Goal: Task Accomplishment & Management: Complete application form

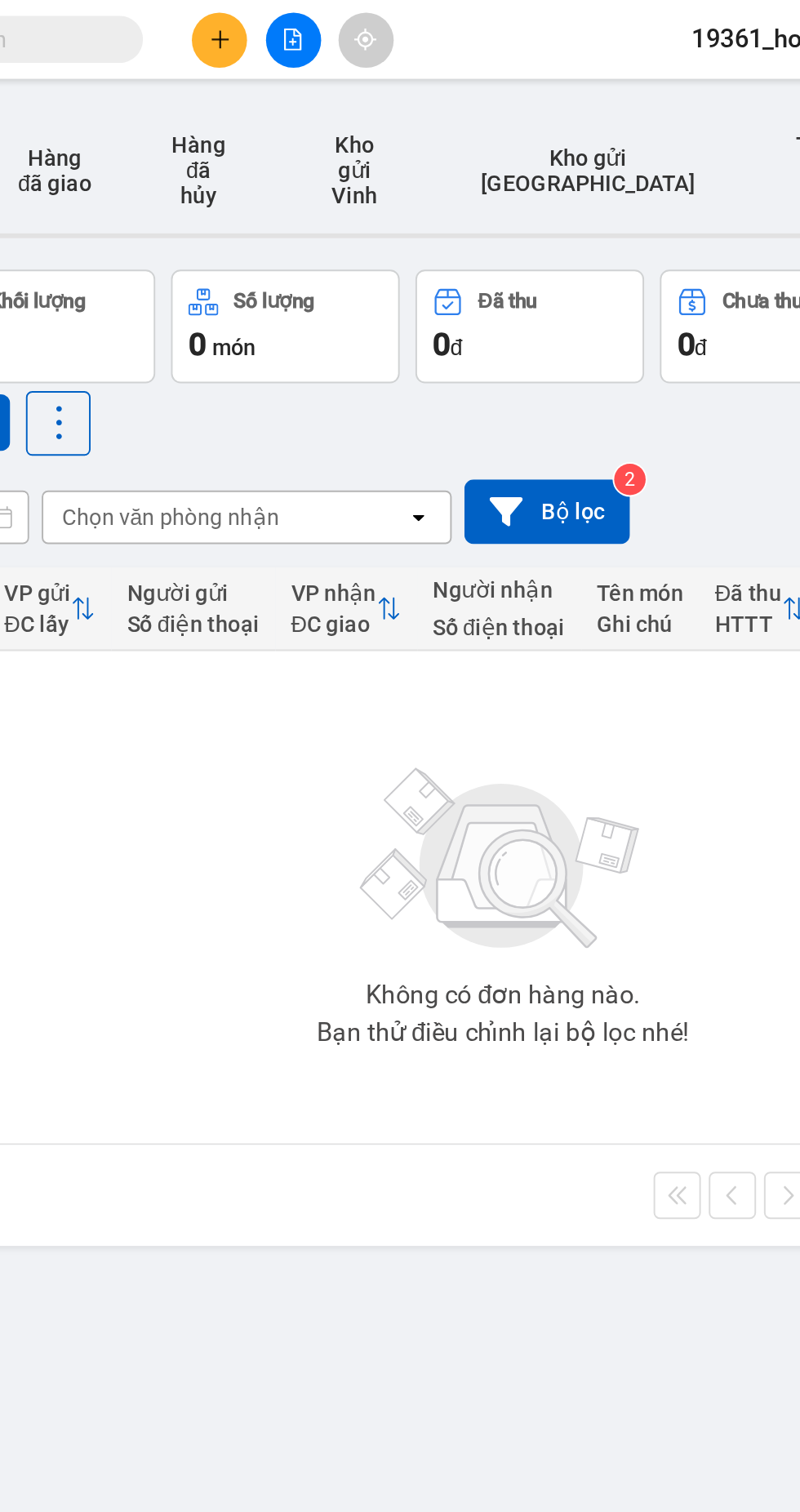
click at [346, 25] on icon "plus" at bounding box center [342, 21] width 11 height 12
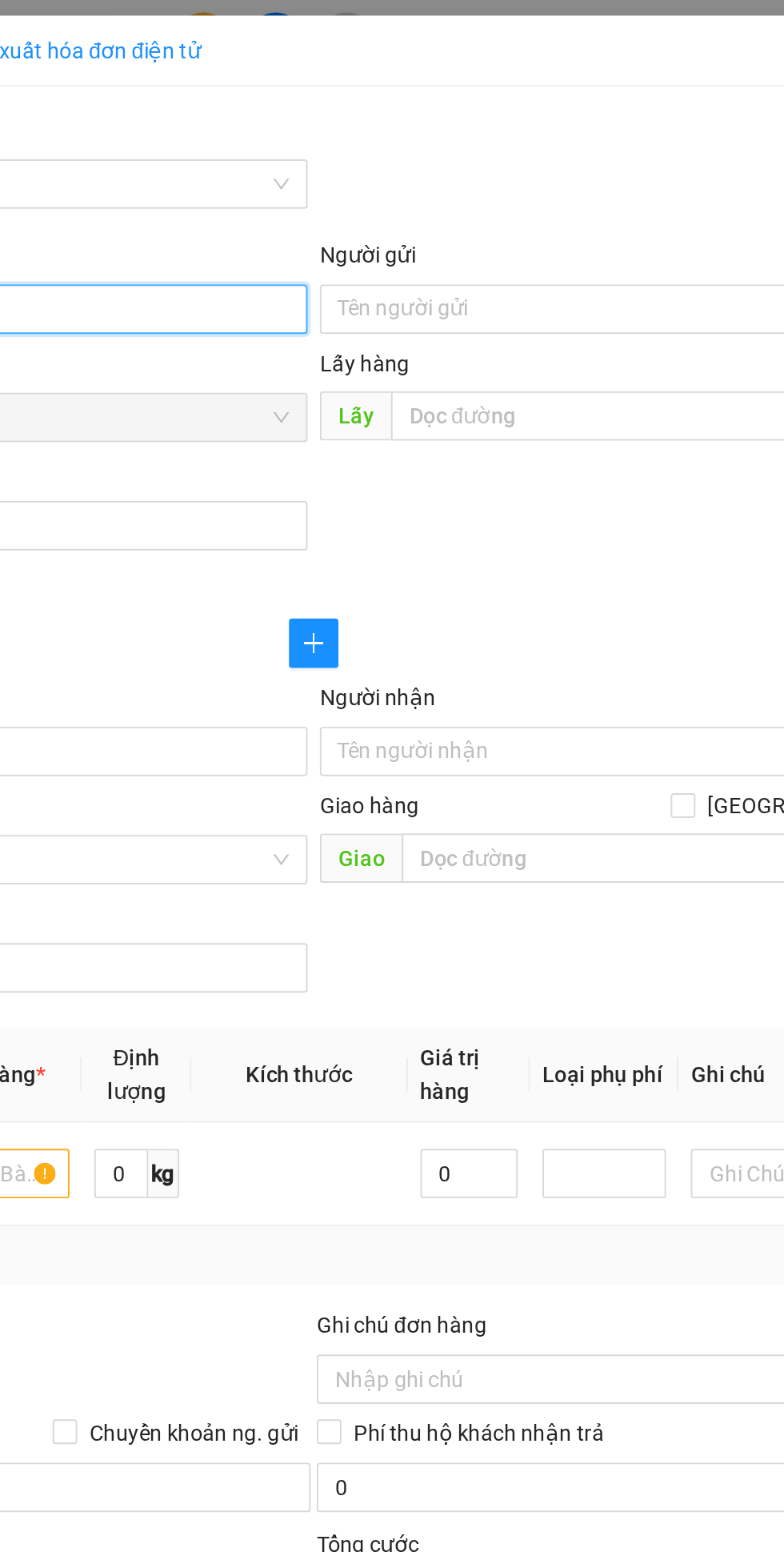
type input "0963536666"
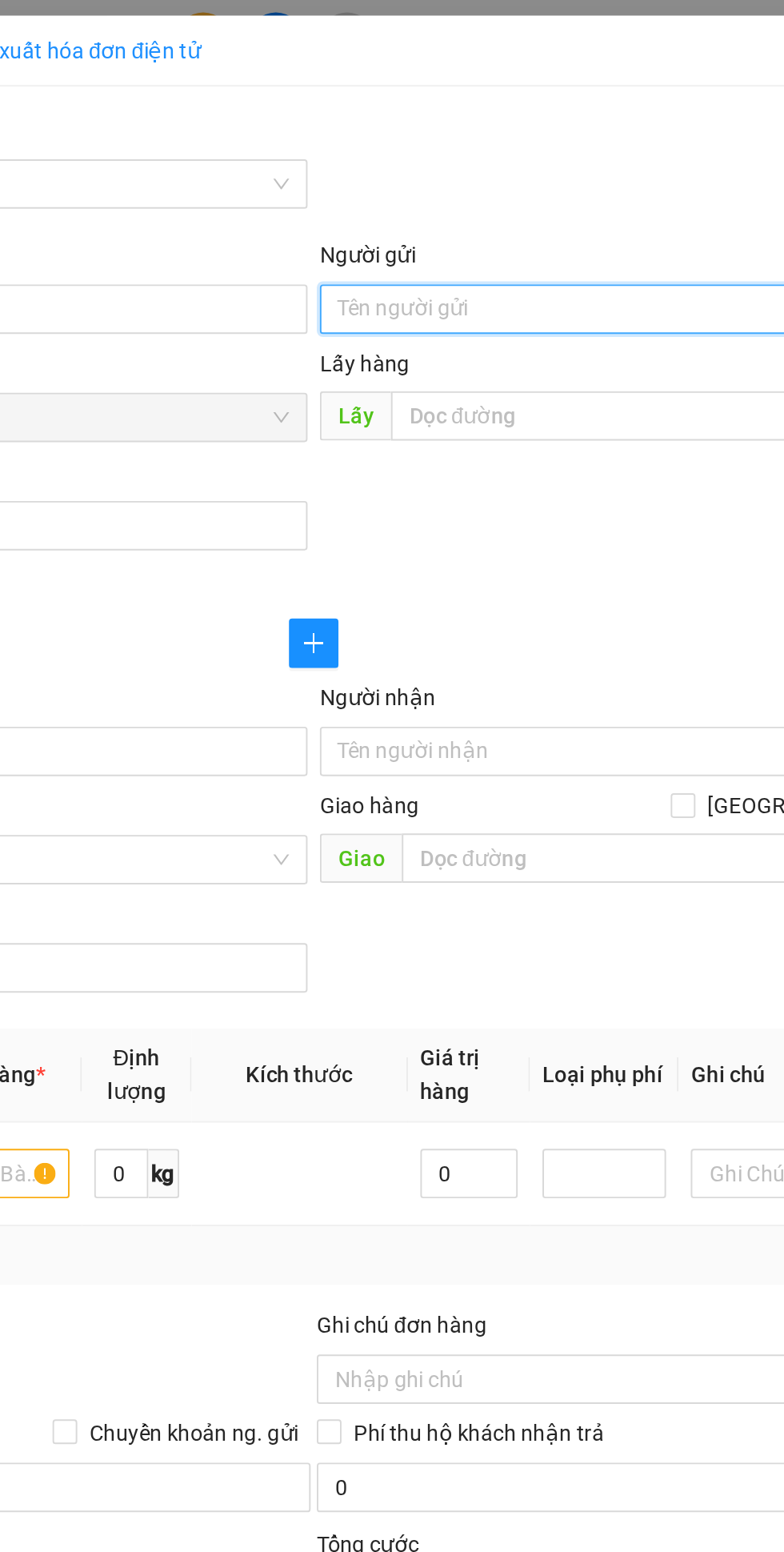
click at [493, 163] on input "Người gửi" at bounding box center [571, 160] width 353 height 26
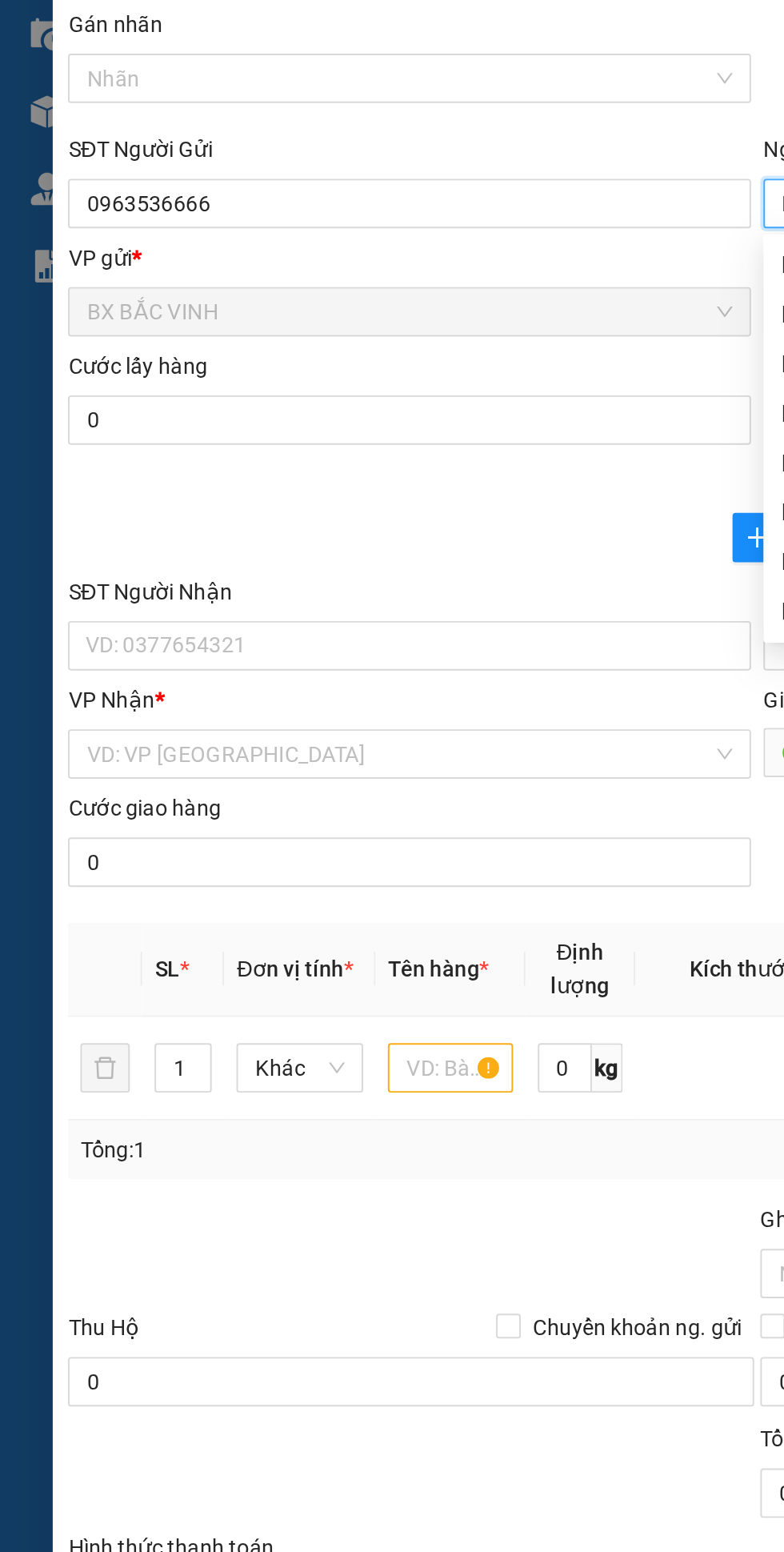
type input "Kh"
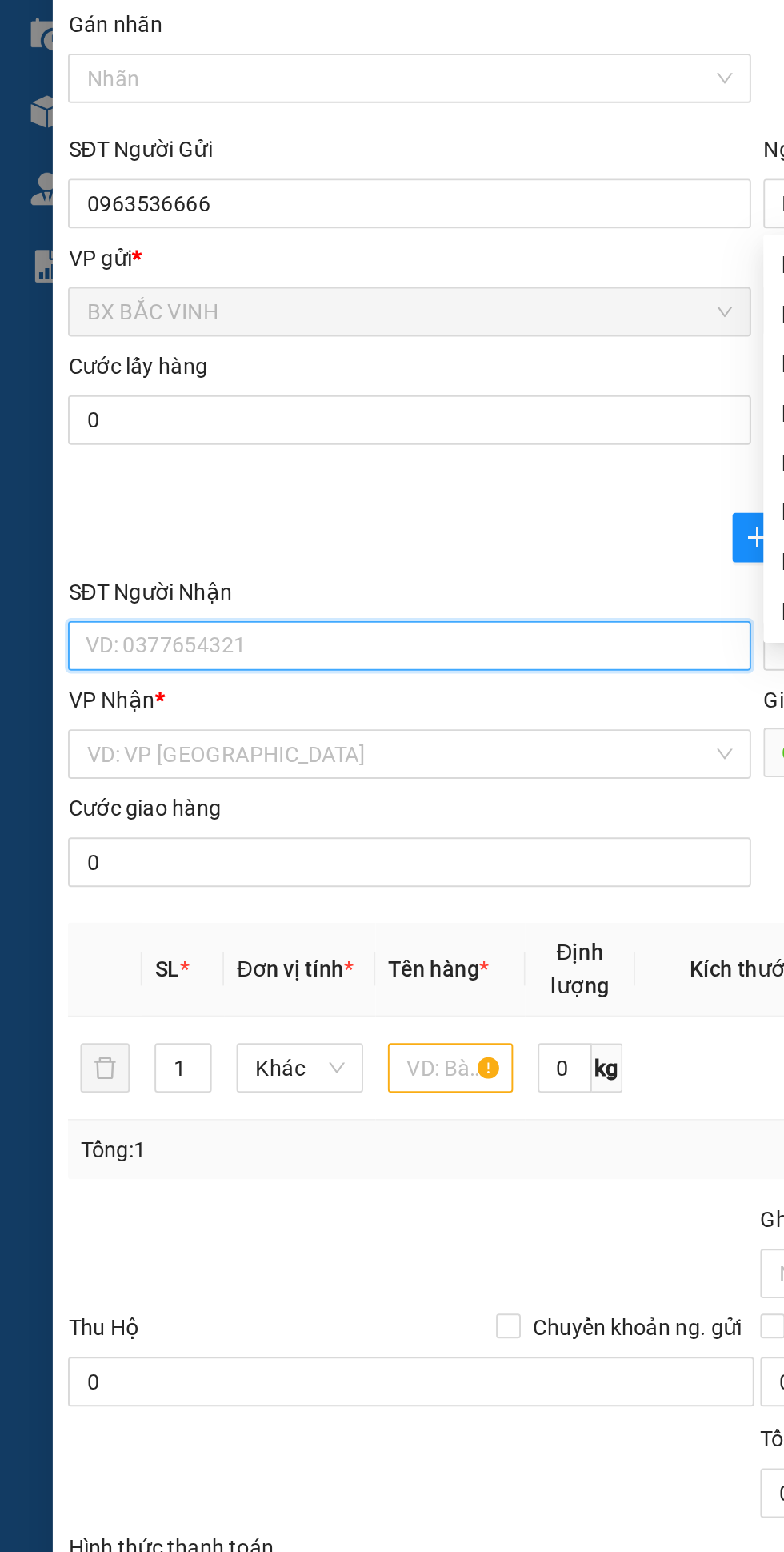
click at [163, 393] on input "SĐT Người Nhận" at bounding box center [212, 389] width 353 height 26
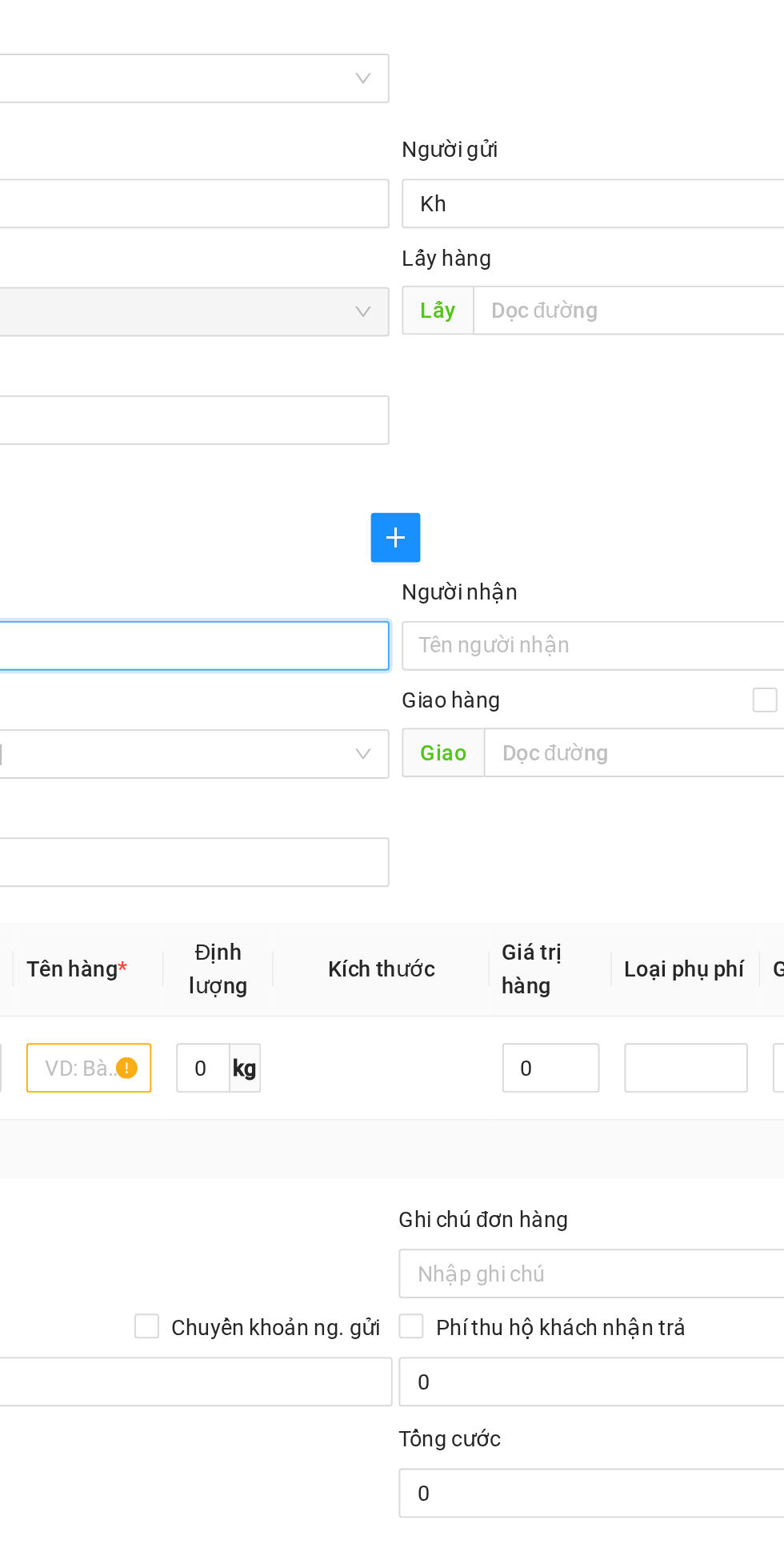
type input "0941080767"
click at [480, 390] on input "Người nhận" at bounding box center [564, 389] width 319 height 18
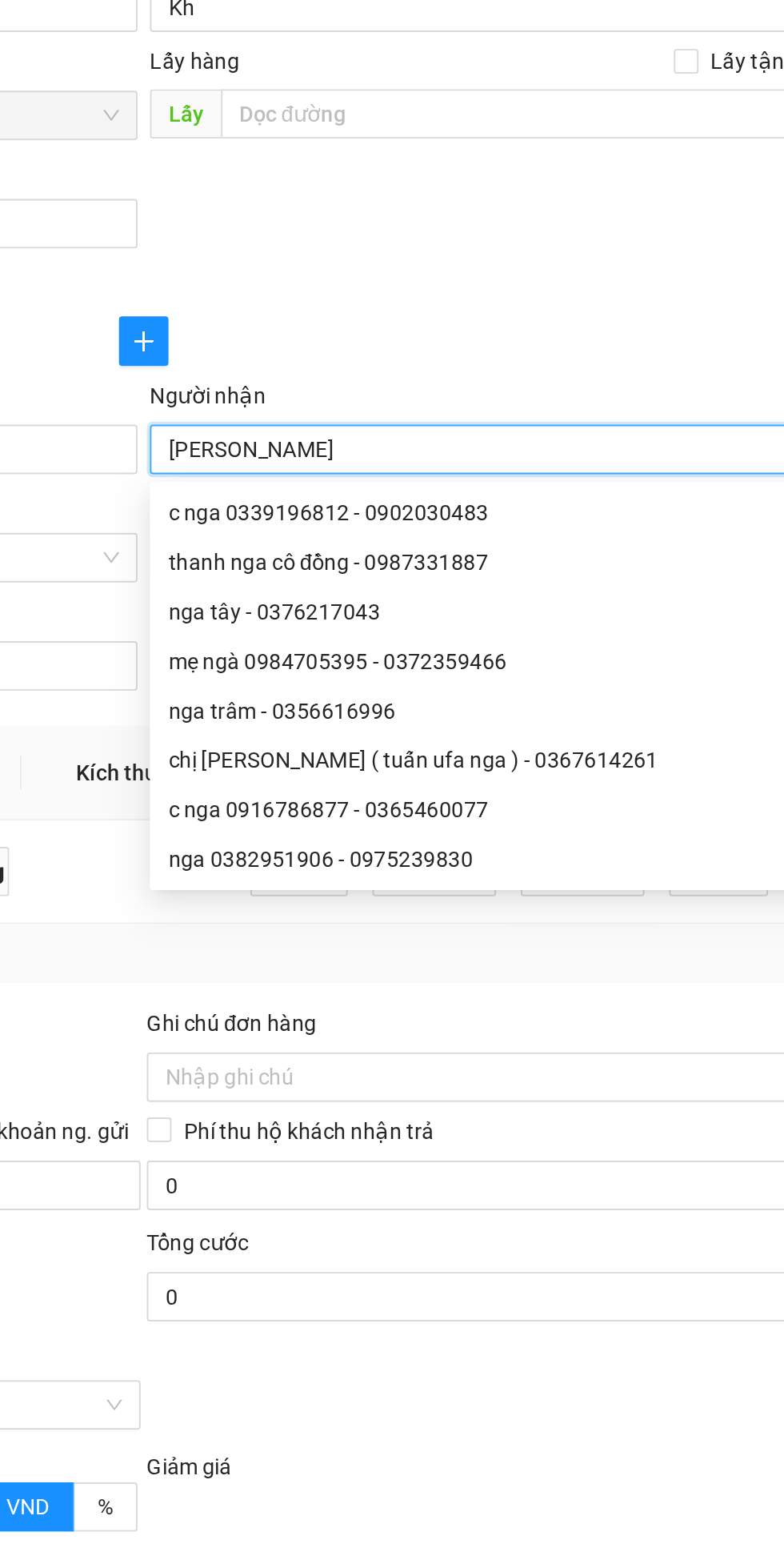
type input "[PERSON_NAME]"
click at [596, 299] on div at bounding box center [391, 325] width 716 height 55
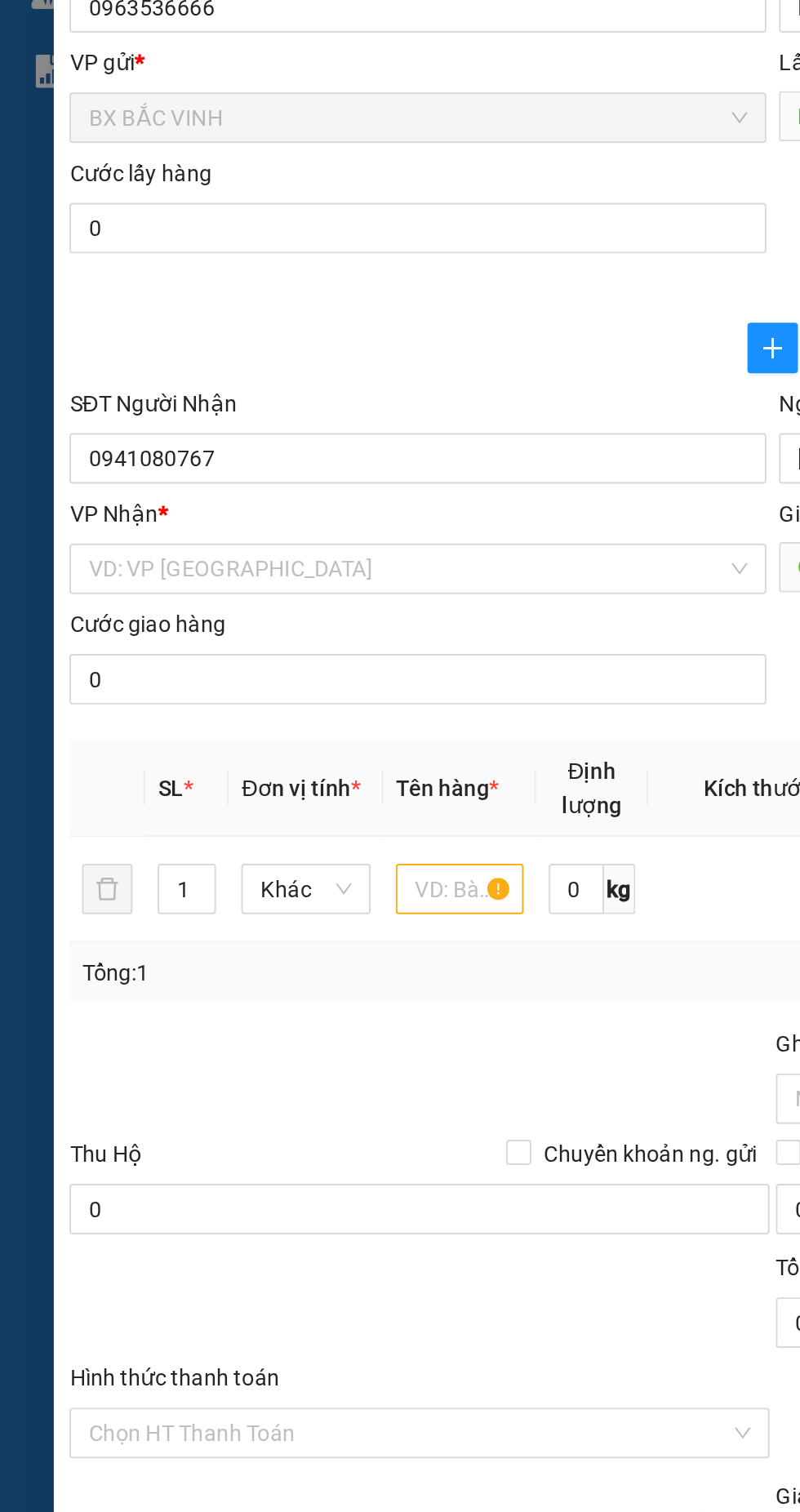
click at [151, 452] on input "search" at bounding box center [210, 454] width 329 height 25
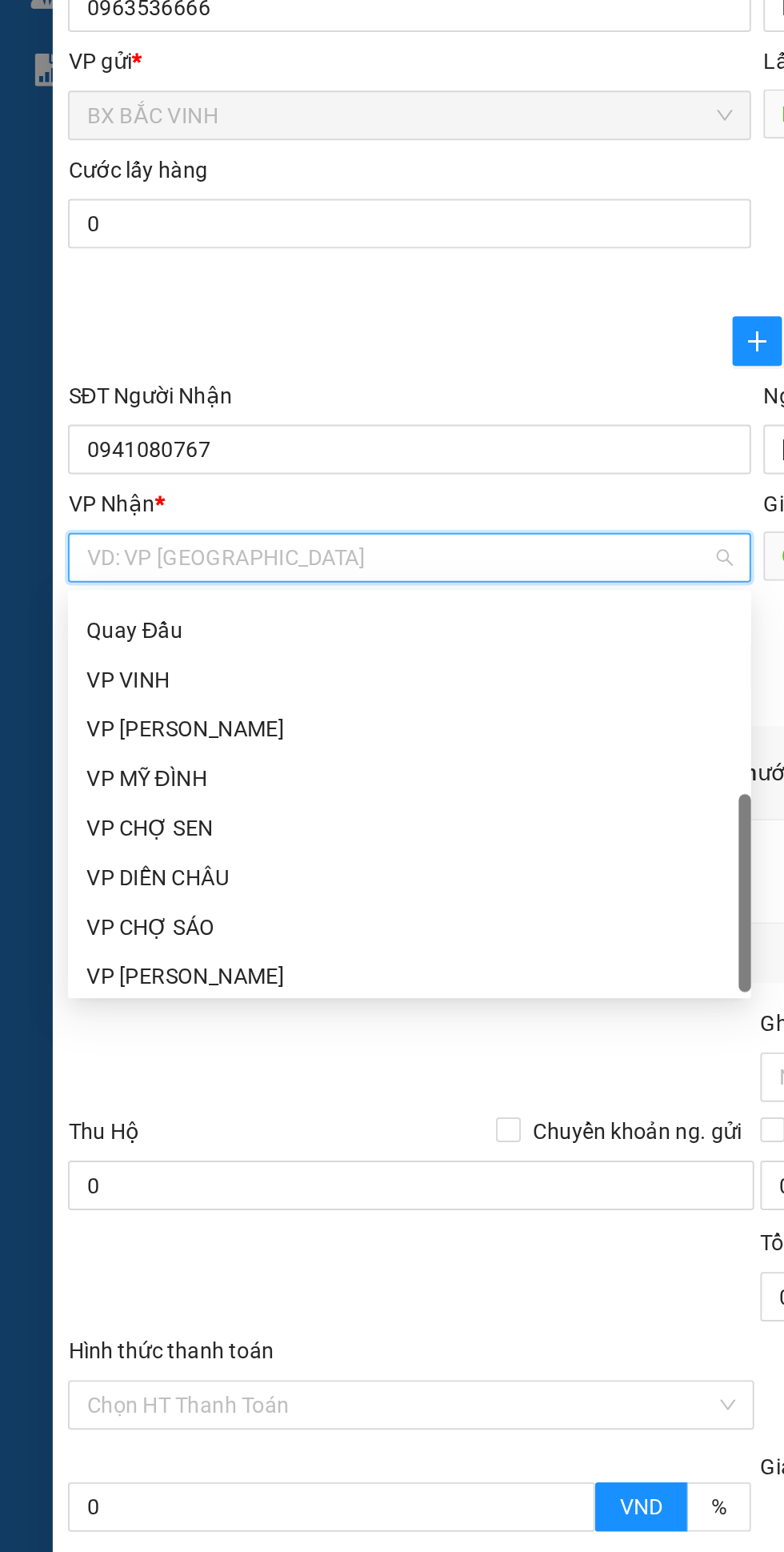
scroll to position [256, 0]
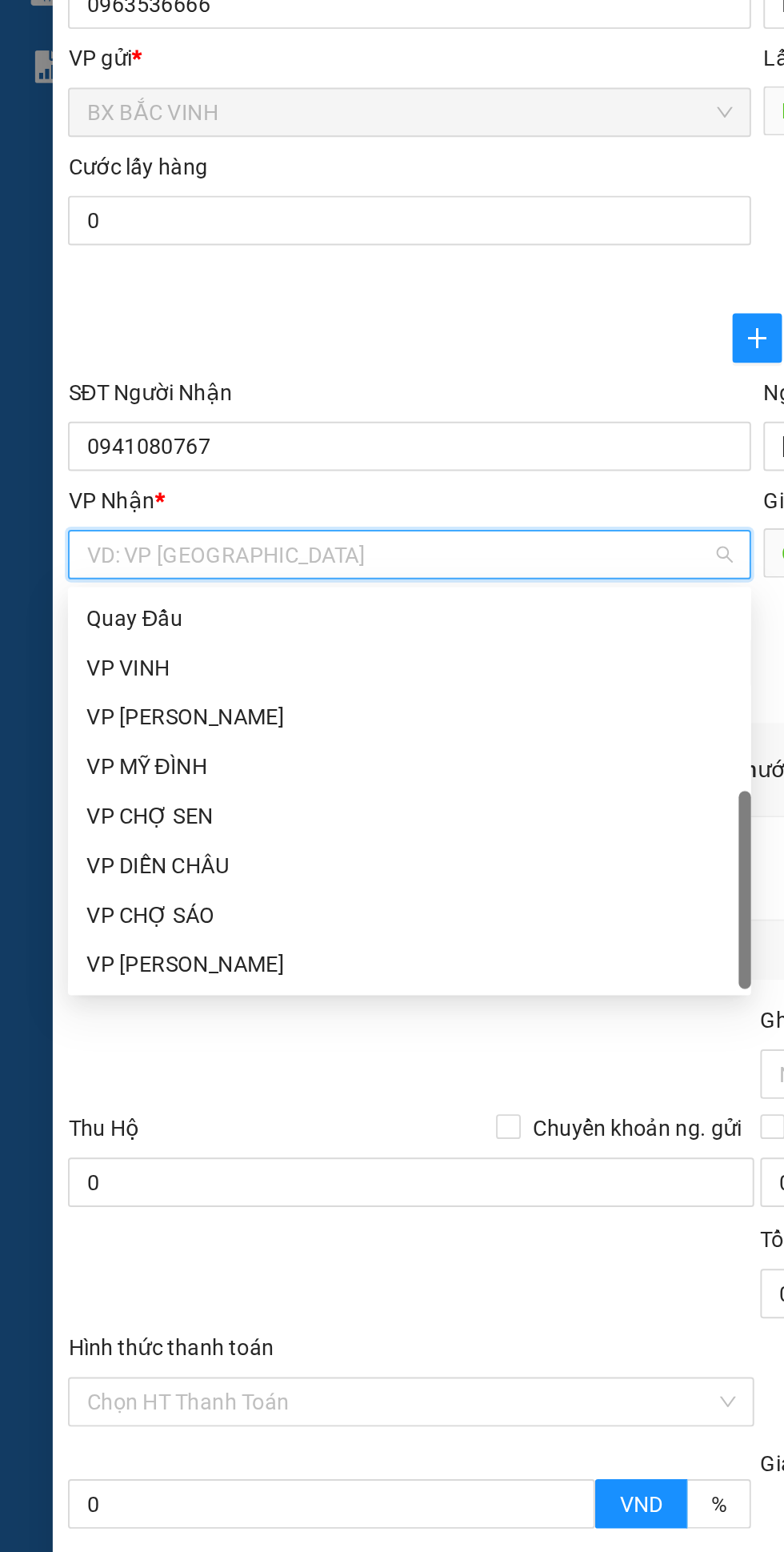
click at [93, 532] on div "VP [PERSON_NAME]" at bounding box center [212, 529] width 334 height 18
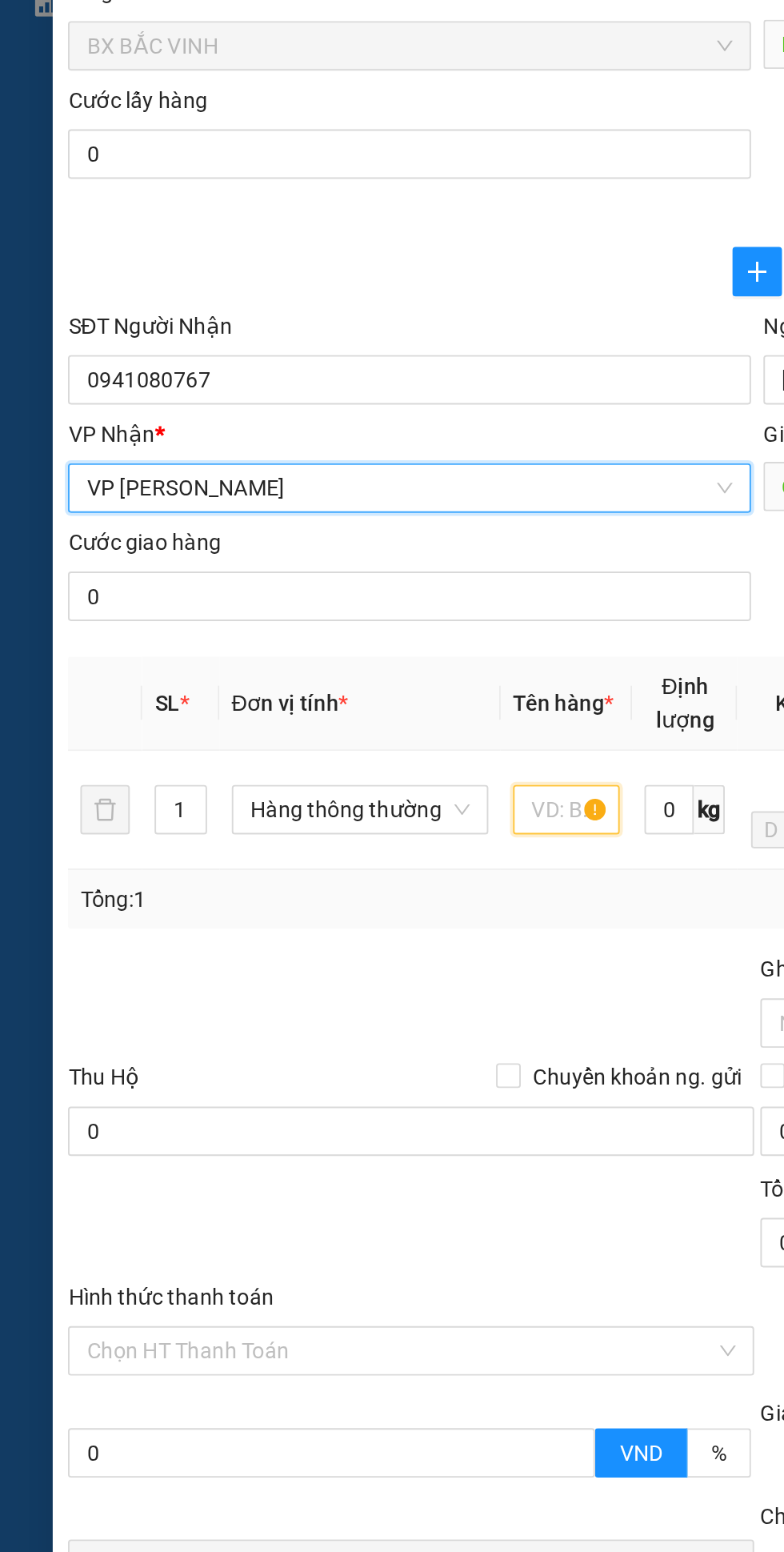
click at [293, 619] on input "text" at bounding box center [293, 611] width 56 height 26
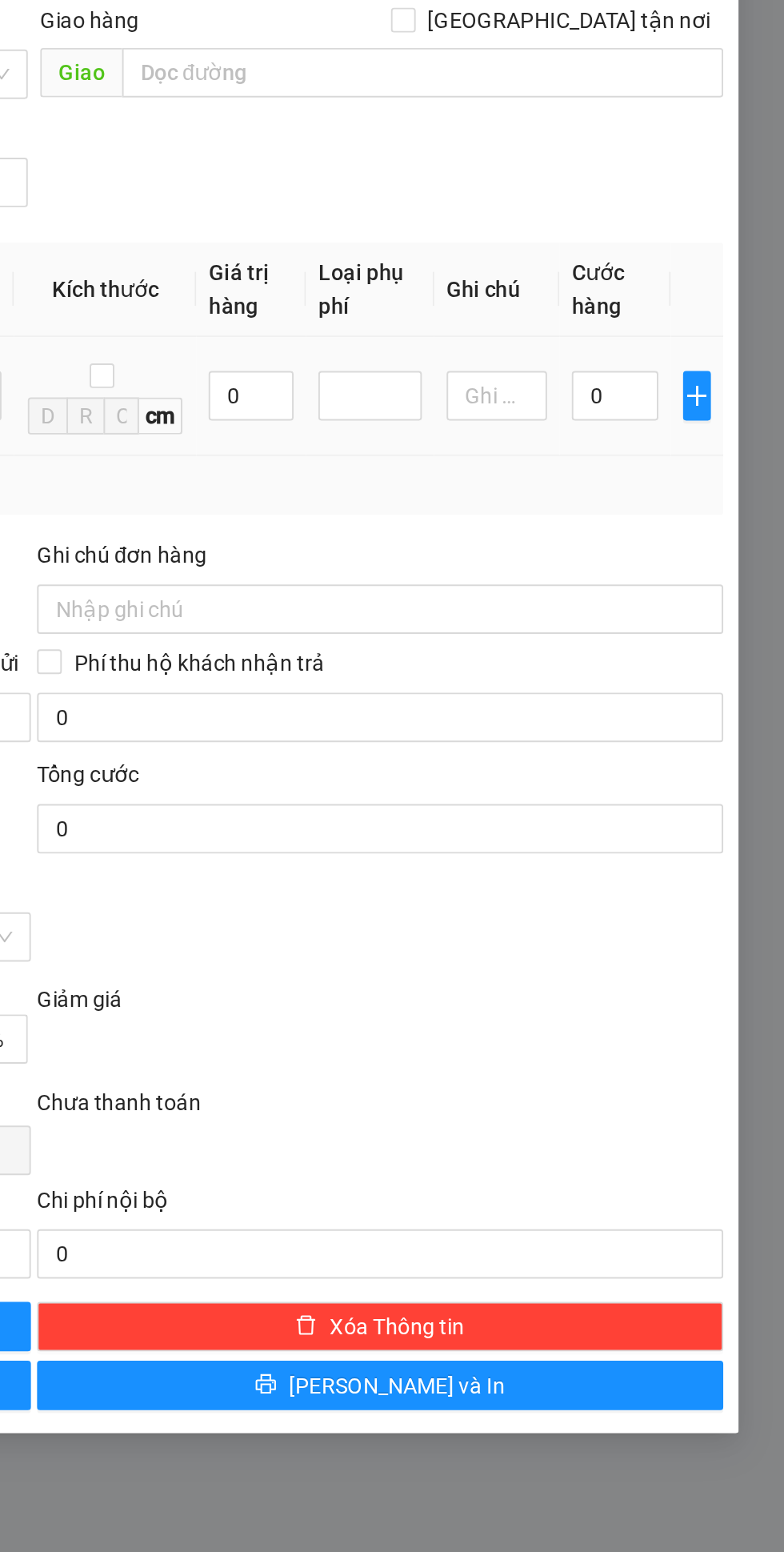
scroll to position [0, 0]
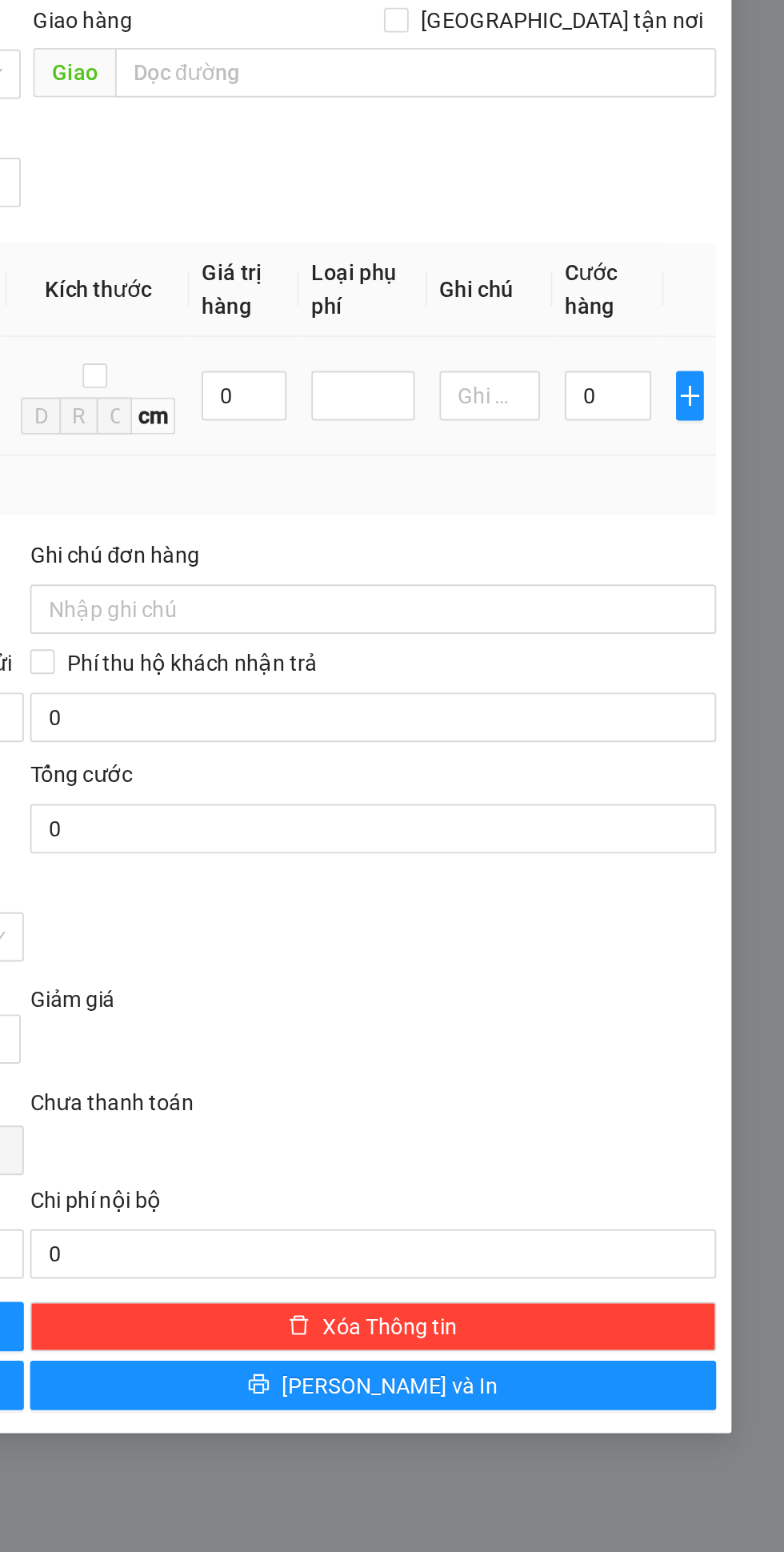
type input "Quần áo"
click at [690, 614] on input "0" at bounding box center [693, 611] width 45 height 26
type input "3"
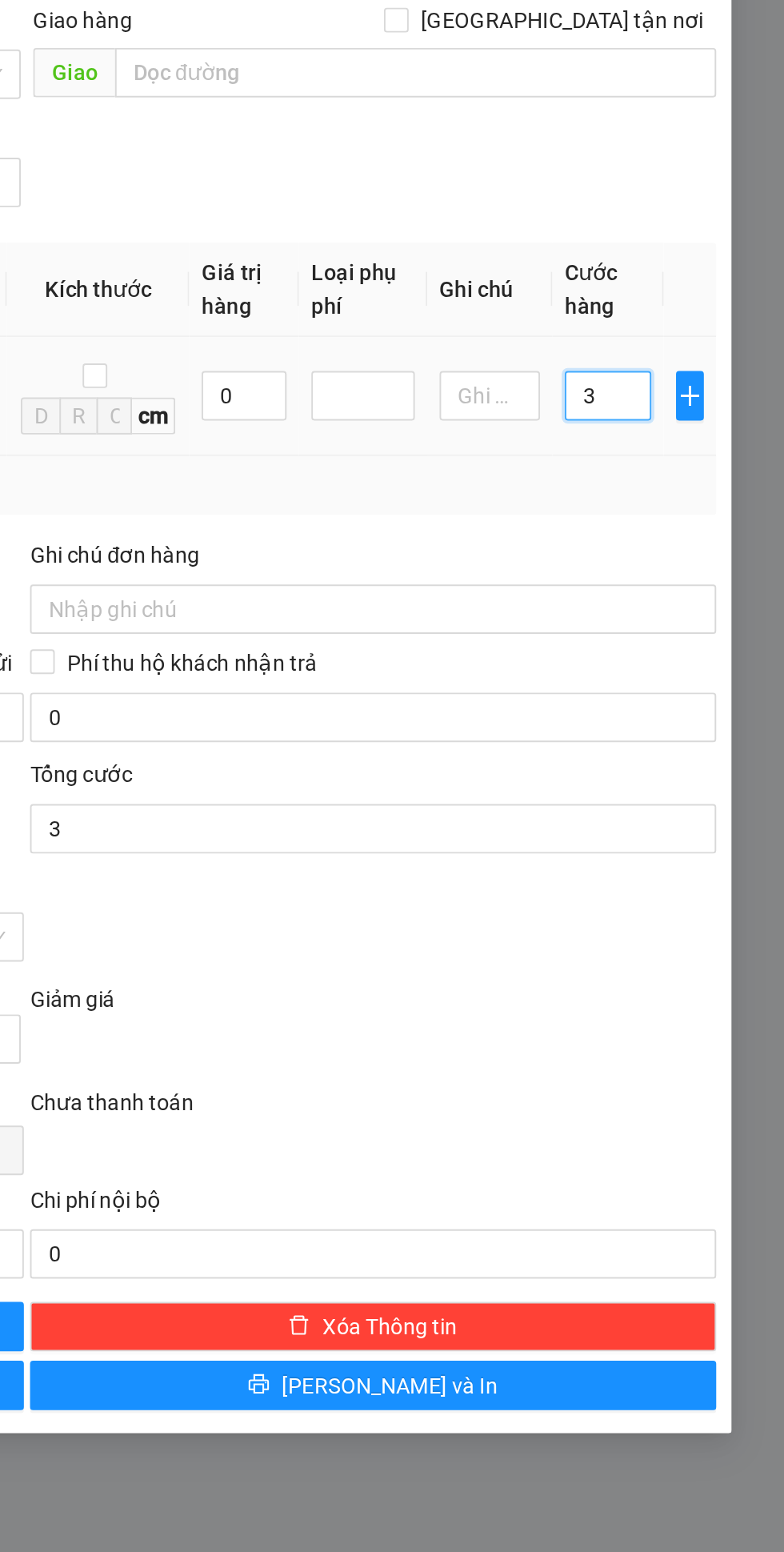
type input "30"
click at [667, 675] on div "Transit Pickup Surcharge Ids Transit Deliver Surcharge Ids Transit Deliver Surc…" at bounding box center [391, 598] width 712 height 1079
type input "30.000"
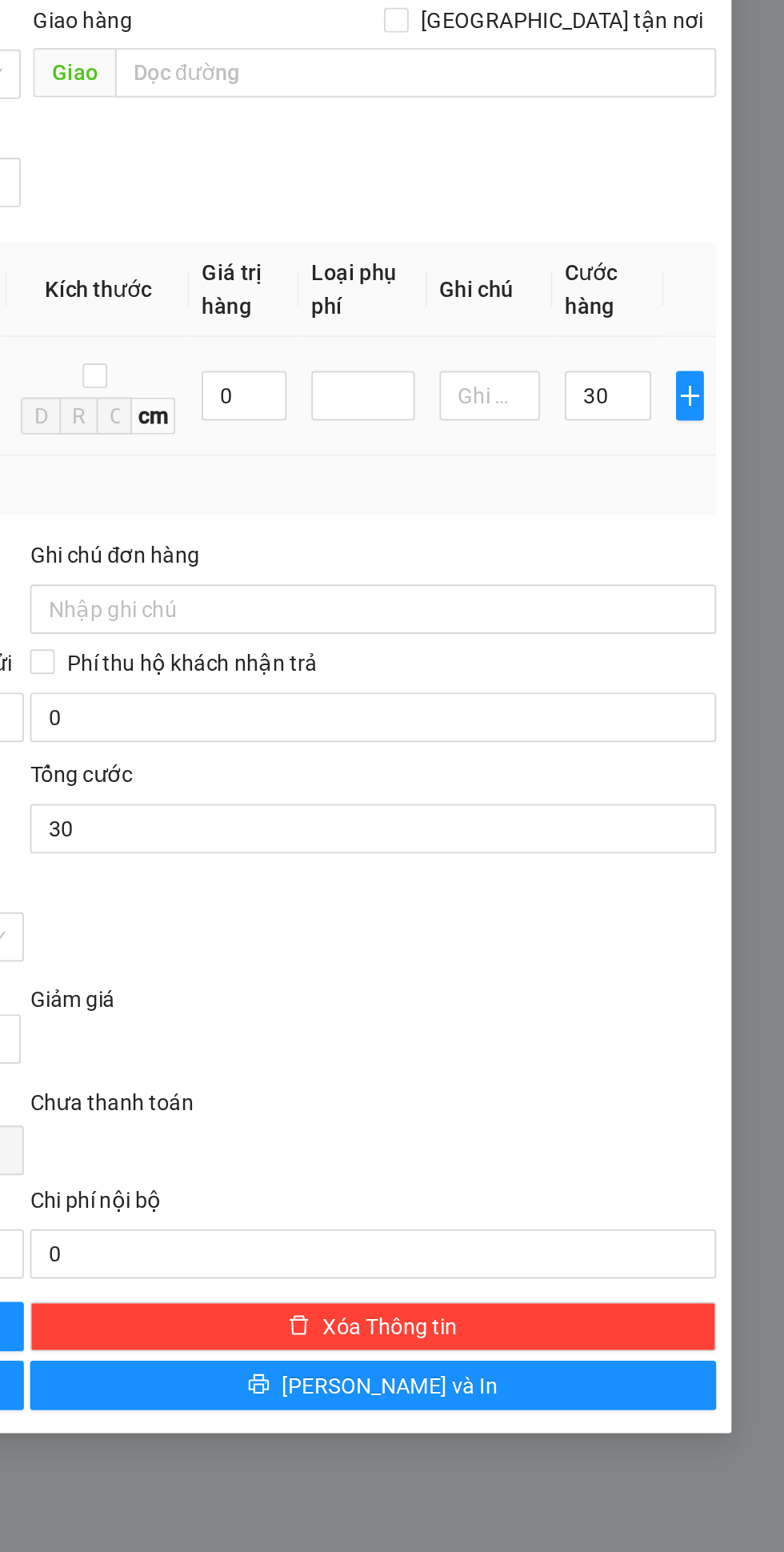
type input "30.000"
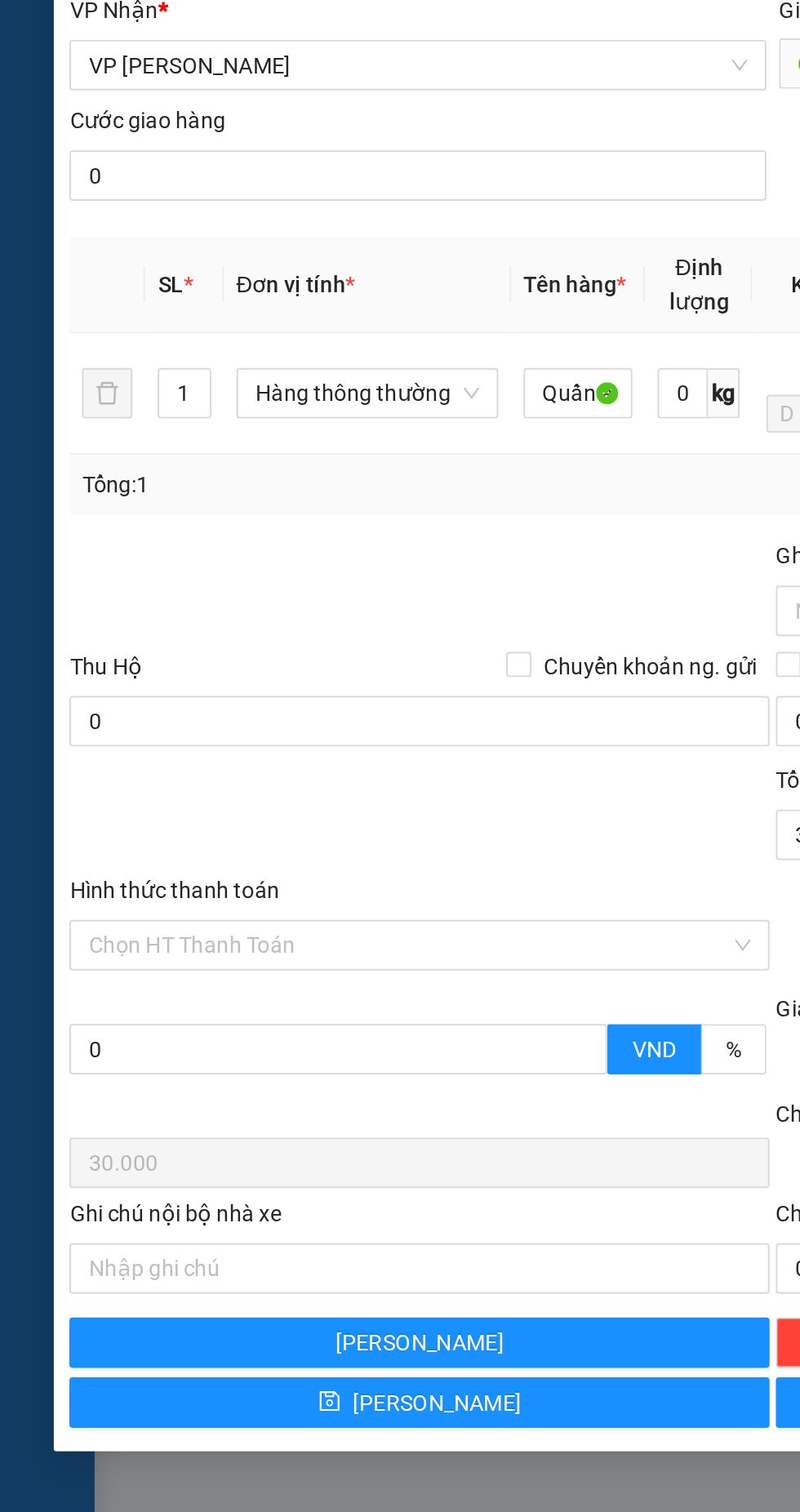
click at [135, 910] on input "Hình thức thanh toán" at bounding box center [211, 910] width 331 height 25
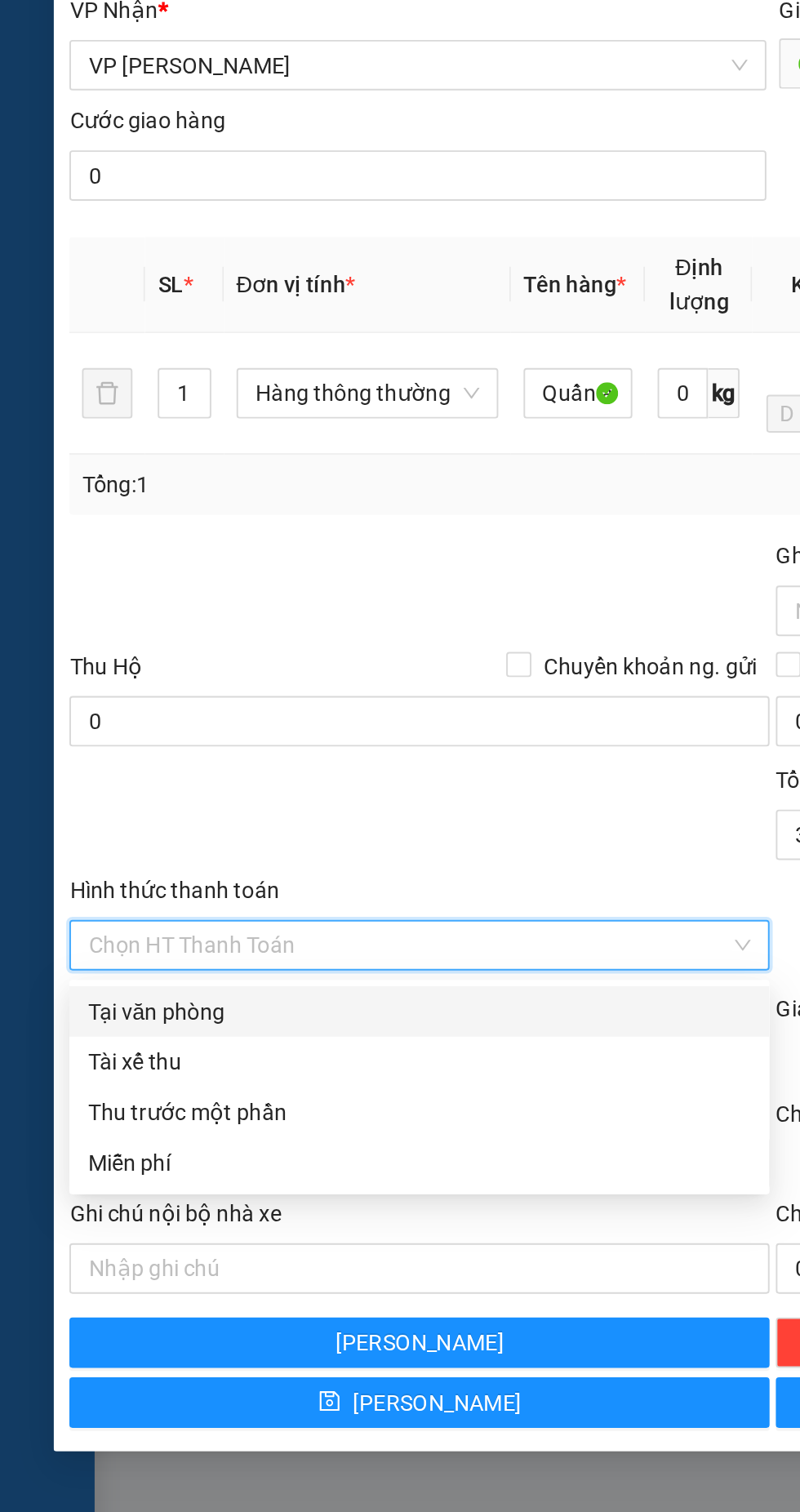
click at [90, 943] on div "Tại văn phòng" at bounding box center [217, 944] width 343 height 18
type input "0"
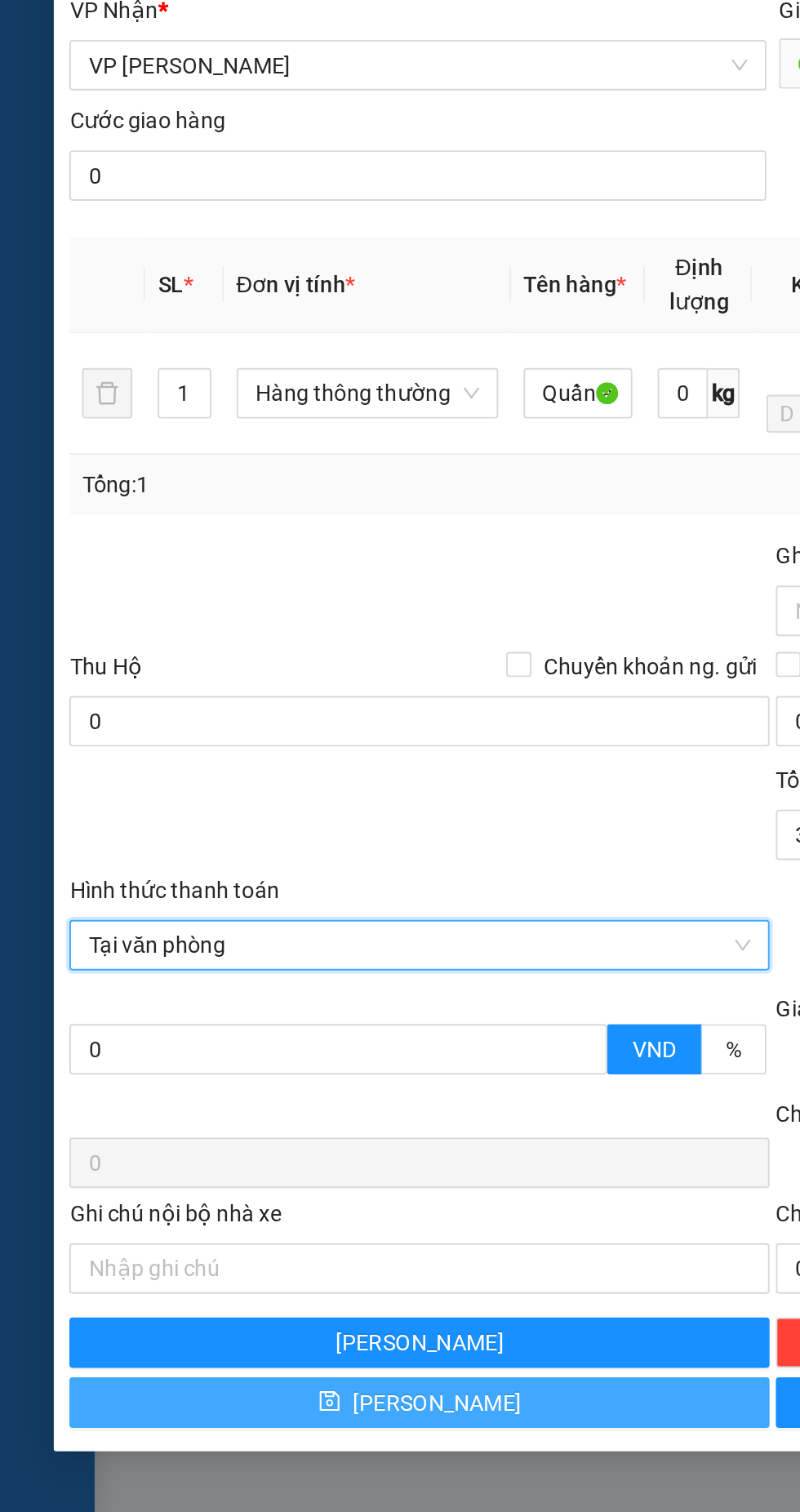
click at [220, 1152] on span "[PERSON_NAME]" at bounding box center [227, 1146] width 87 height 18
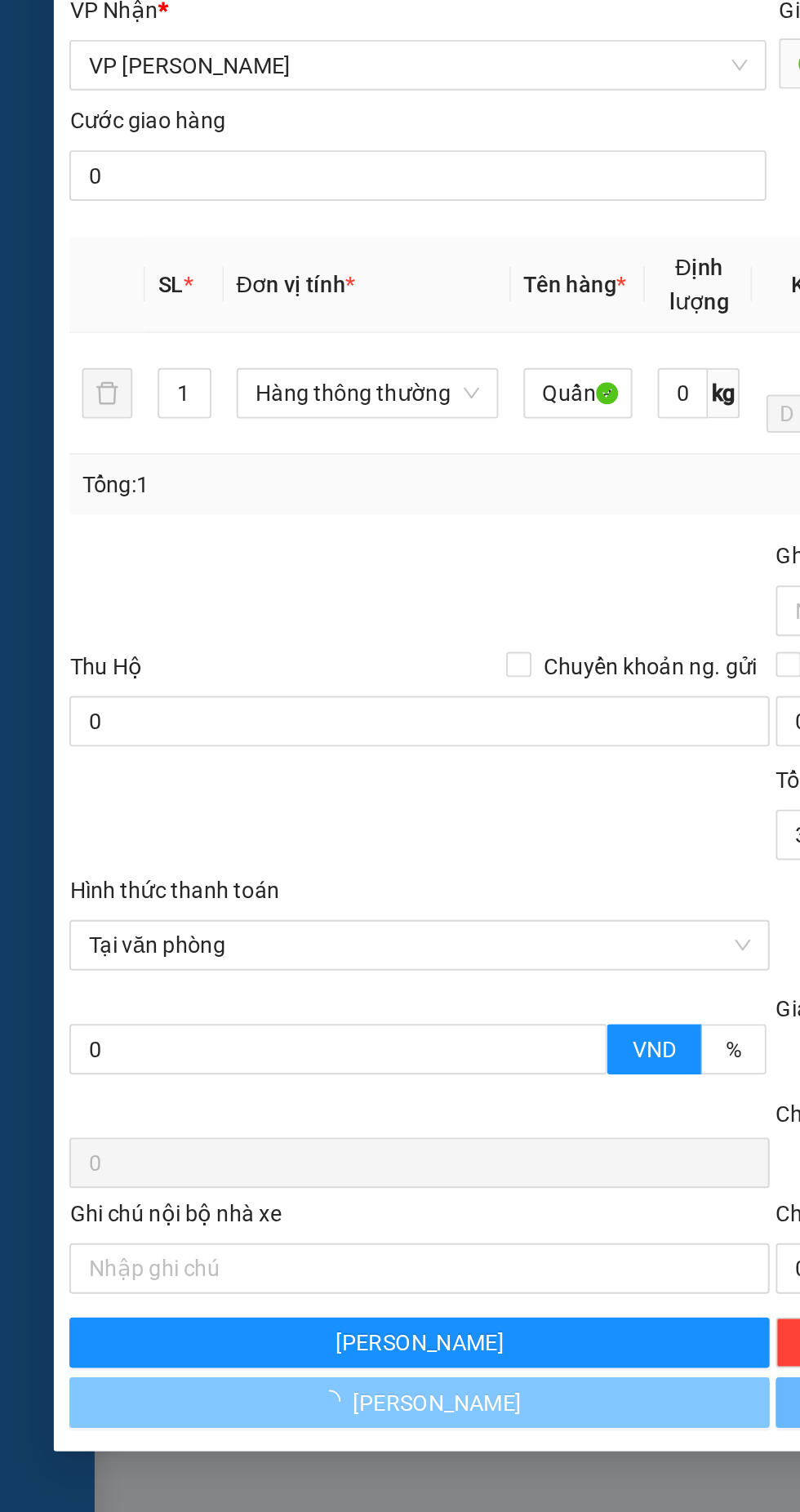
type input "0"
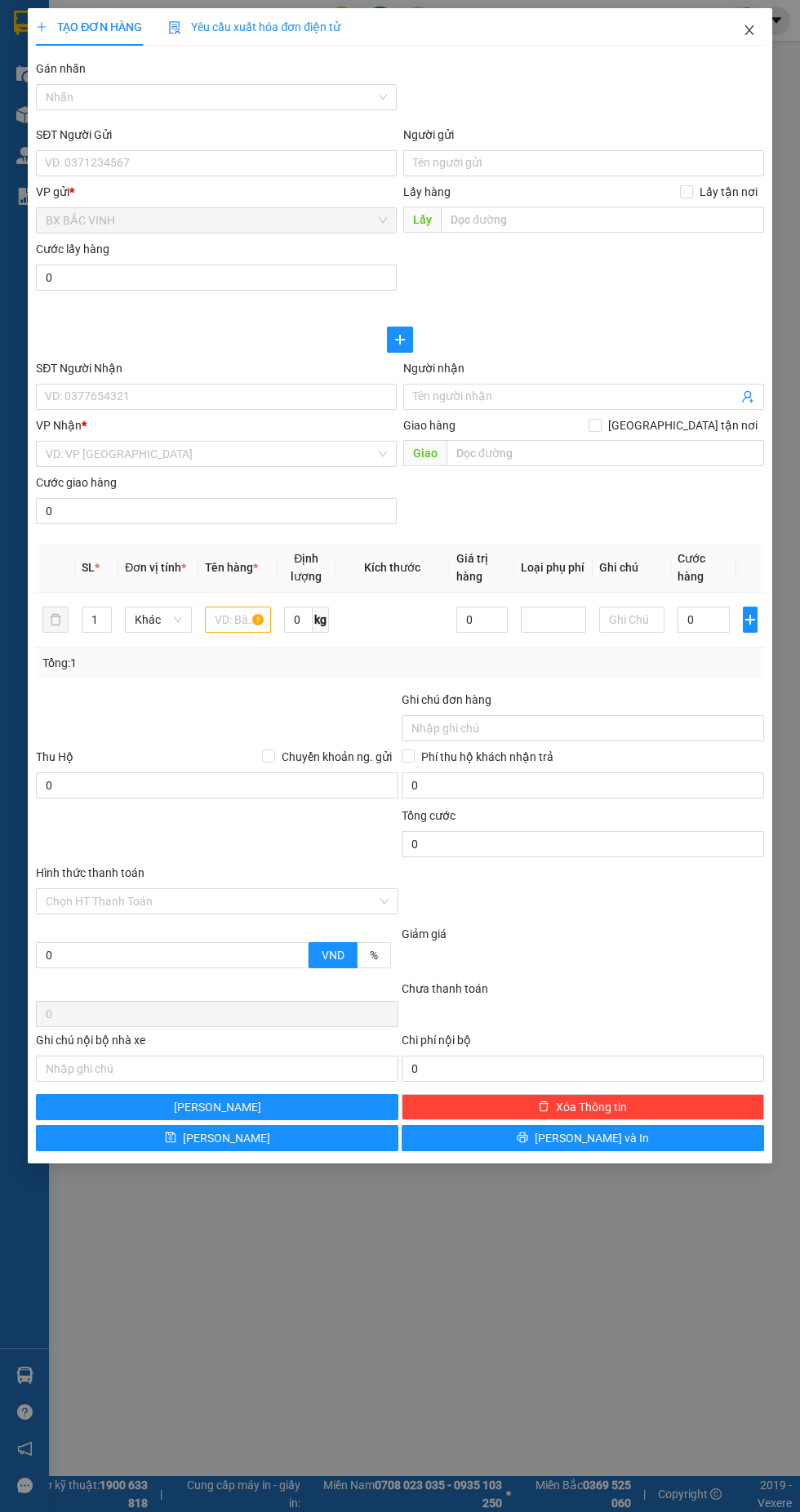
click at [746, 35] on icon "close" at bounding box center [749, 30] width 13 height 13
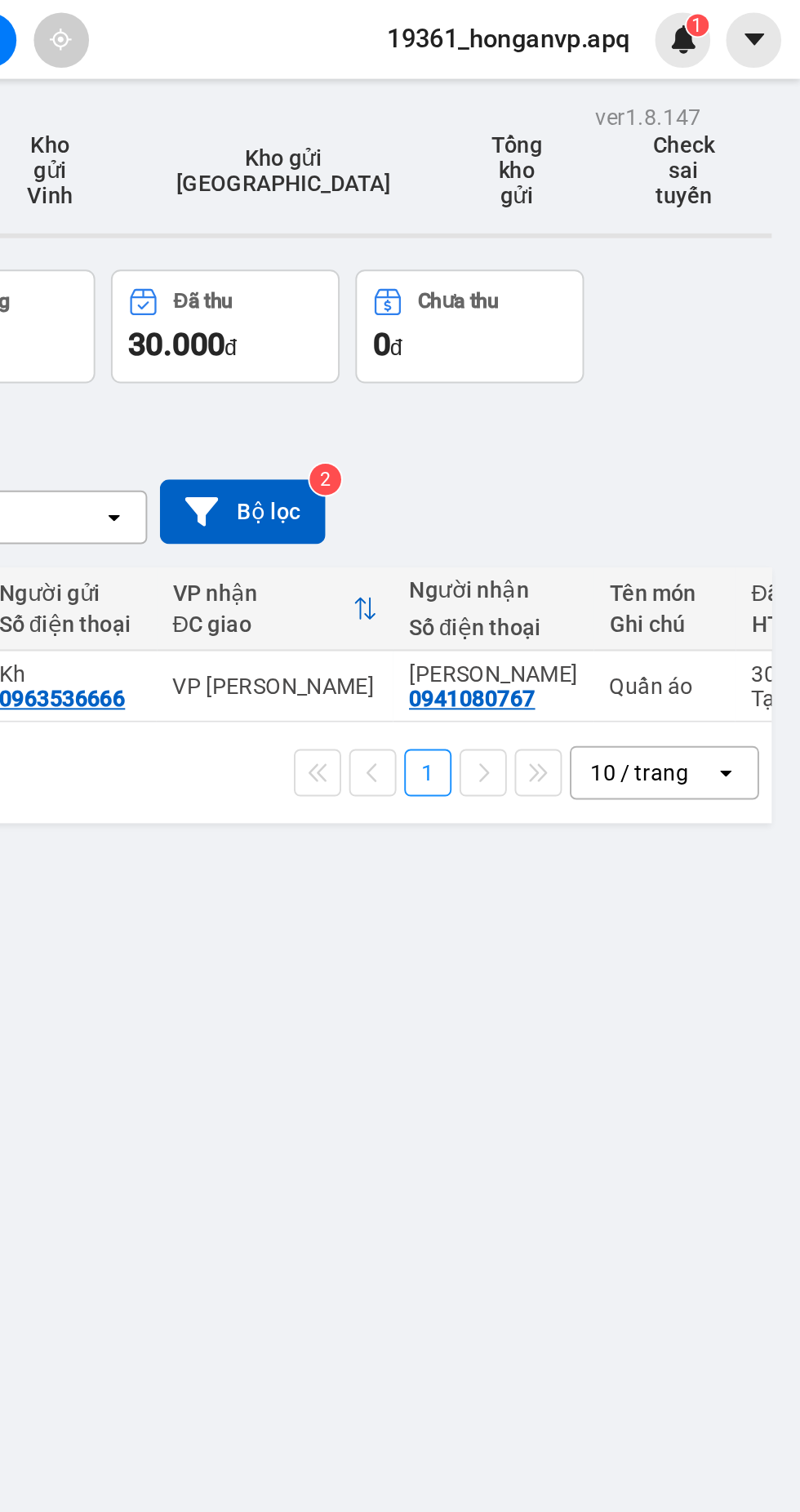
click at [693, 337] on td "Quần áo" at bounding box center [729, 355] width 73 height 37
checkbox input "true"
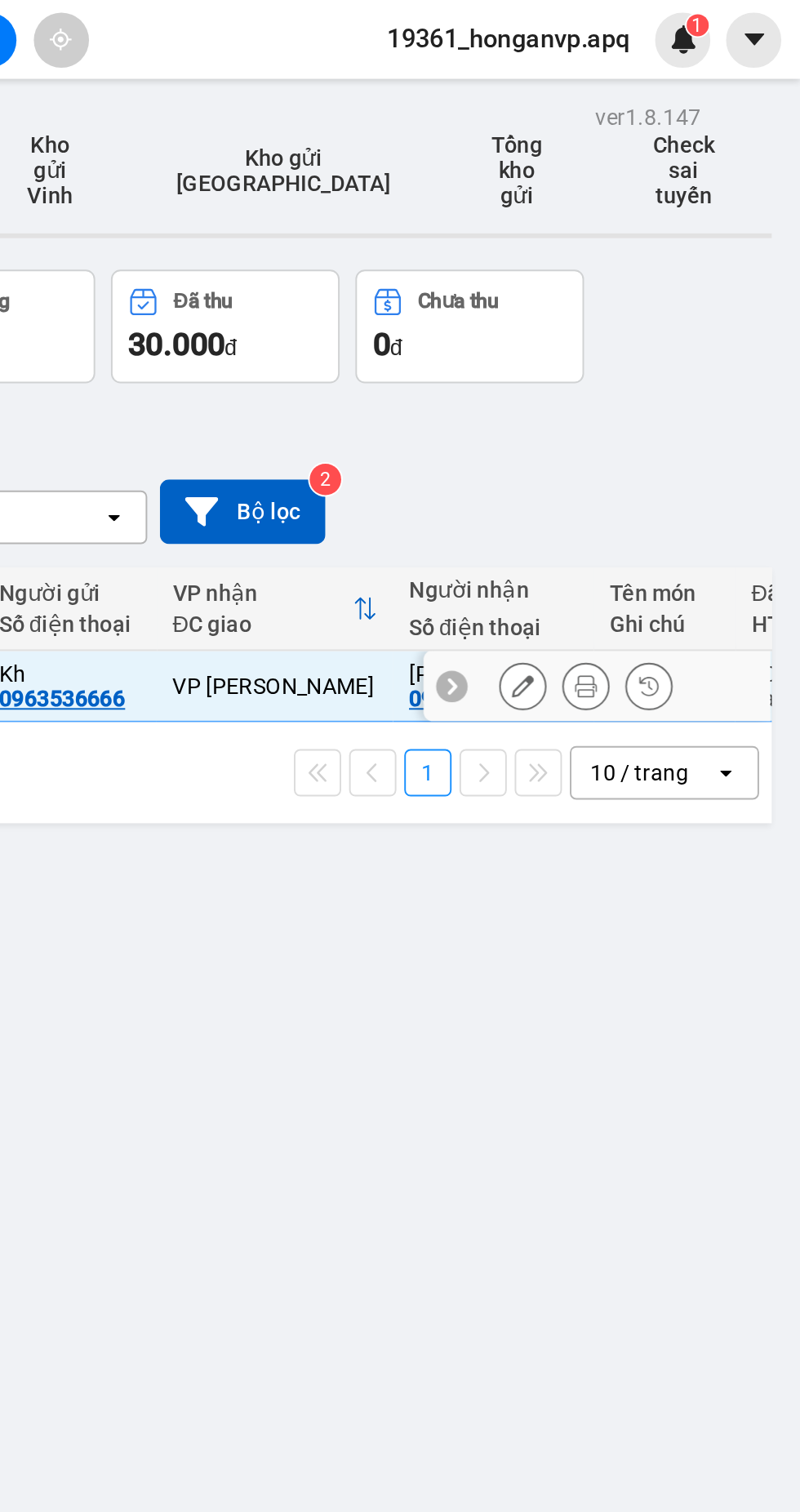
click at [690, 349] on icon at bounding box center [689, 355] width 11 height 12
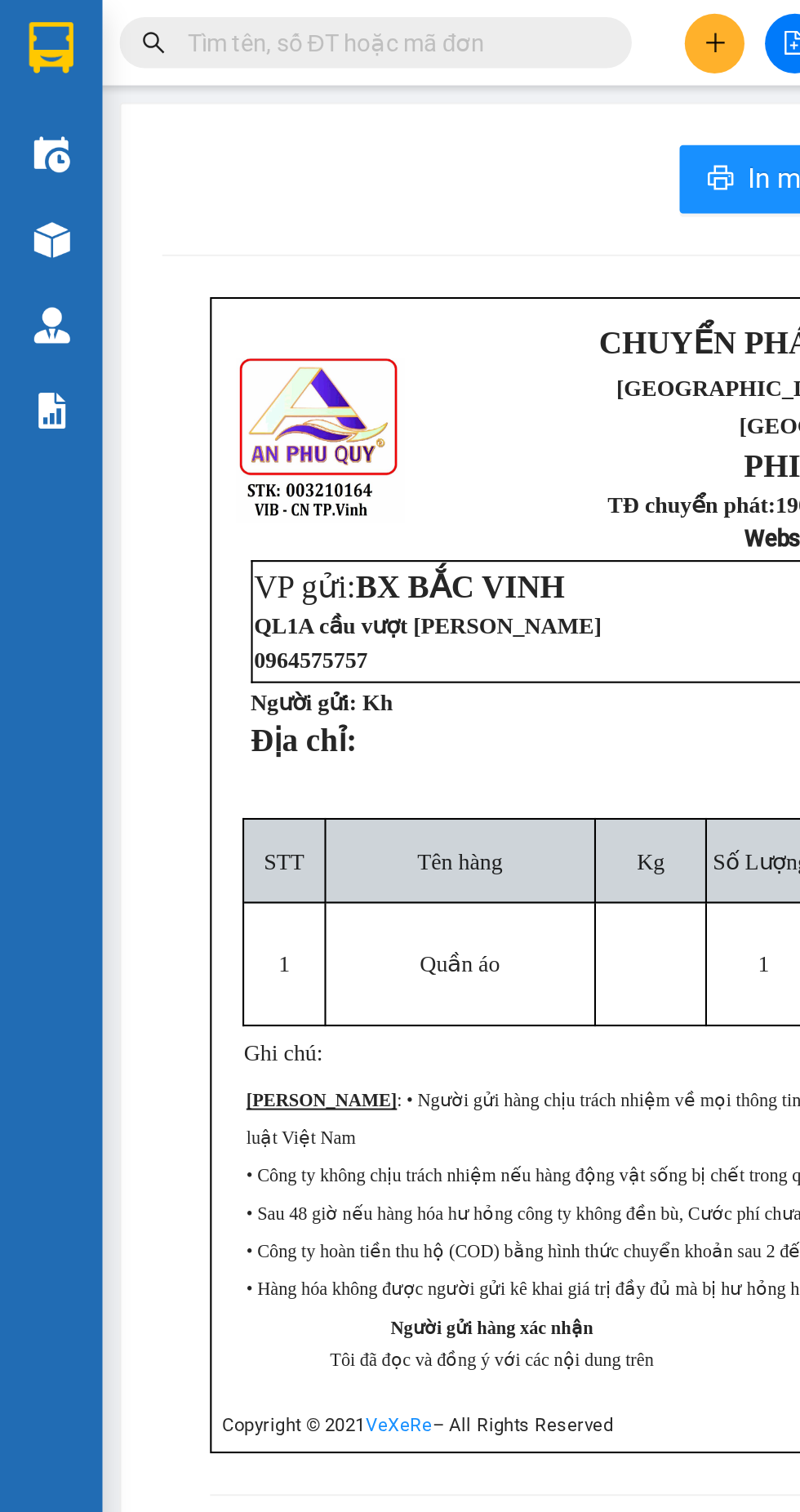
click at [31, 25] on img at bounding box center [25, 23] width 21 height 25
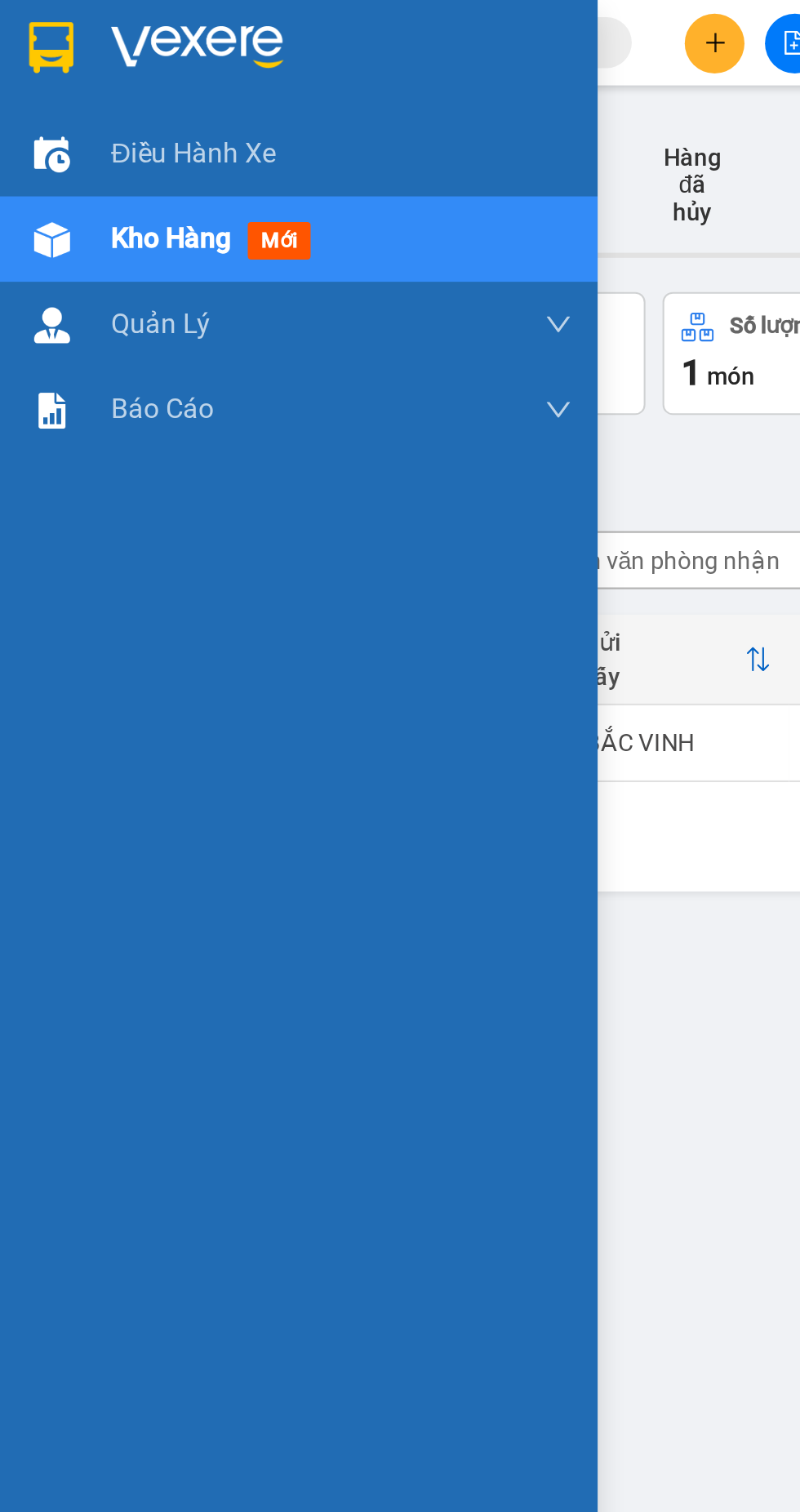
click at [132, 22] on img at bounding box center [94, 23] width 82 height 25
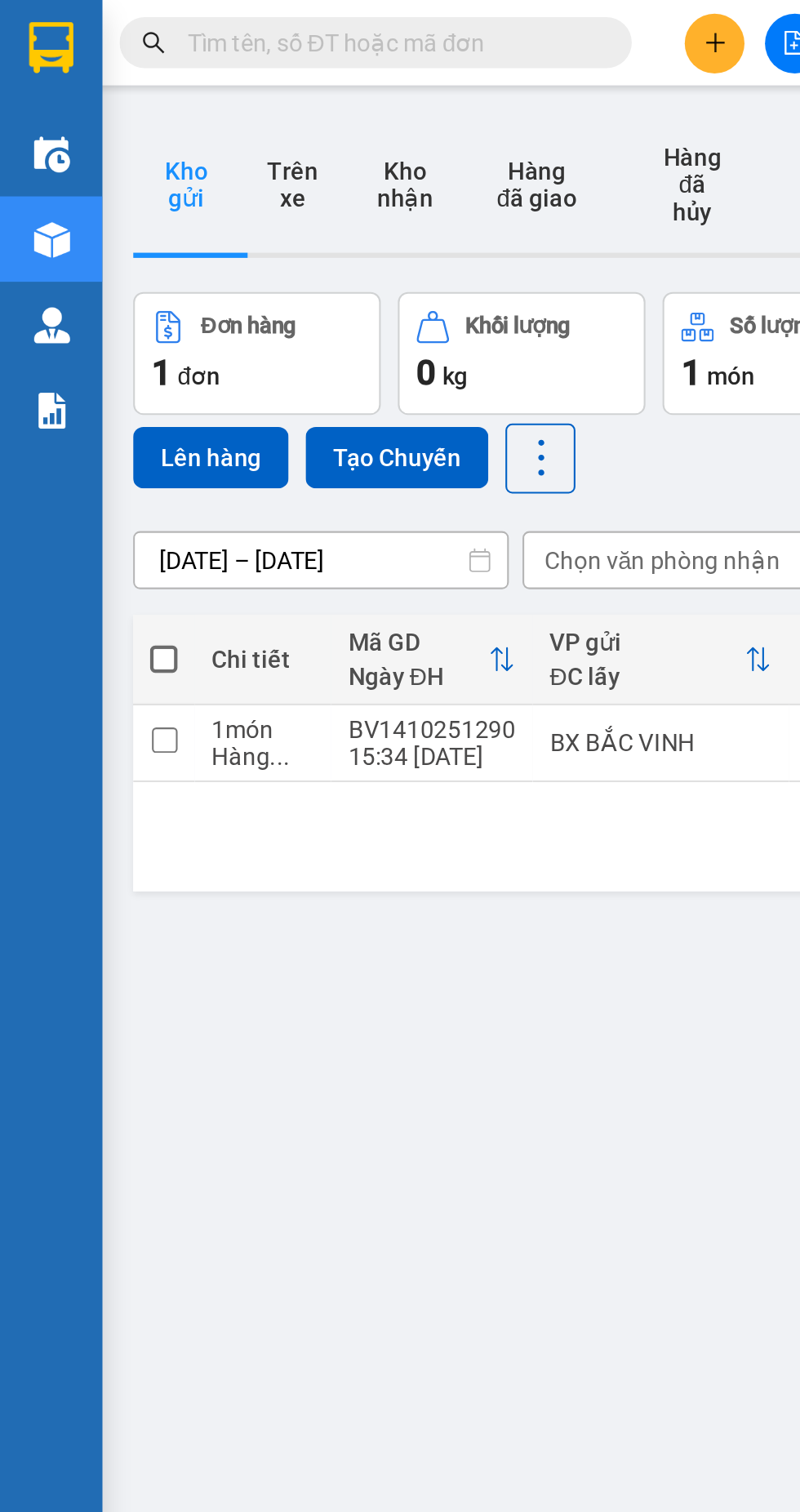
click at [272, 529] on div "ver 1.8.147 Kho gửi Trên xe Kho nhận Hàng đã giao Hàng đã hủy Kho gửi Vinh Kho …" at bounding box center [425, 805] width 734 height 1512
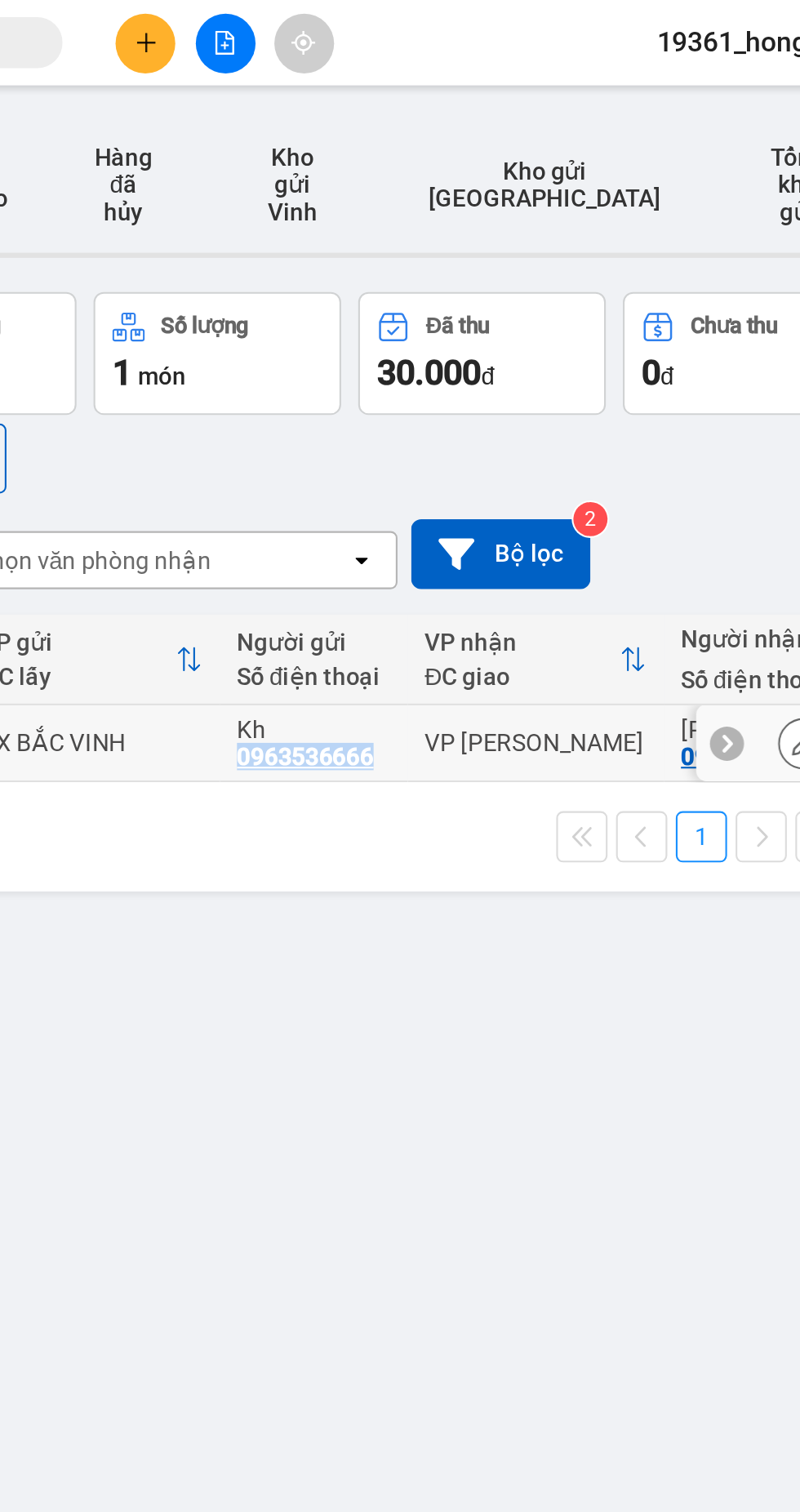
copy div "0963536666"
click at [337, 20] on icon "plus" at bounding box center [342, 21] width 11 height 12
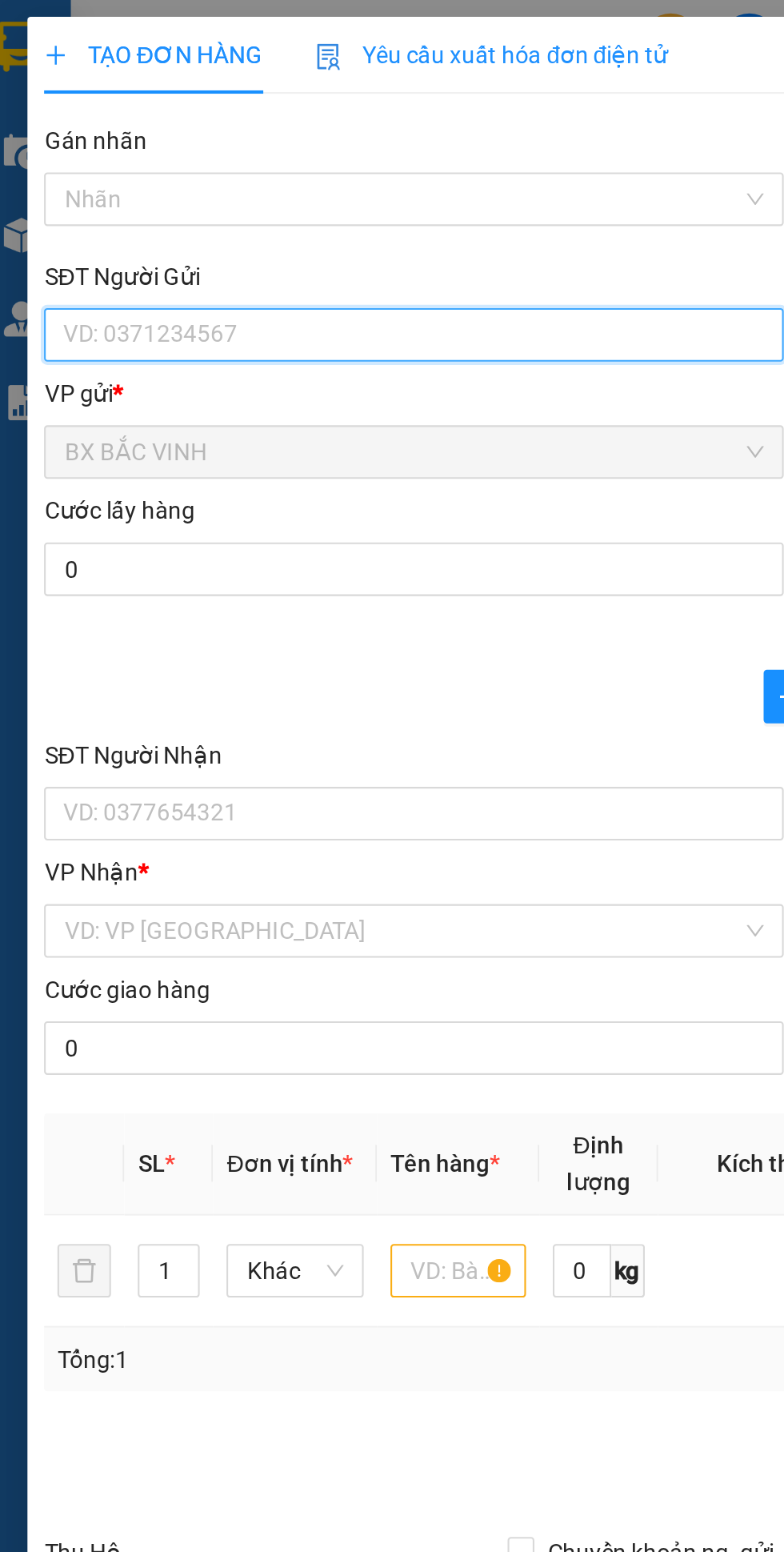
paste input "0963536666"
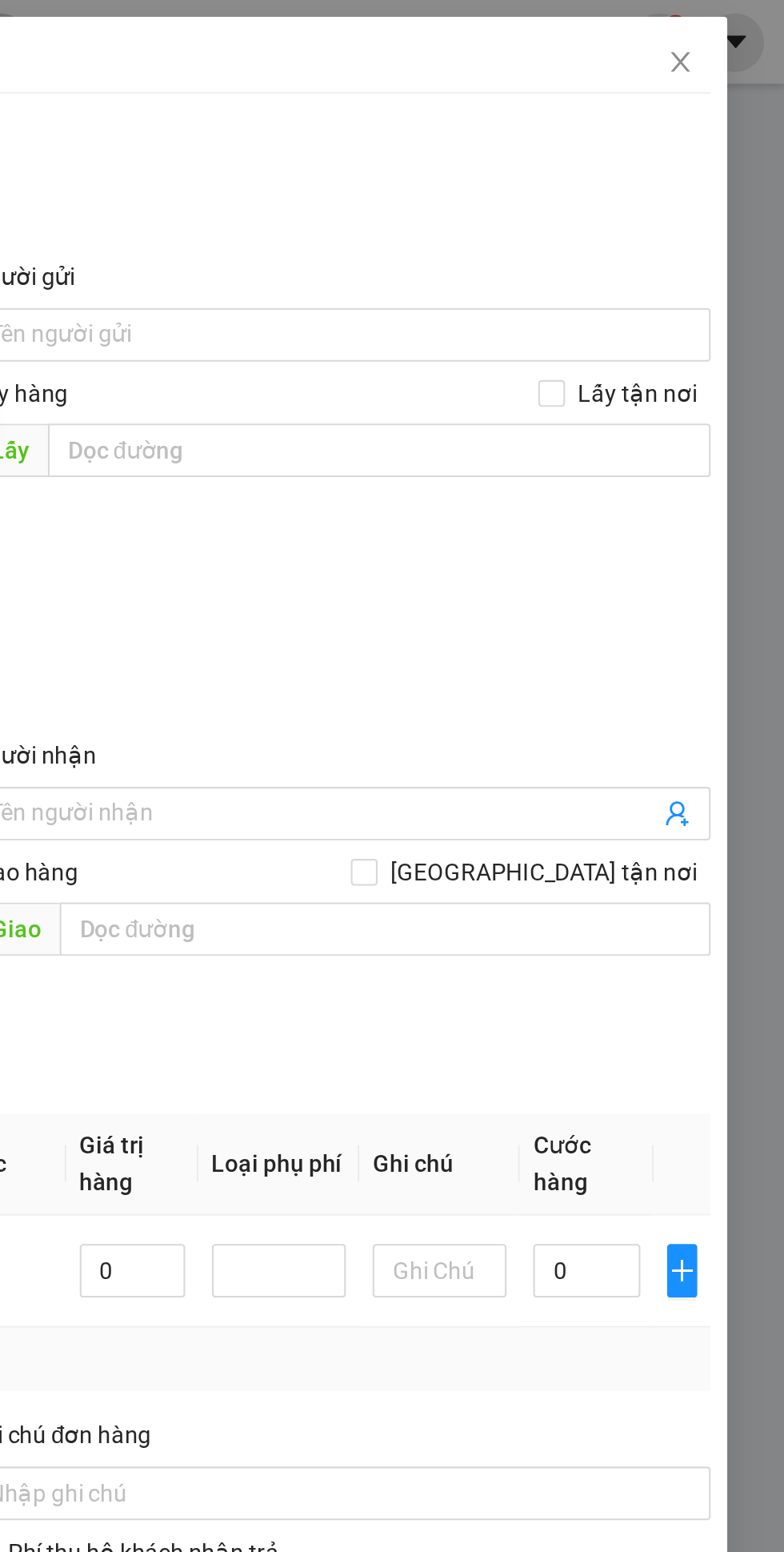
type input "0963536666"
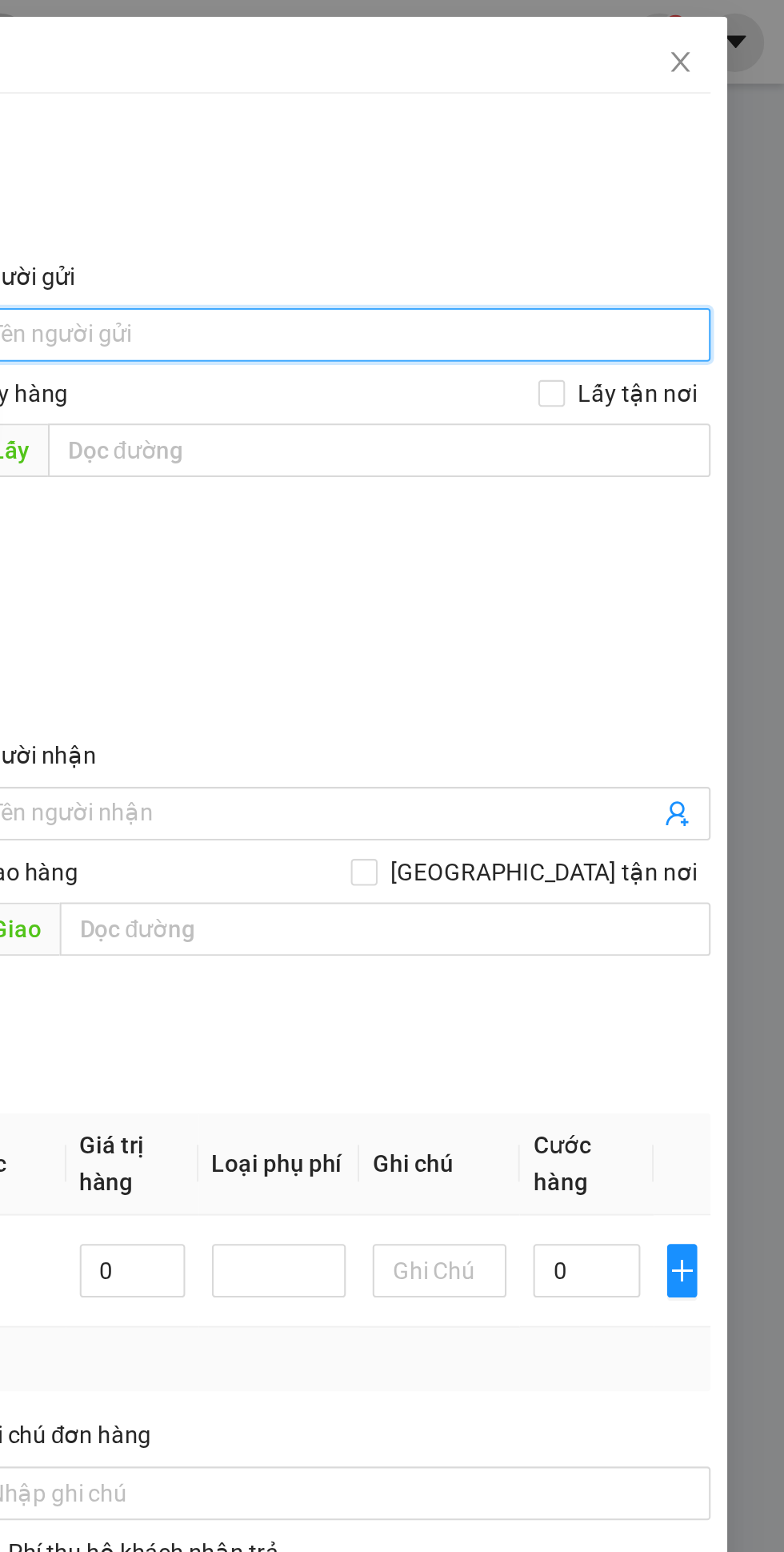
click at [563, 161] on input "Người gửi" at bounding box center [571, 160] width 353 height 26
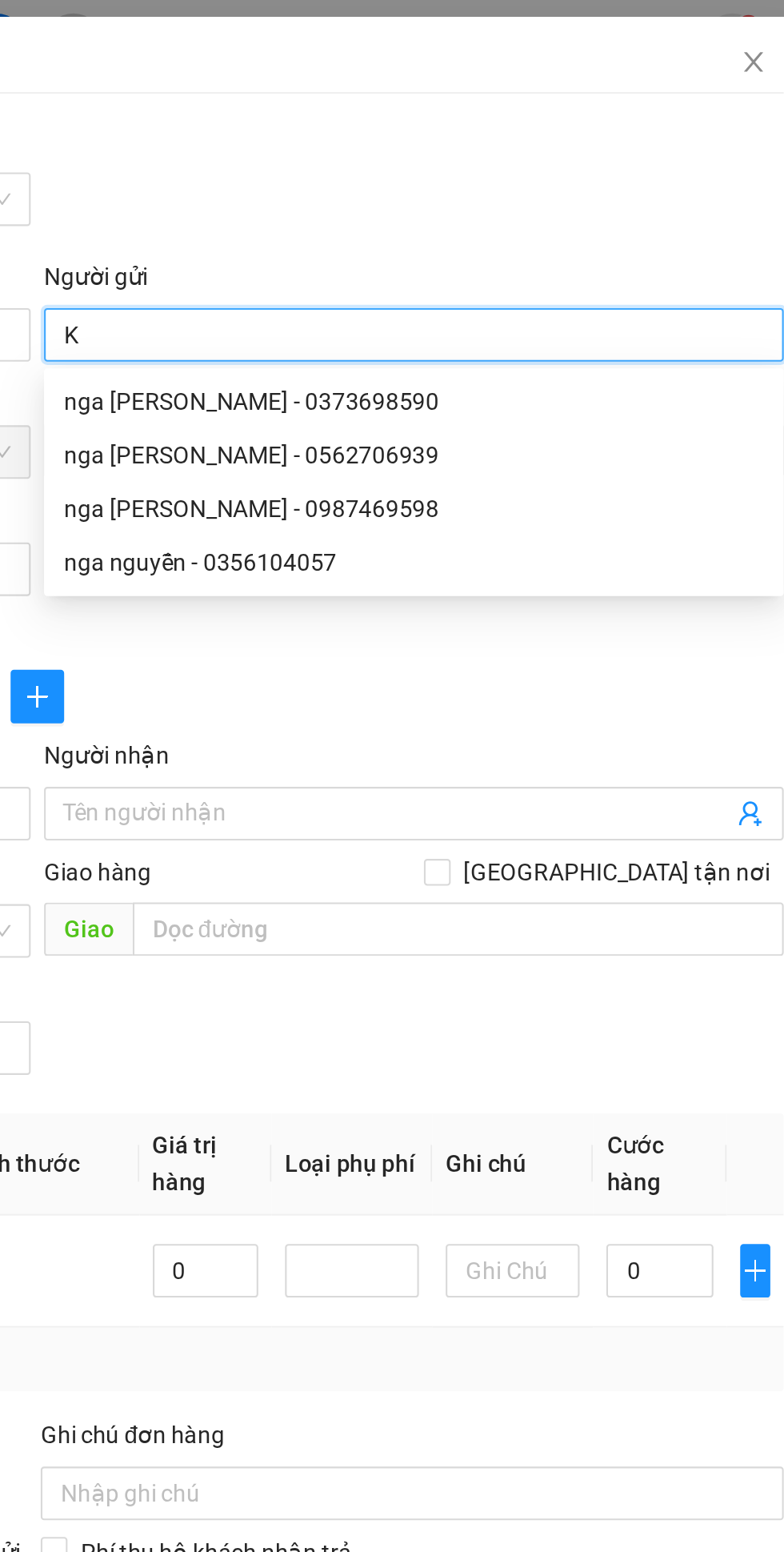
type input "Kh"
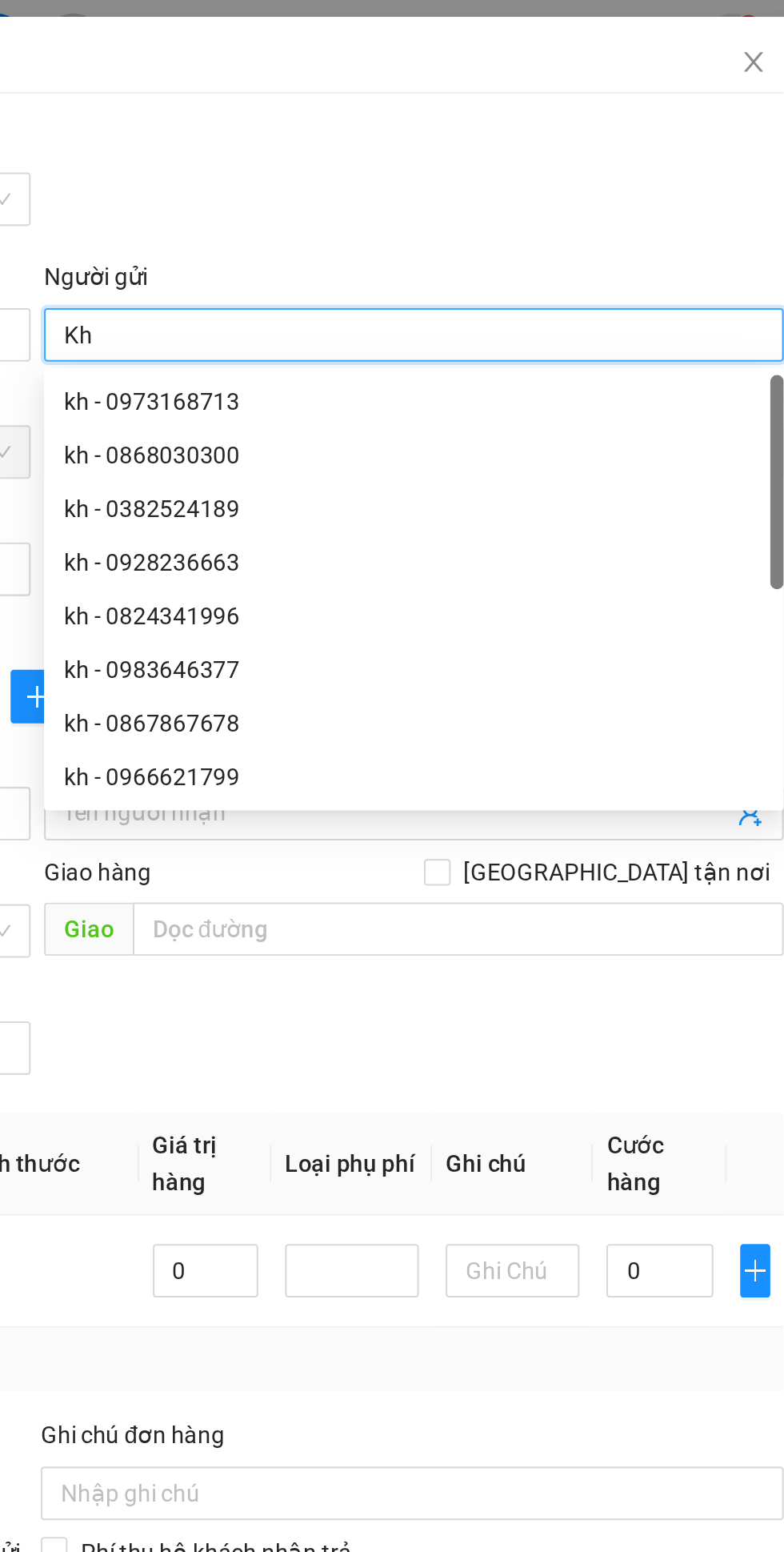
click at [580, 329] on div "kh - 0983646377" at bounding box center [571, 321] width 353 height 26
type input "0983646377"
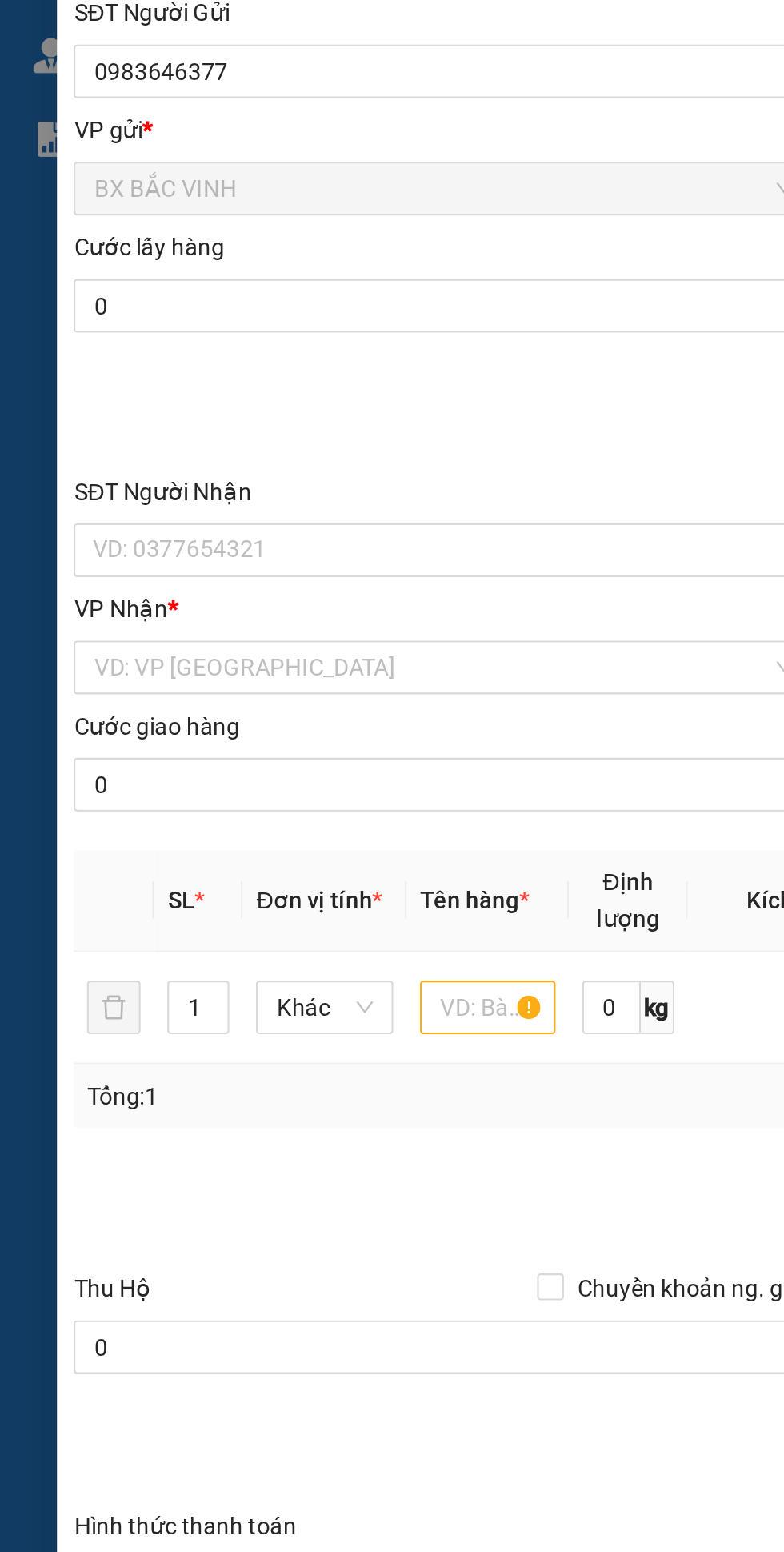
type input "kh"
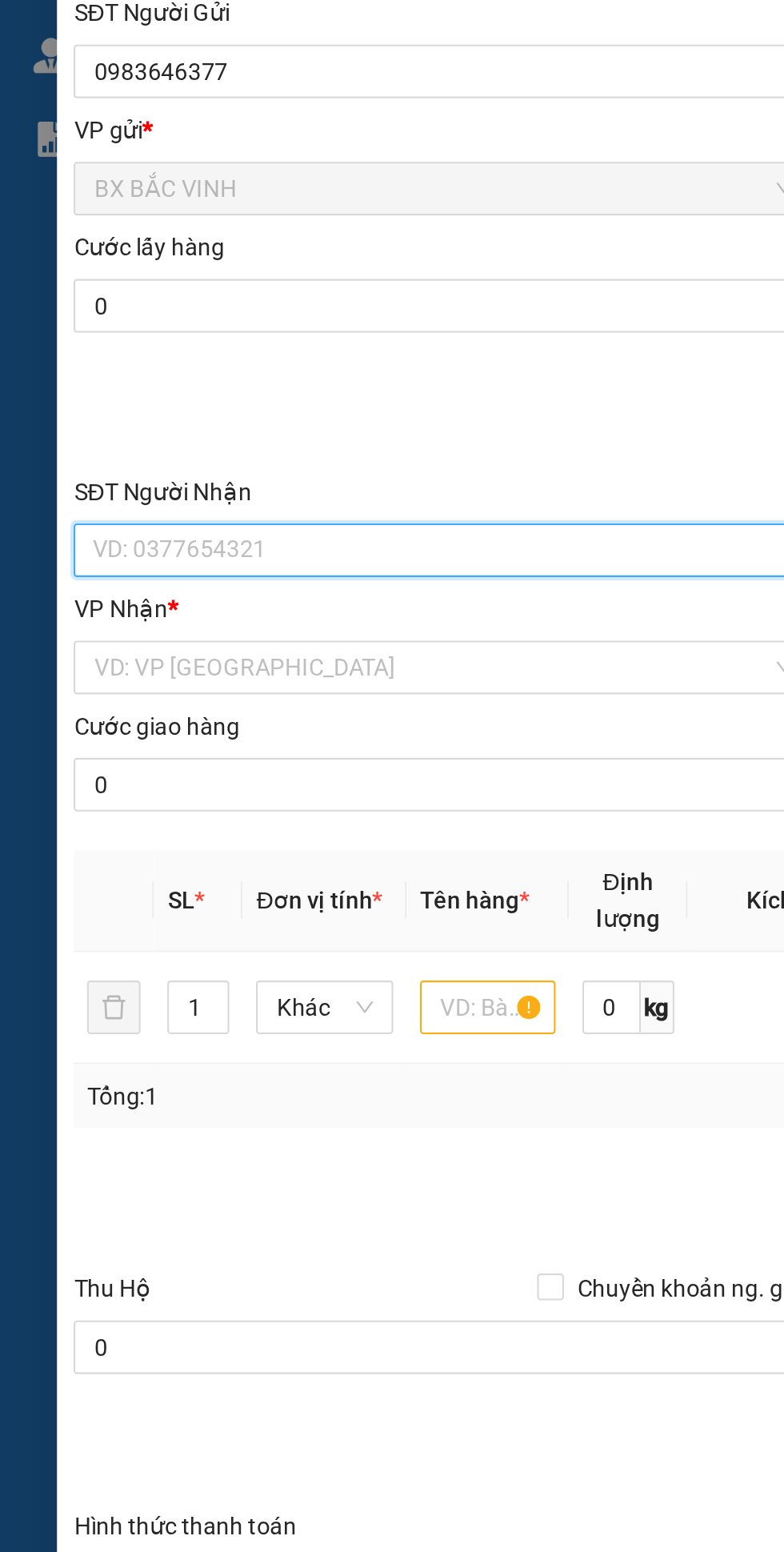
click at [138, 387] on input "SĐT Người Nhận" at bounding box center [212, 389] width 353 height 26
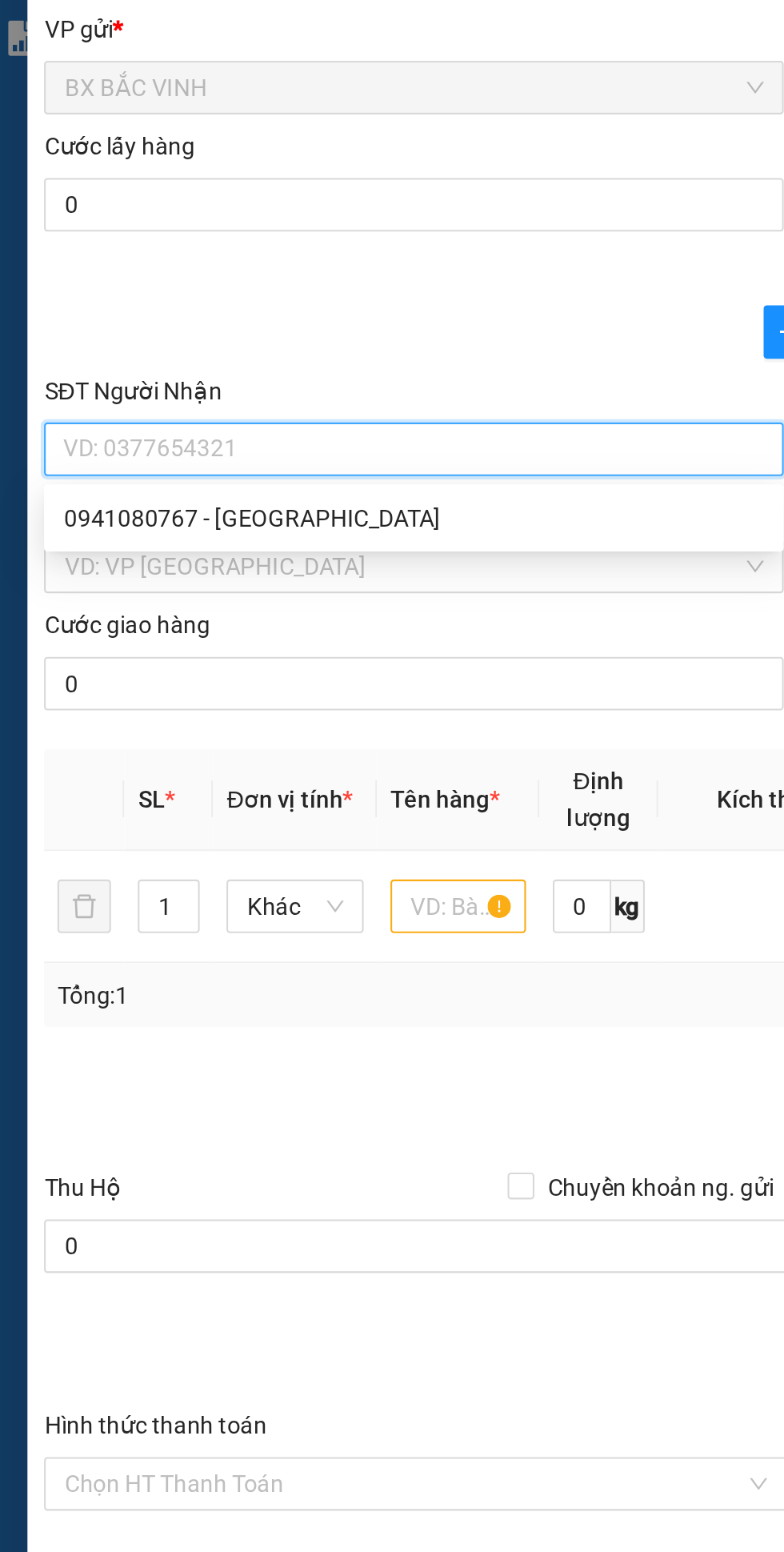
click at [124, 421] on div "0941080767 - [GEOGRAPHIC_DATA]" at bounding box center [212, 422] width 334 height 18
type input "0941080767"
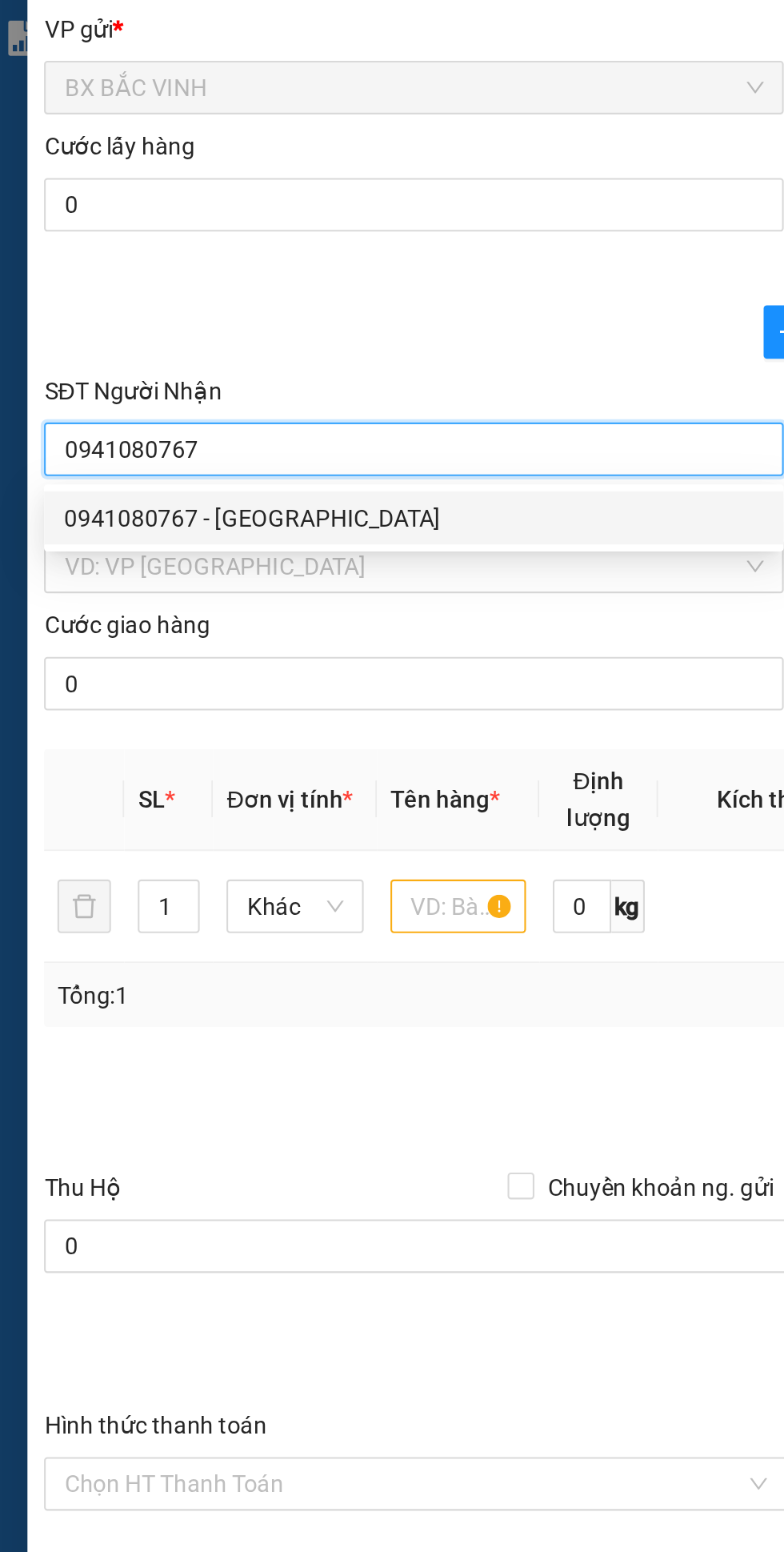
type input "[PERSON_NAME]"
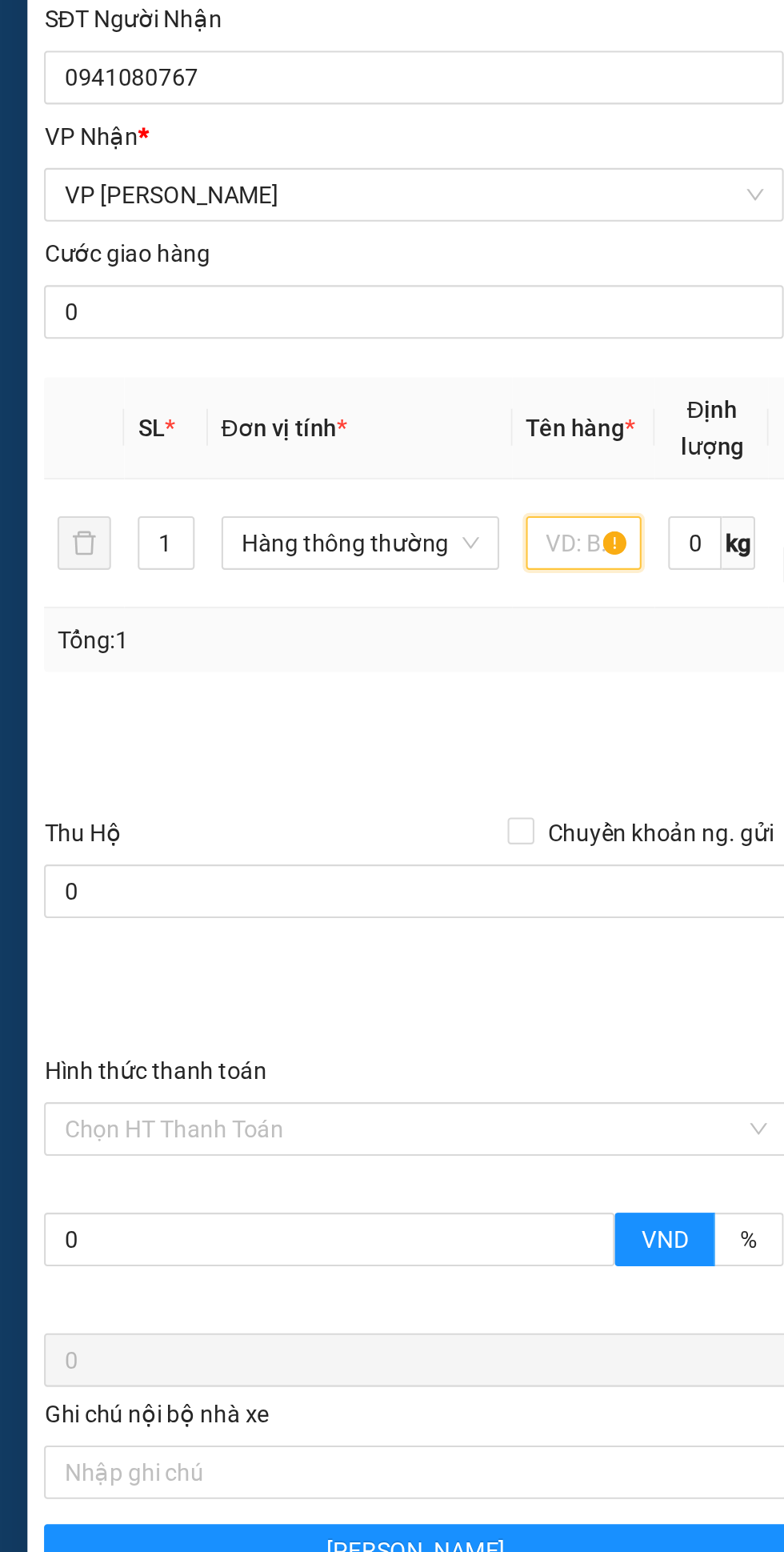
click at [288, 604] on input "text" at bounding box center [293, 611] width 56 height 26
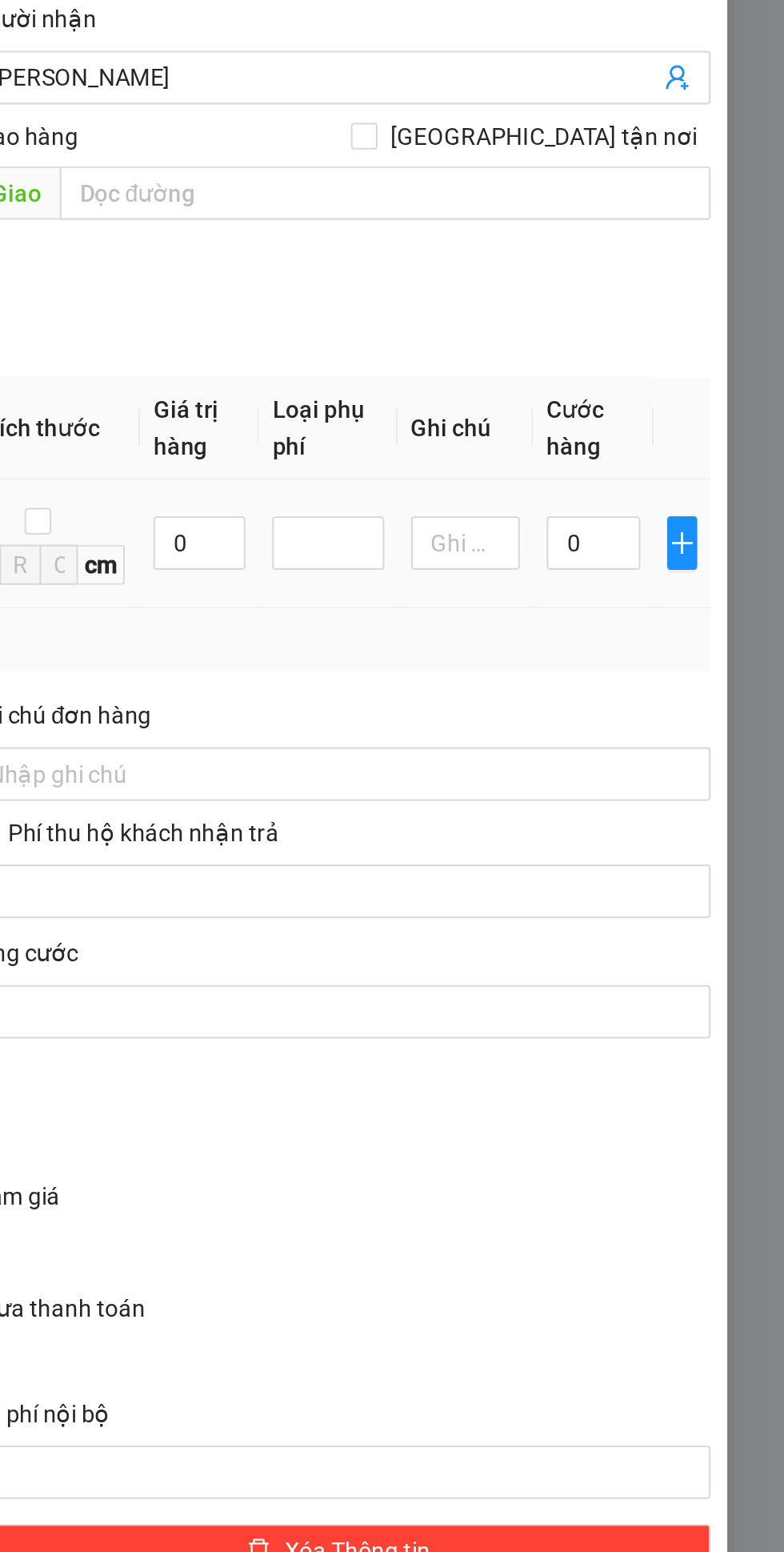
type input "Quần áo"
click at [696, 616] on input "0" at bounding box center [693, 611] width 45 height 26
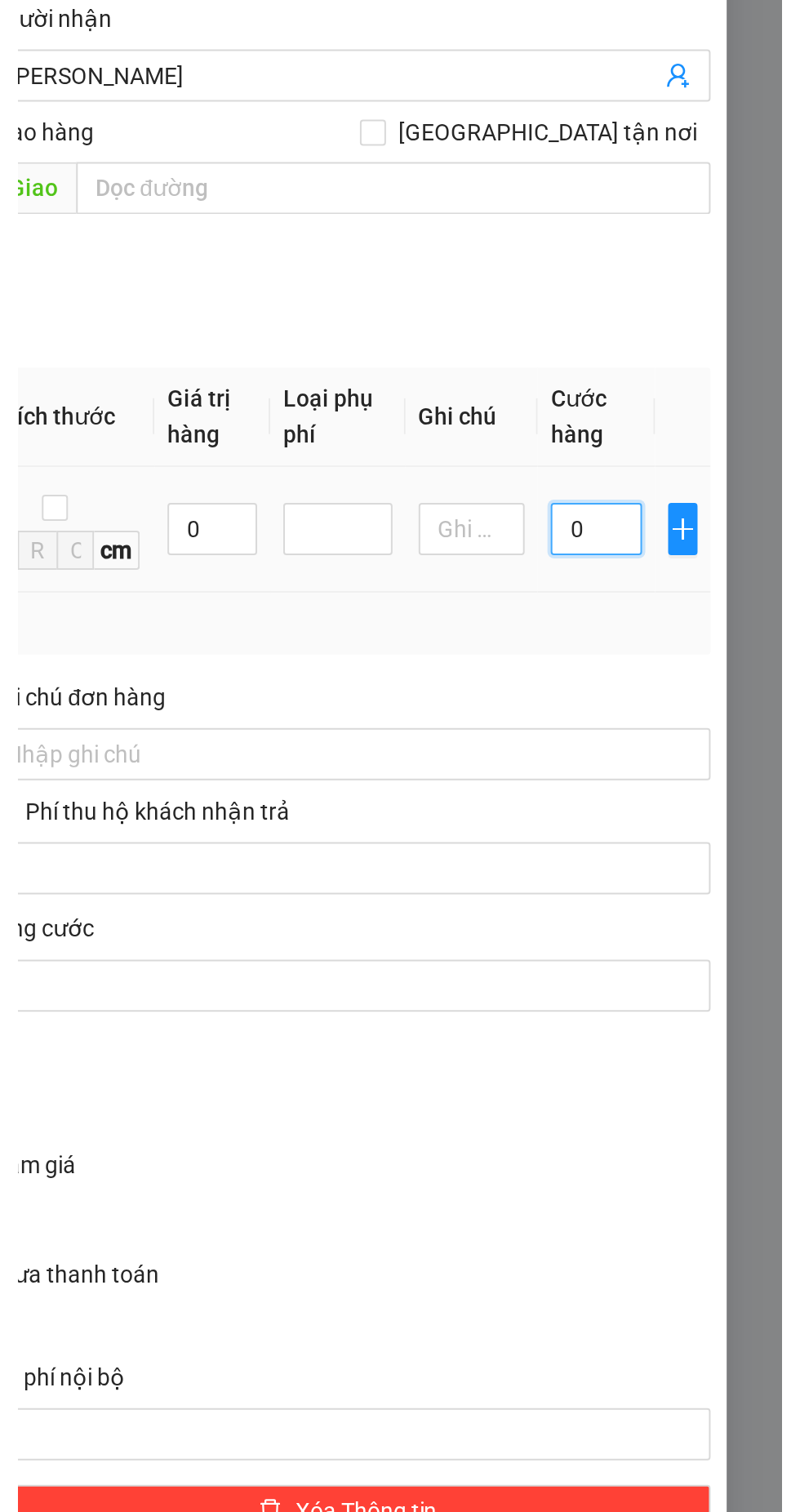
scroll to position [0, 0]
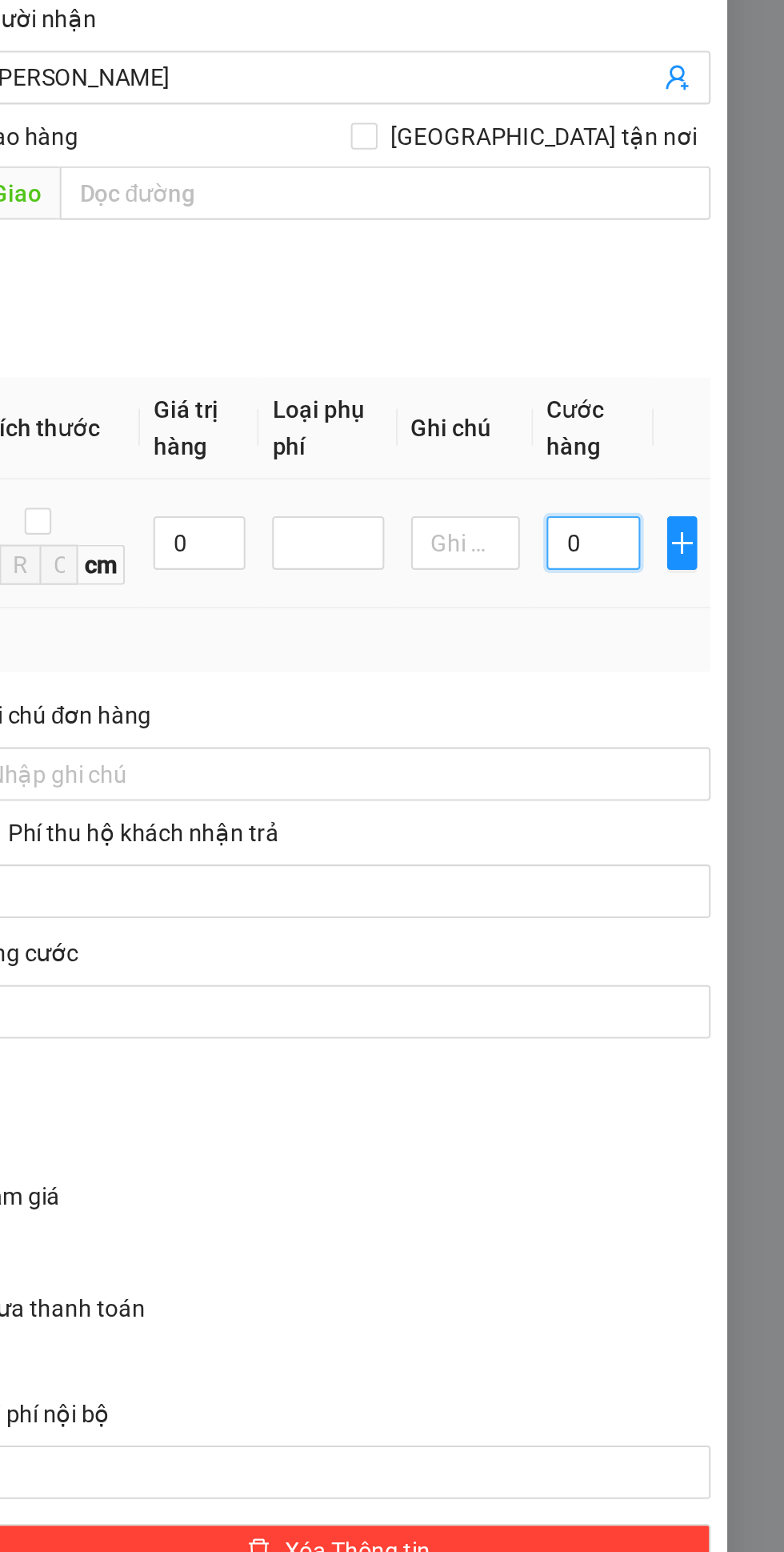
type input "3"
type input "30"
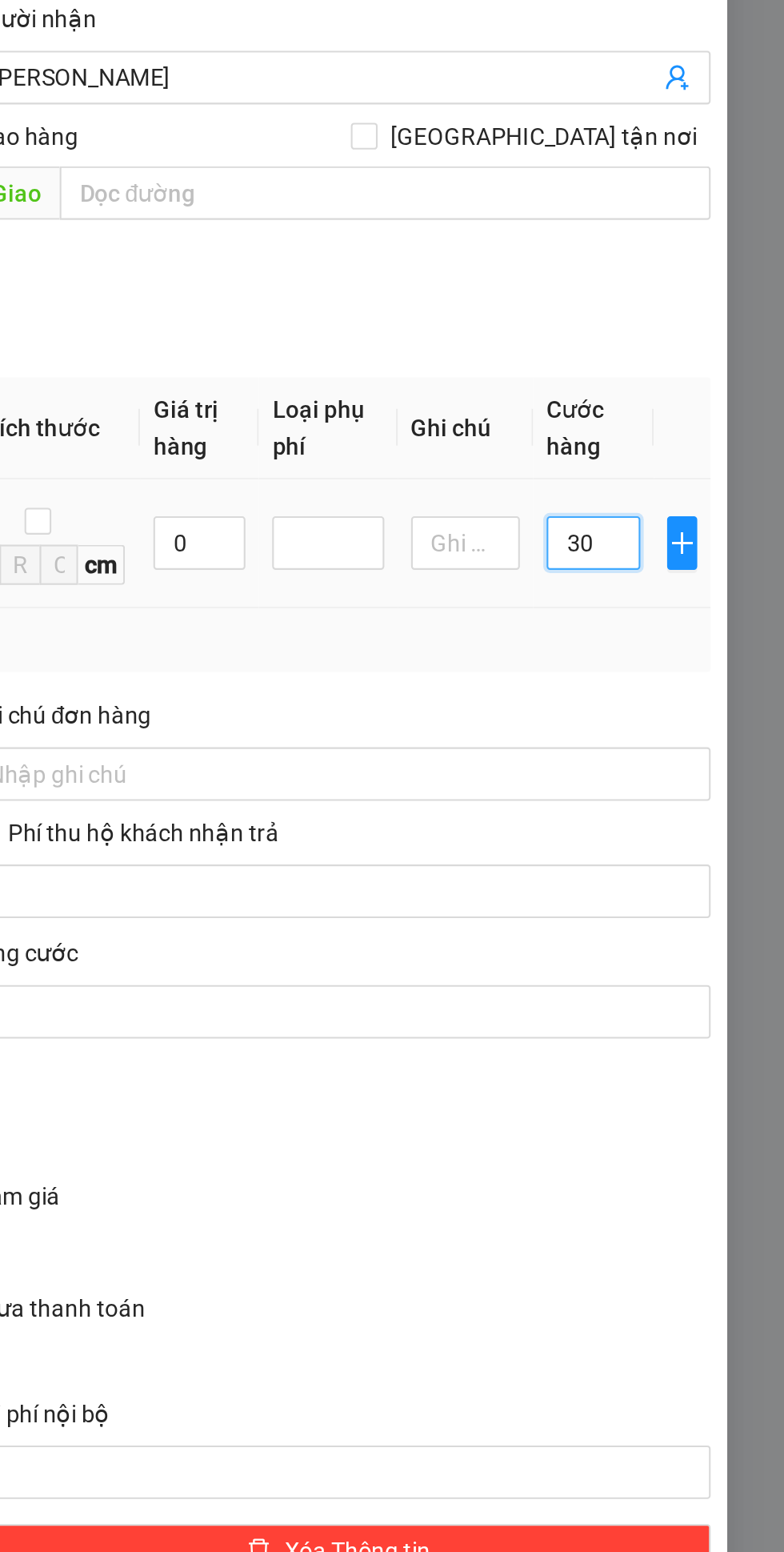
type input "30"
click at [644, 657] on div "Tổng: 1" at bounding box center [392, 658] width 700 height 18
type input "30.000"
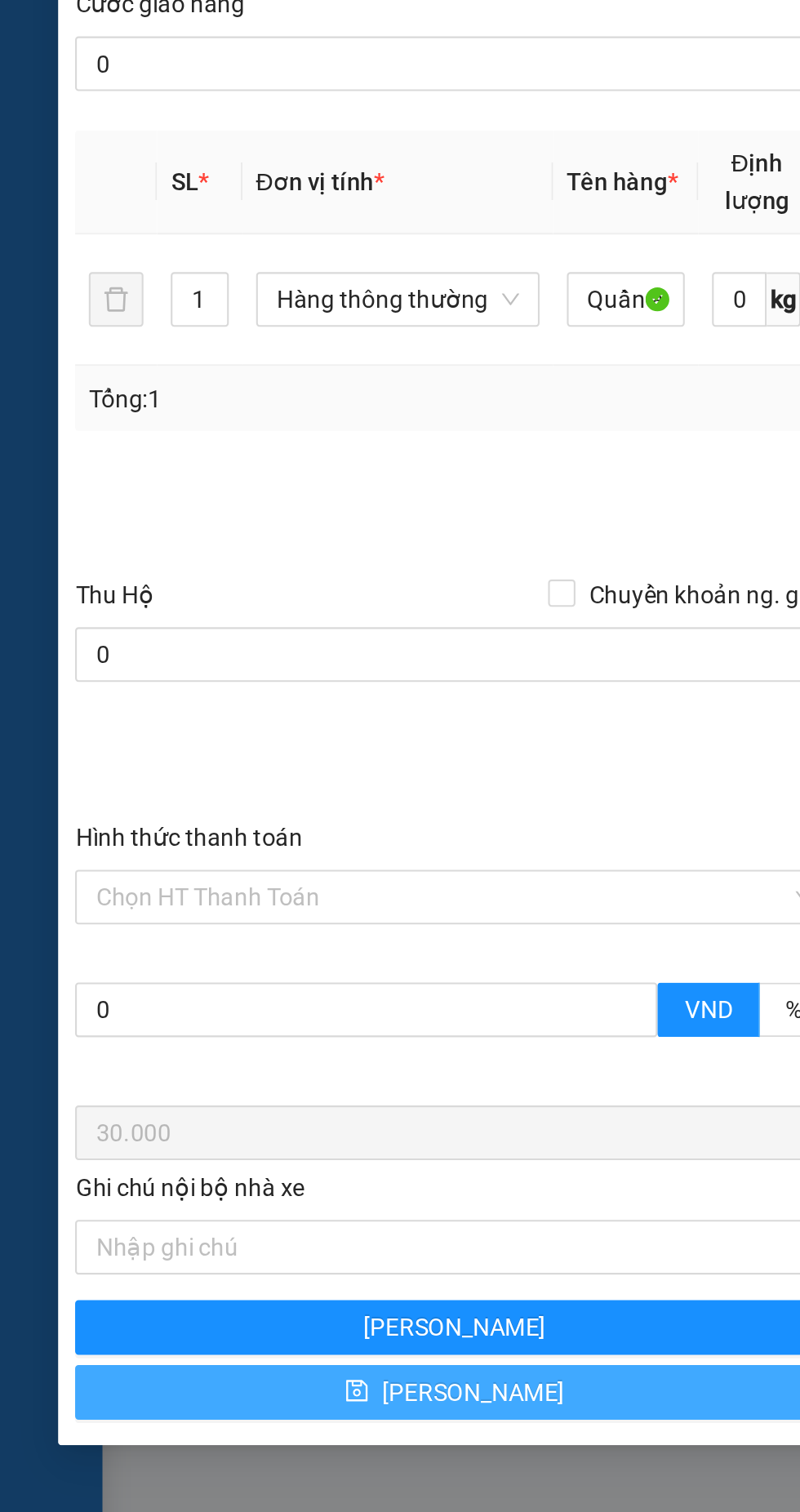
click at [223, 1155] on span "[PERSON_NAME]" at bounding box center [227, 1146] width 87 height 18
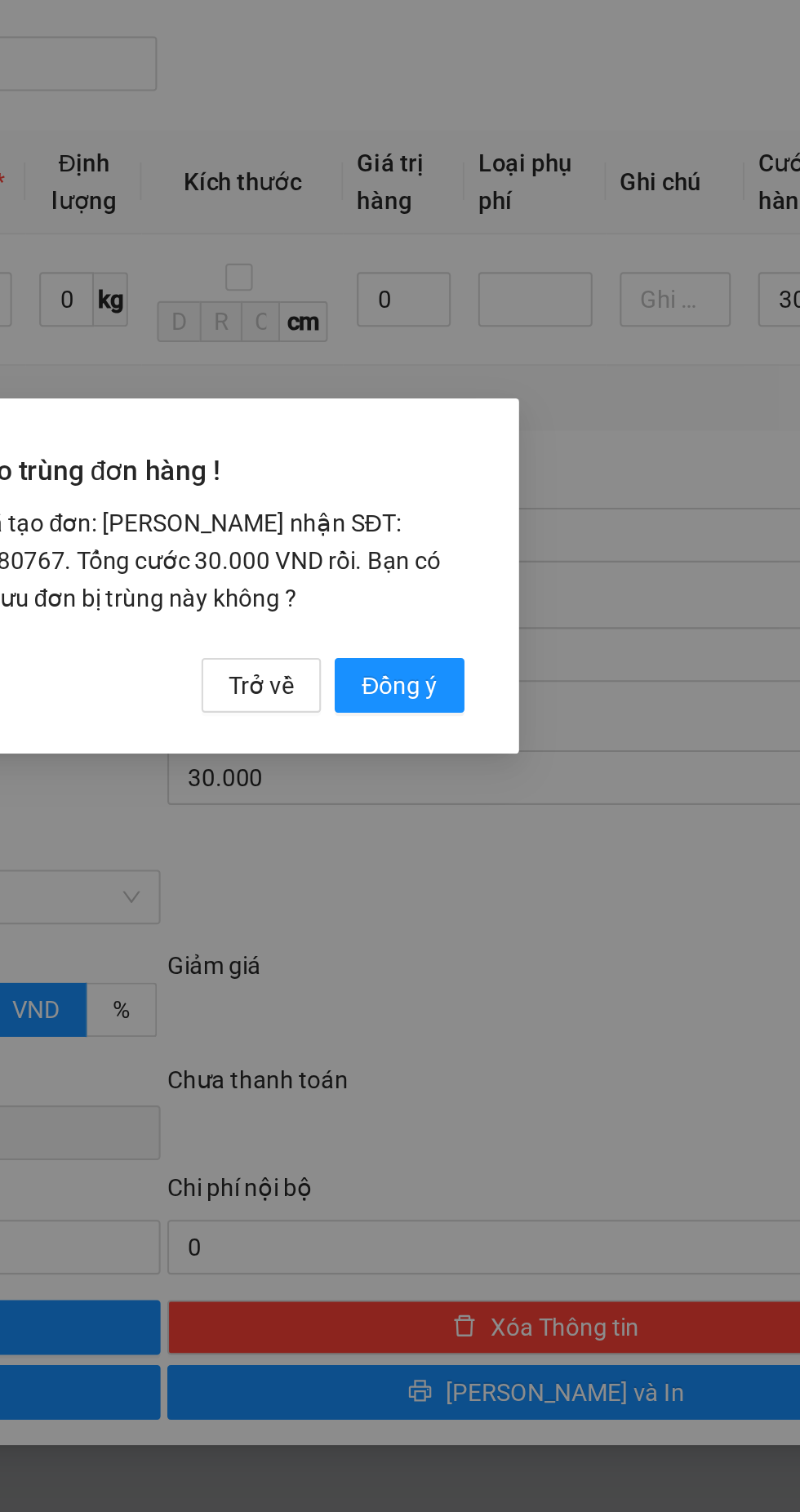
click at [514, 822] on button "Đồng ý" at bounding box center [513, 809] width 62 height 26
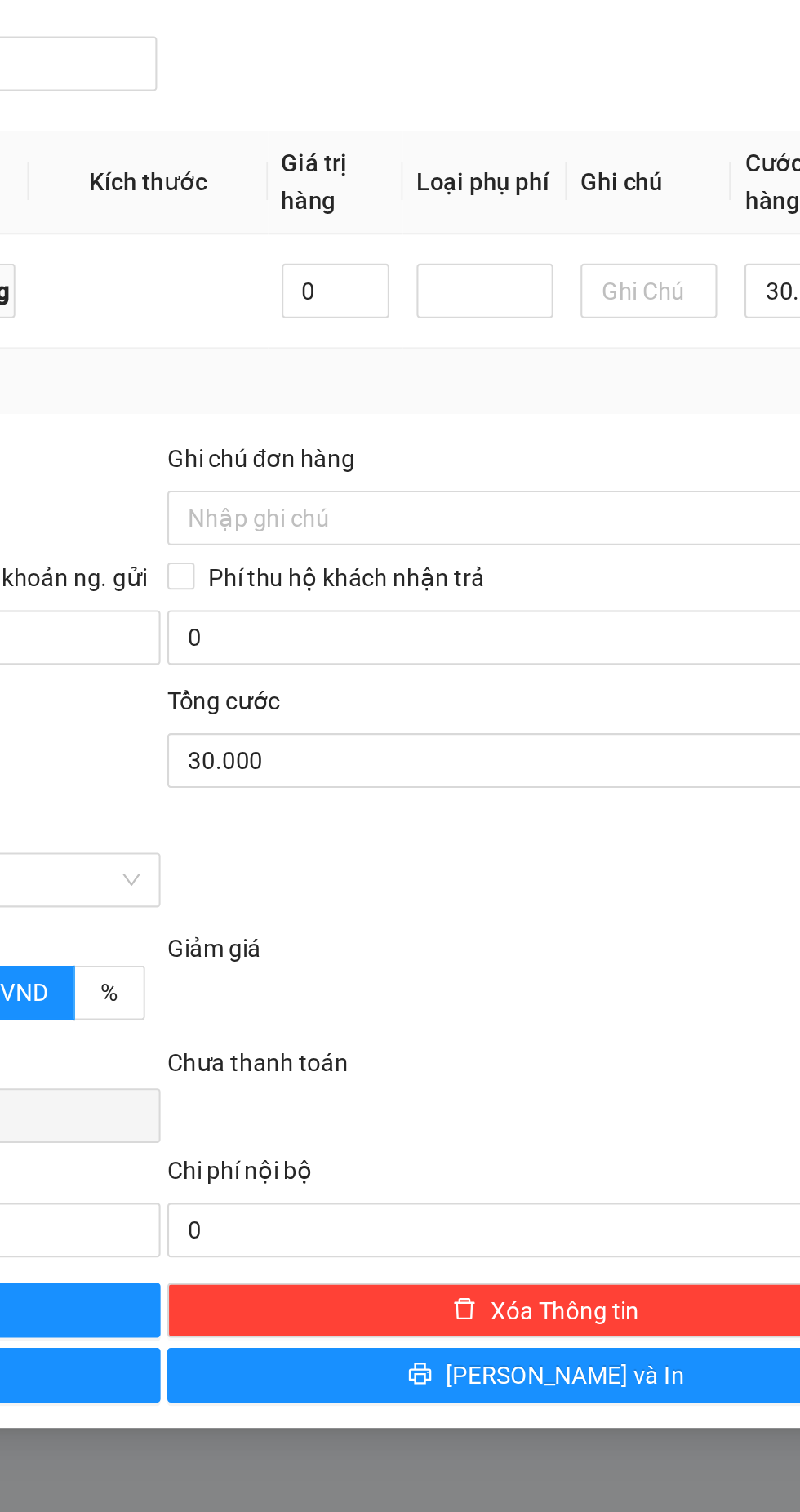
type input "0"
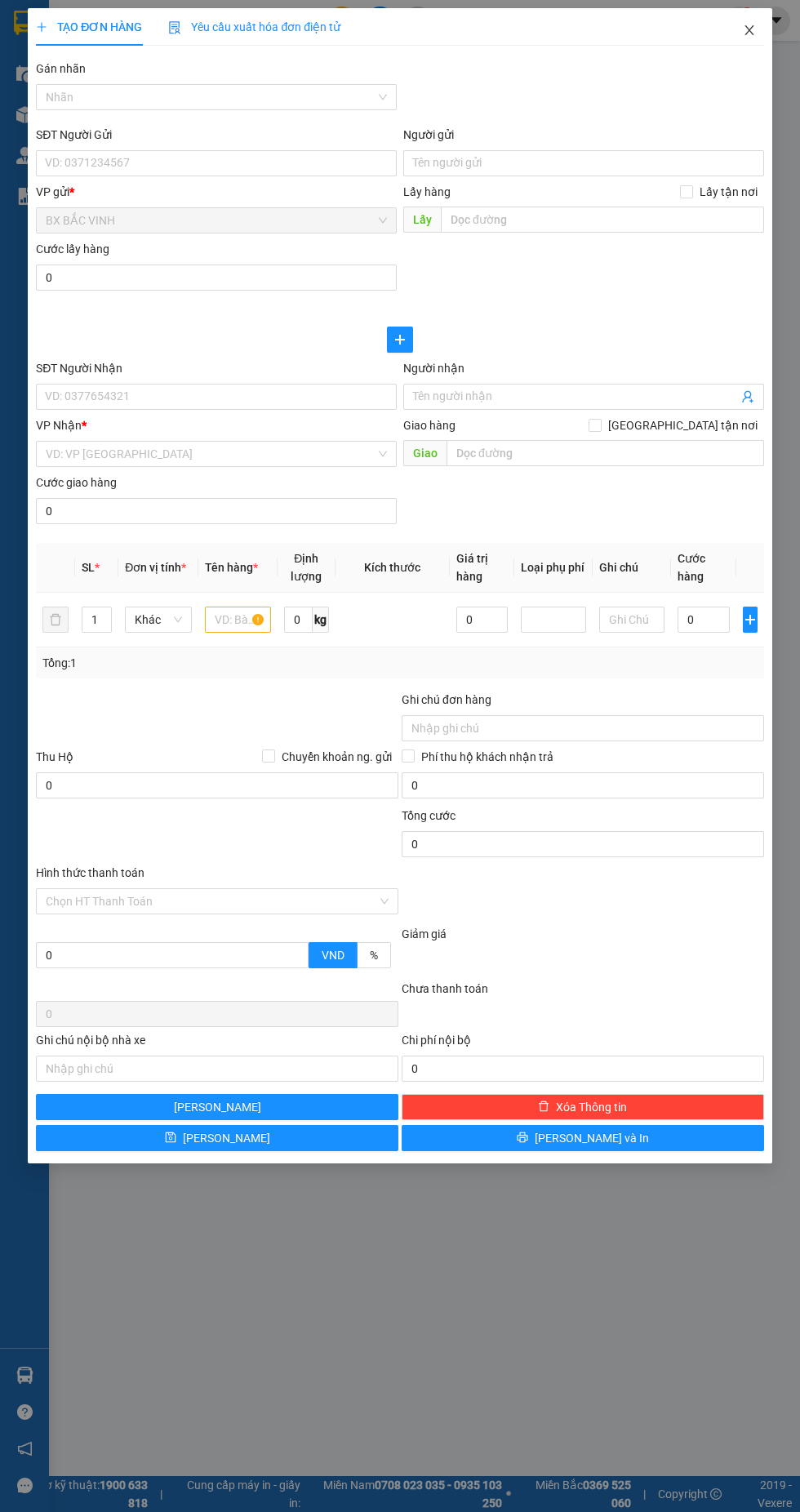
click at [761, 33] on span "Close" at bounding box center [749, 31] width 46 height 46
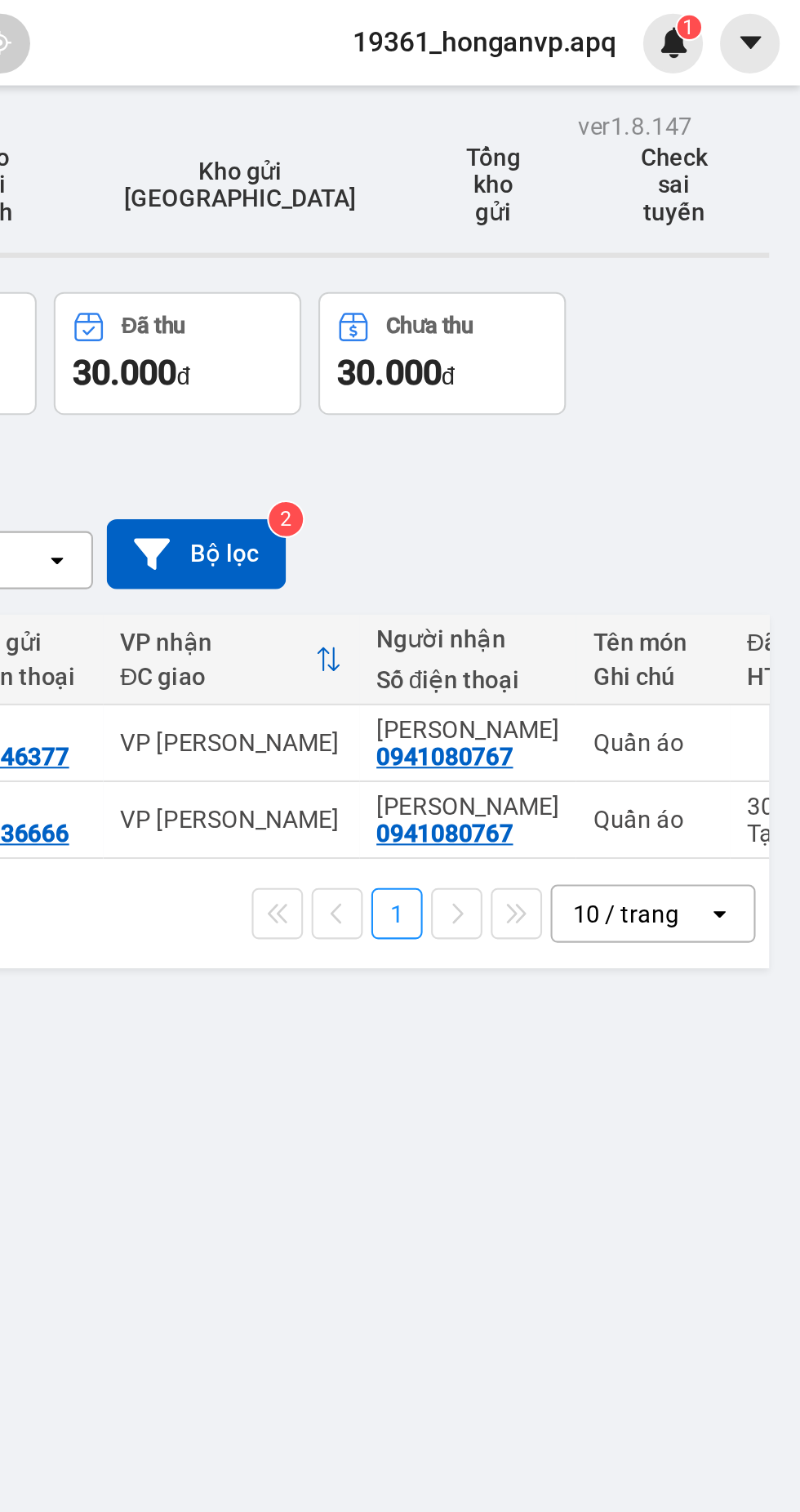
click at [701, 348] on div "Quần áo" at bounding box center [730, 355] width 57 height 13
checkbox input "true"
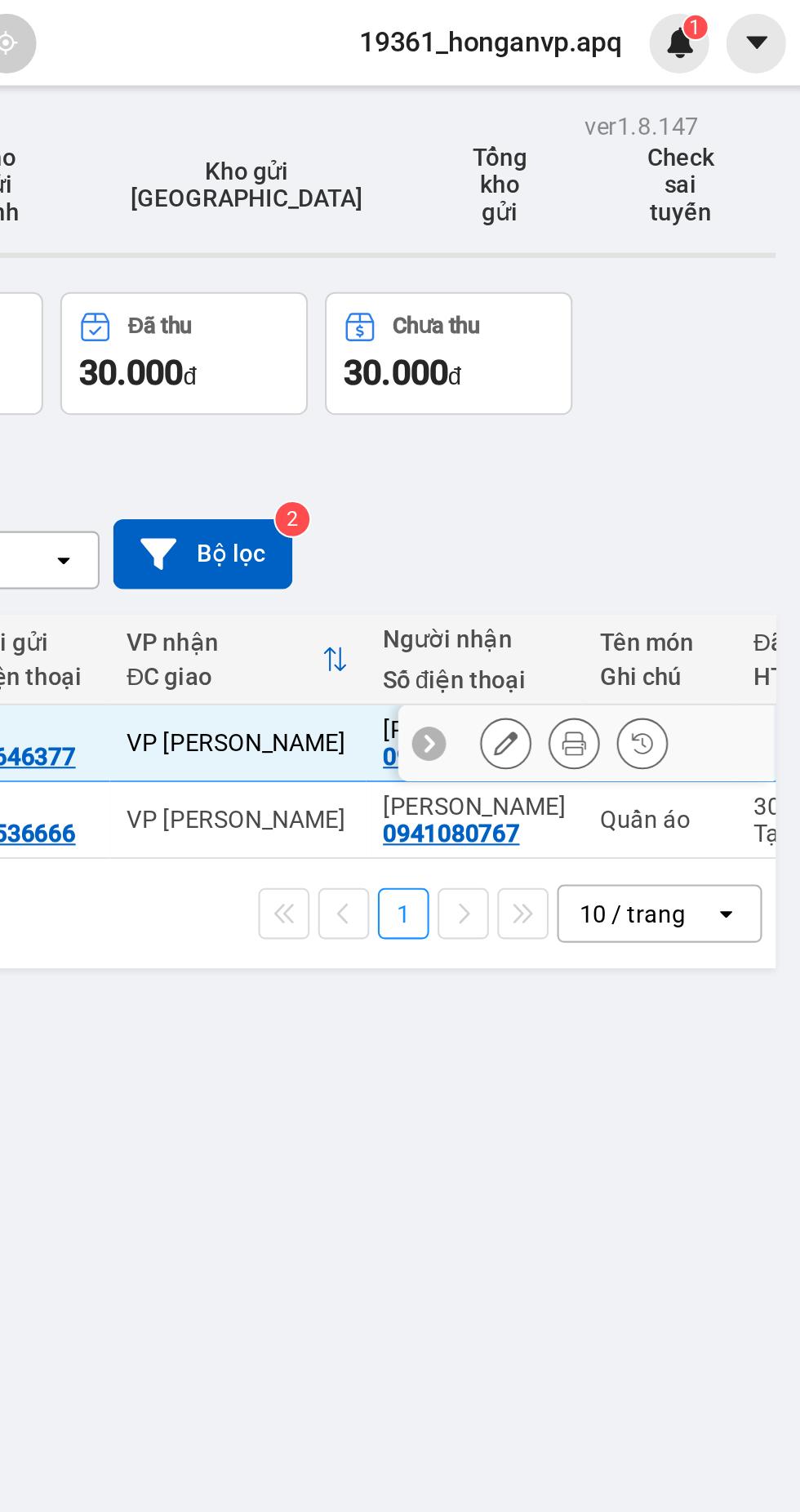
click at [690, 341] on button at bounding box center [689, 355] width 23 height 29
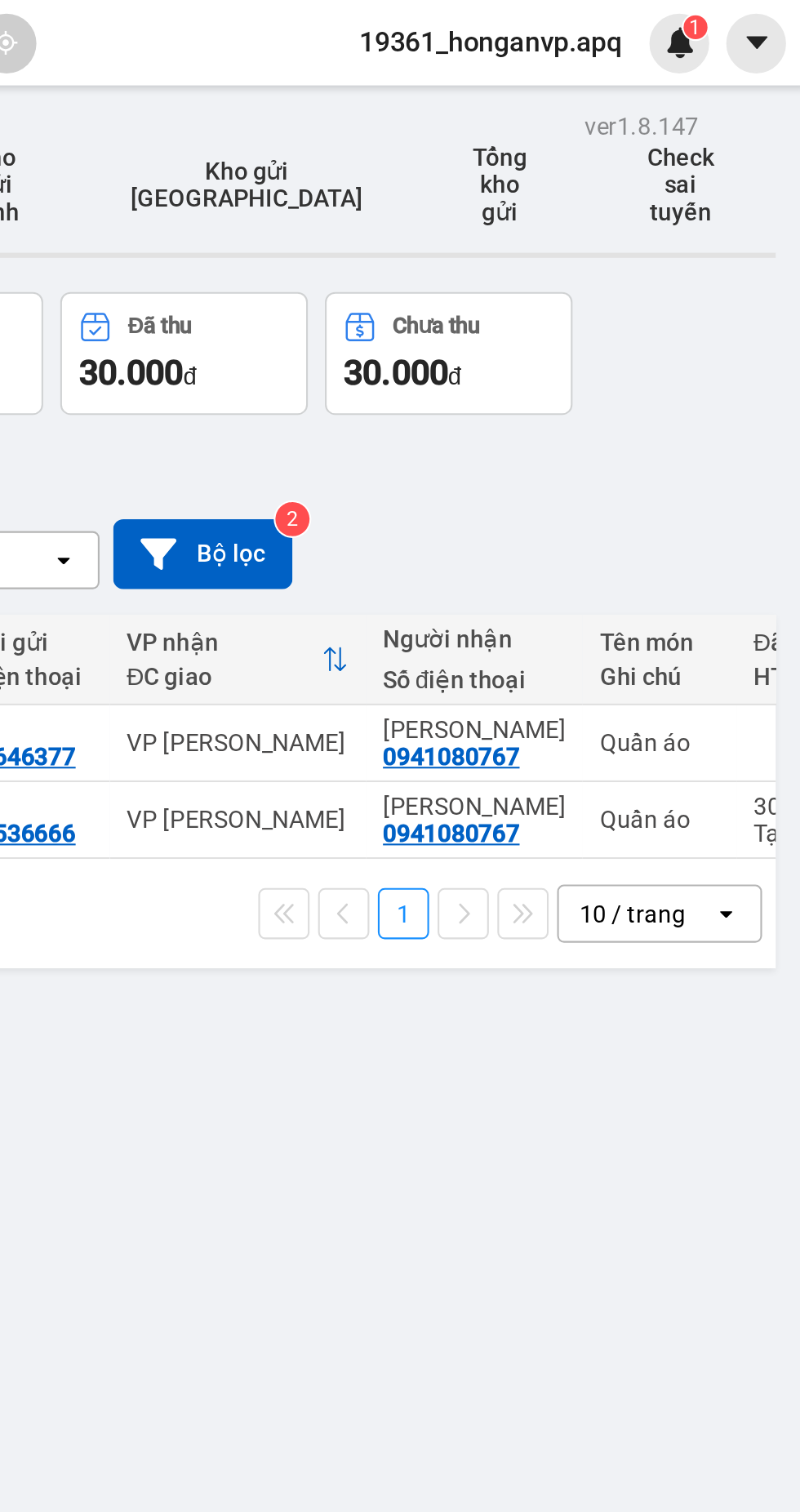
click at [723, 385] on div "Quần áo" at bounding box center [730, 392] width 57 height 13
checkbox input "true"
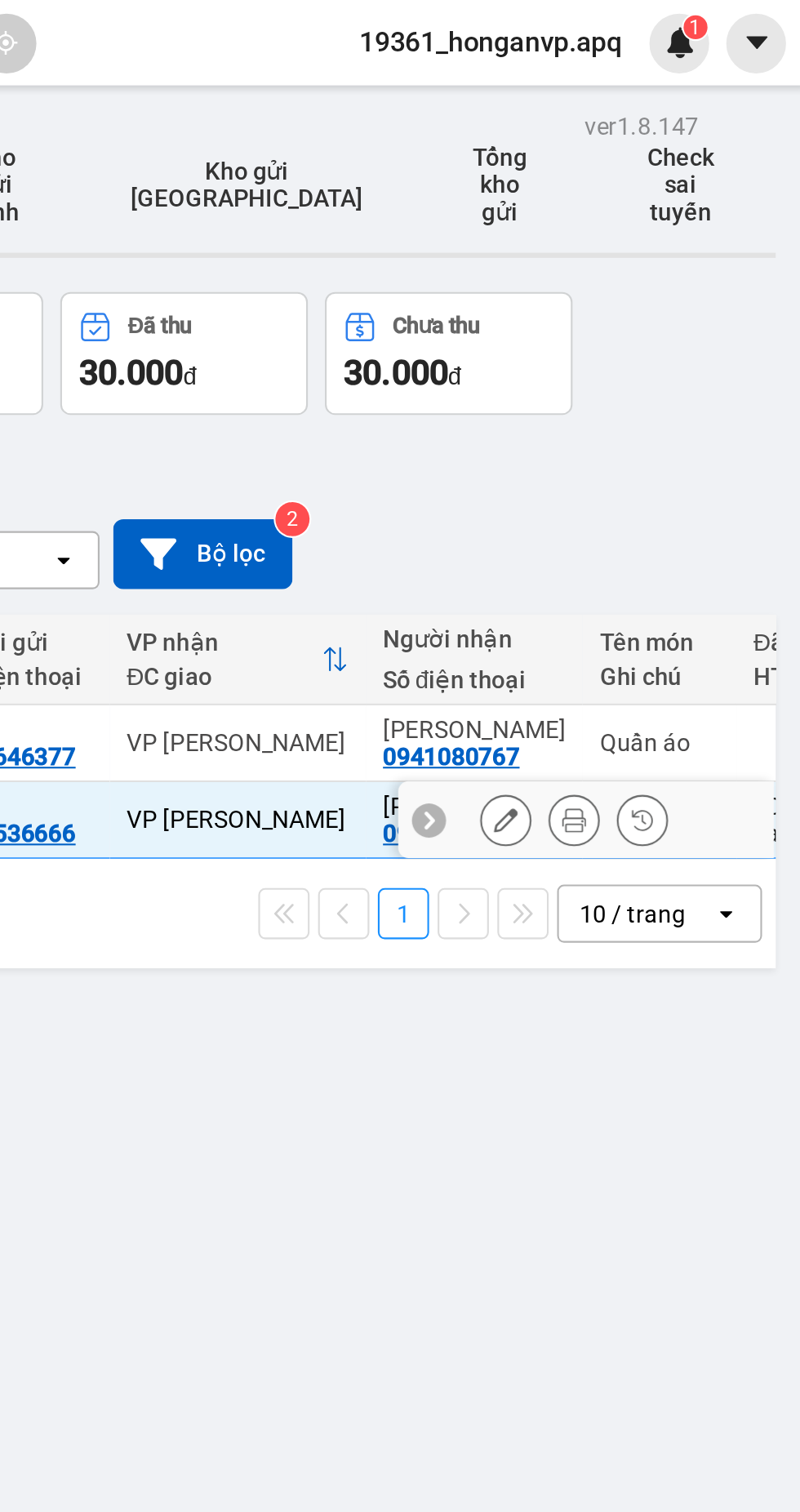
click at [658, 386] on icon at bounding box center [656, 392] width 11 height 12
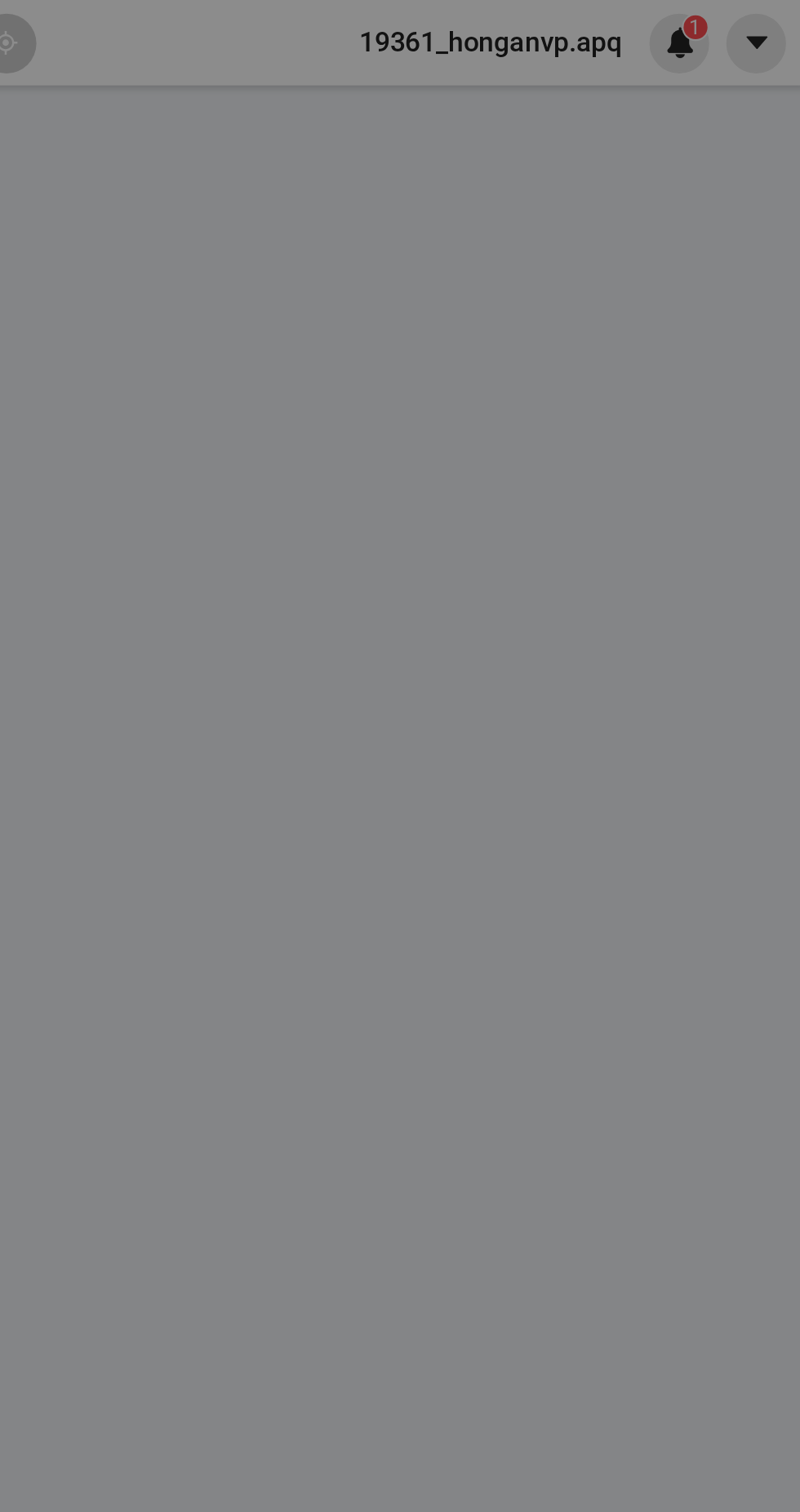
type input "0963536666"
type input "Kh"
type input "0941080767"
type input "[PERSON_NAME]"
type input "0"
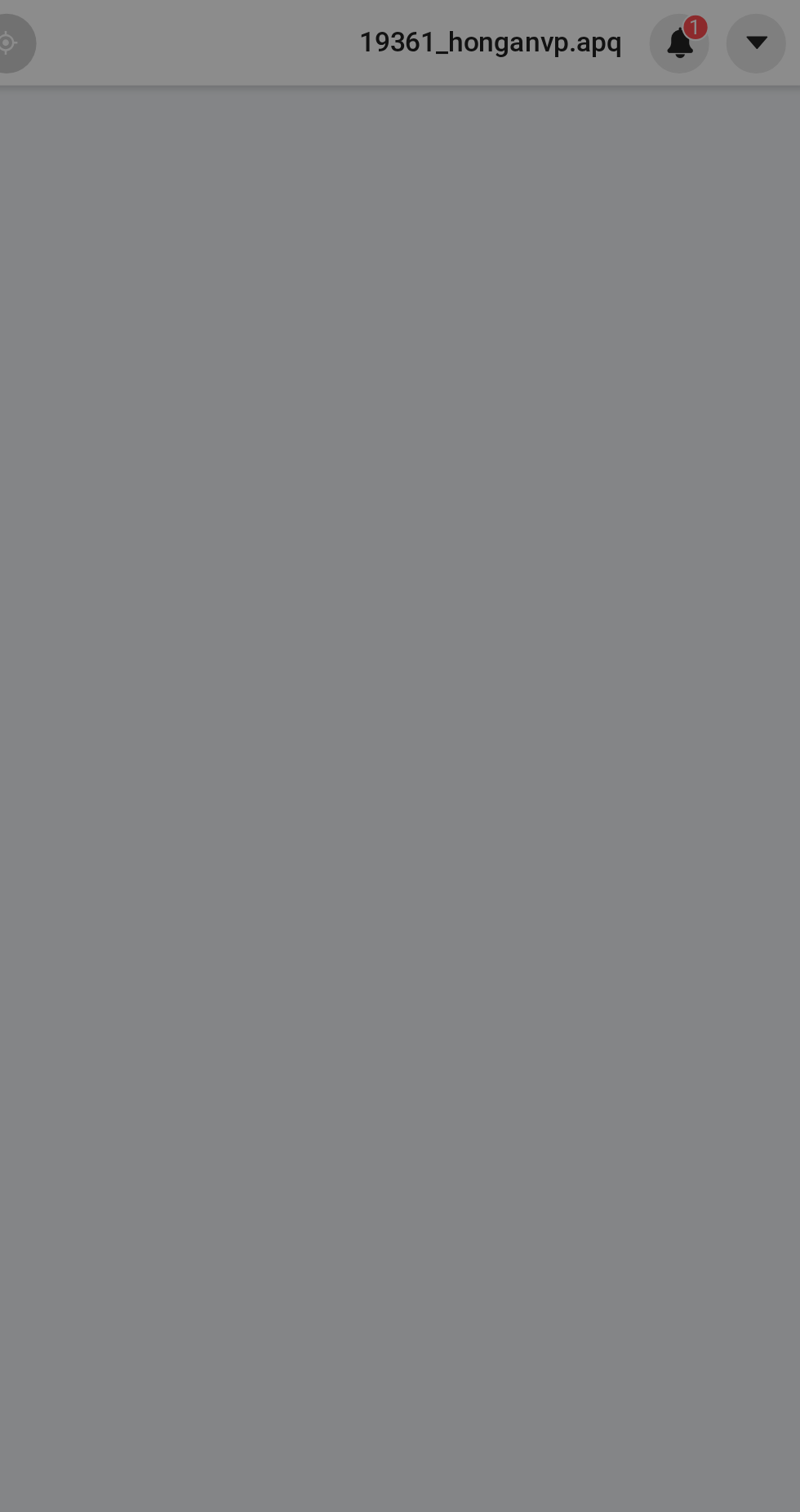
type input "30.000"
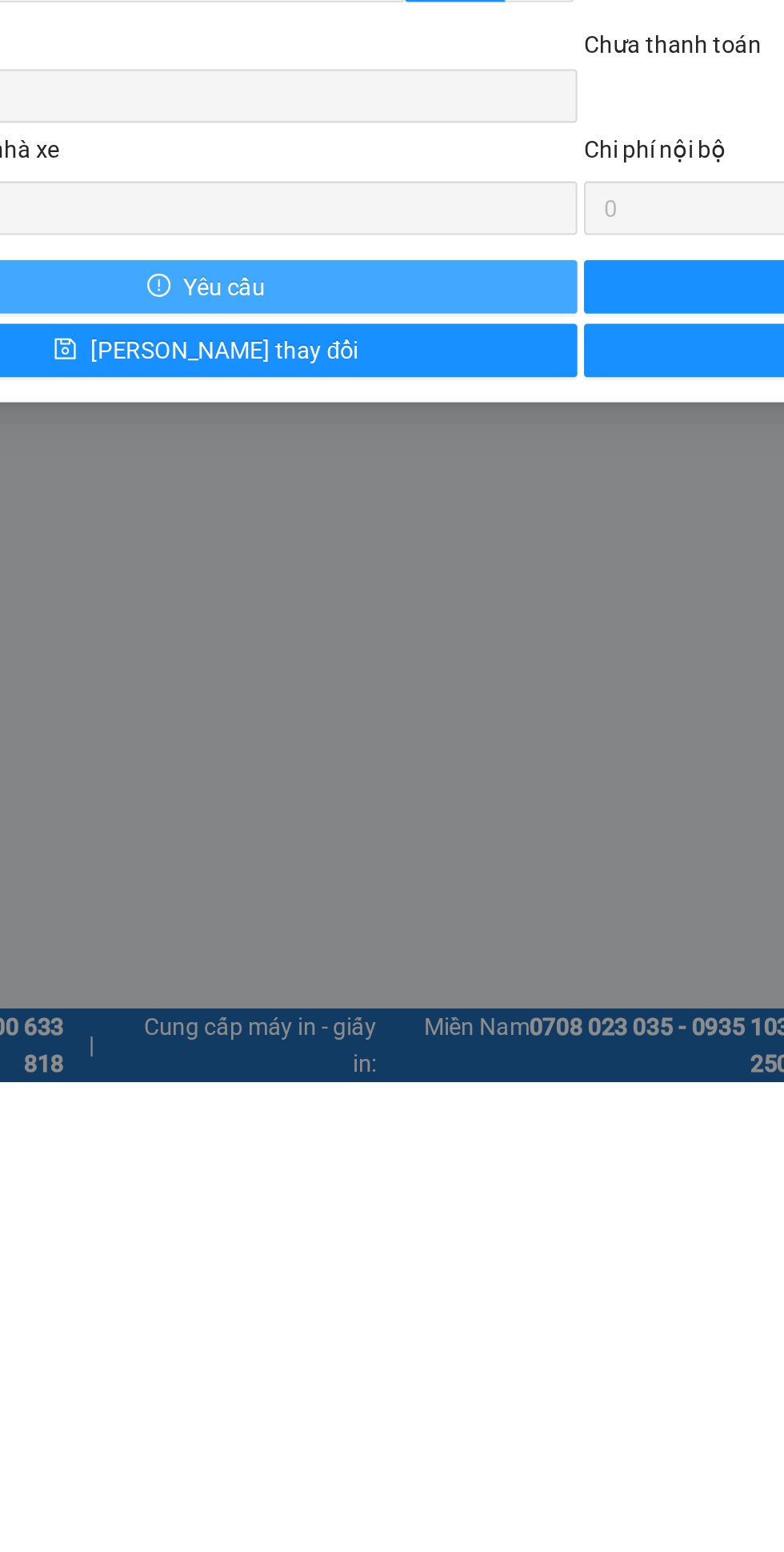
click at [214, 1173] on span "Yêu cầu" at bounding box center [221, 1172] width 39 height 18
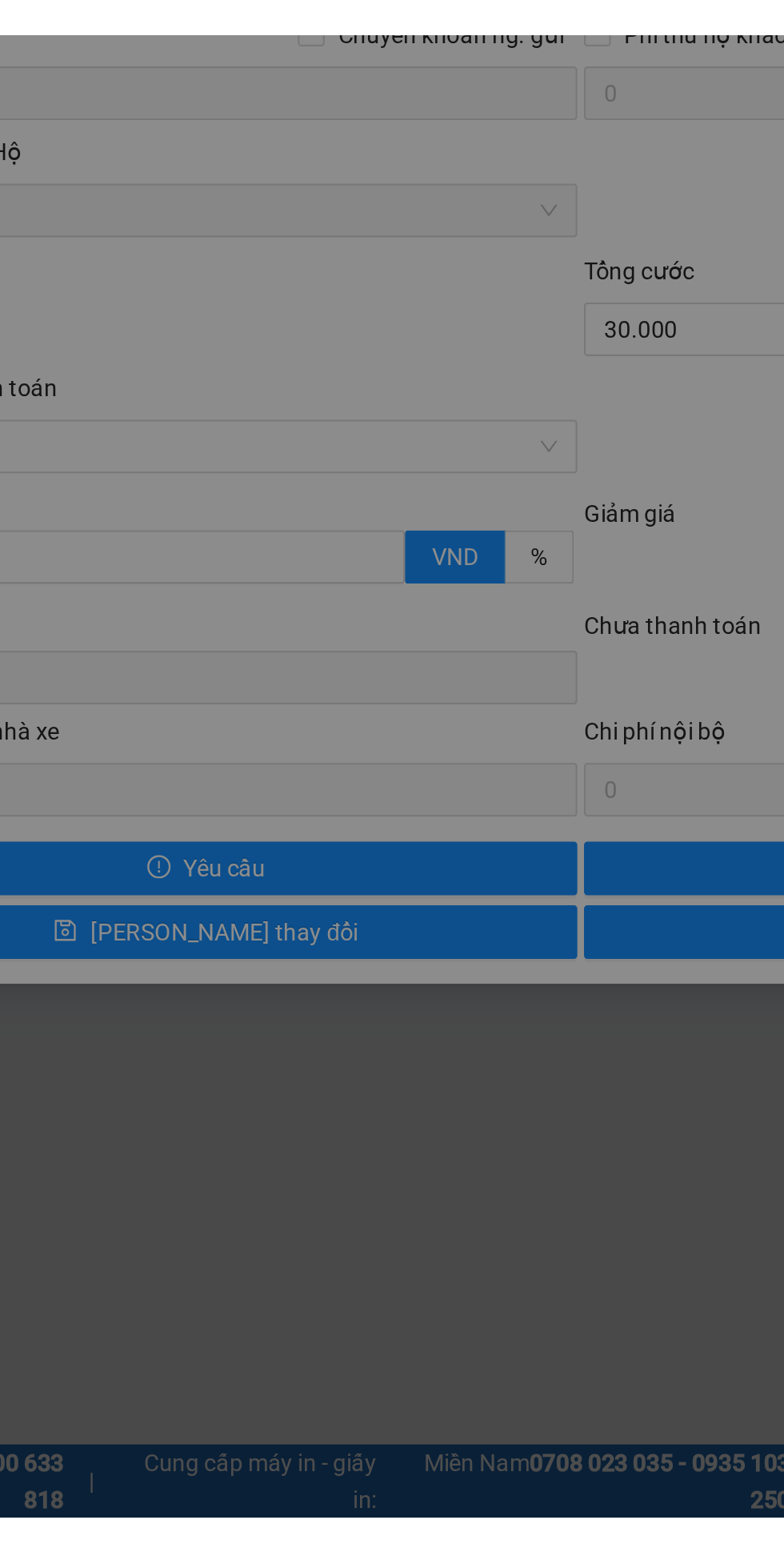
scroll to position [36, 0]
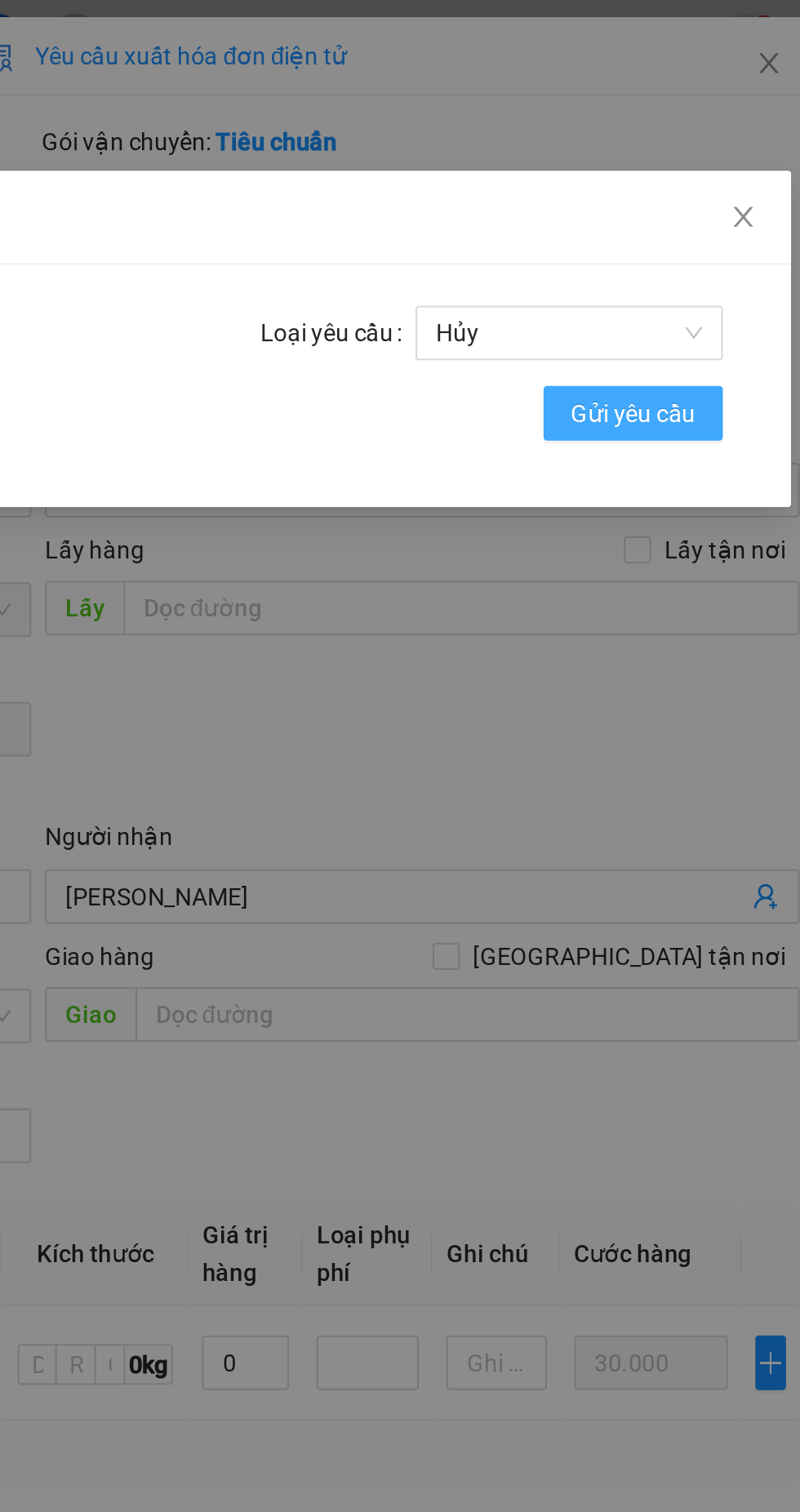
click at [702, 199] on span "Gửi yêu cầu" at bounding box center [684, 198] width 60 height 18
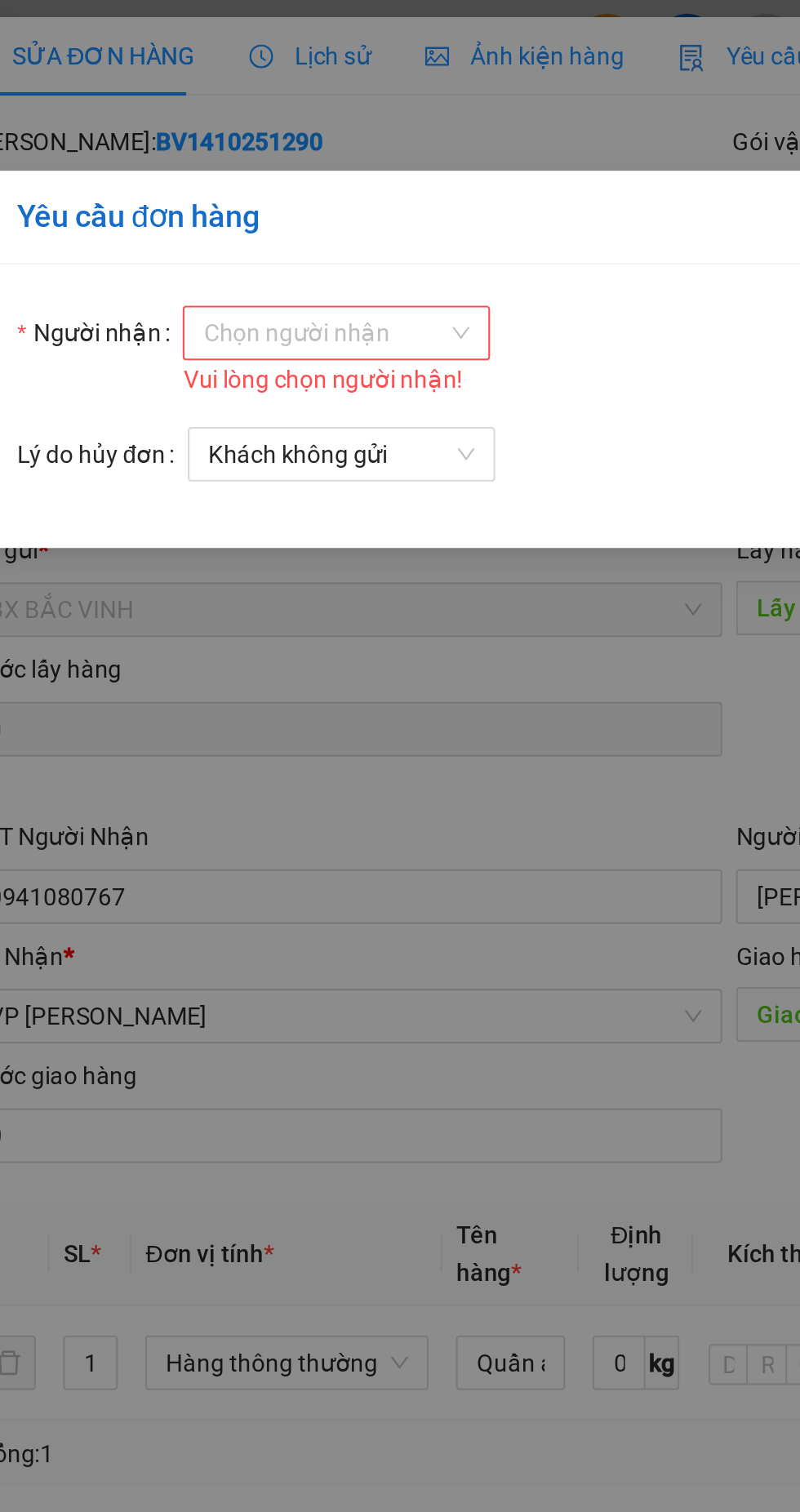
click at [238, 161] on input "Người nhận" at bounding box center [206, 159] width 116 height 25
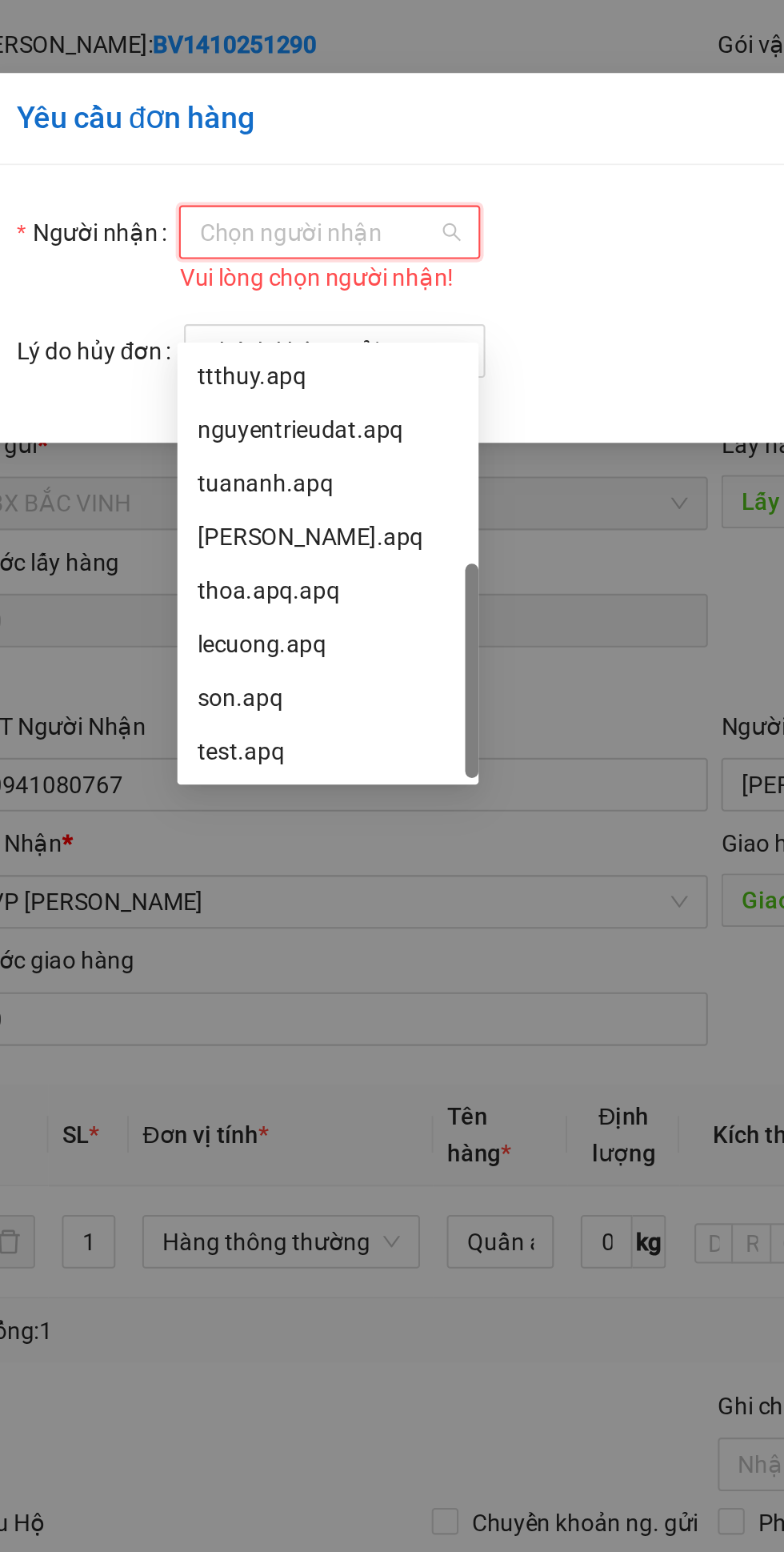
click at [163, 370] on div "son.apq" at bounding box center [207, 379] width 125 height 18
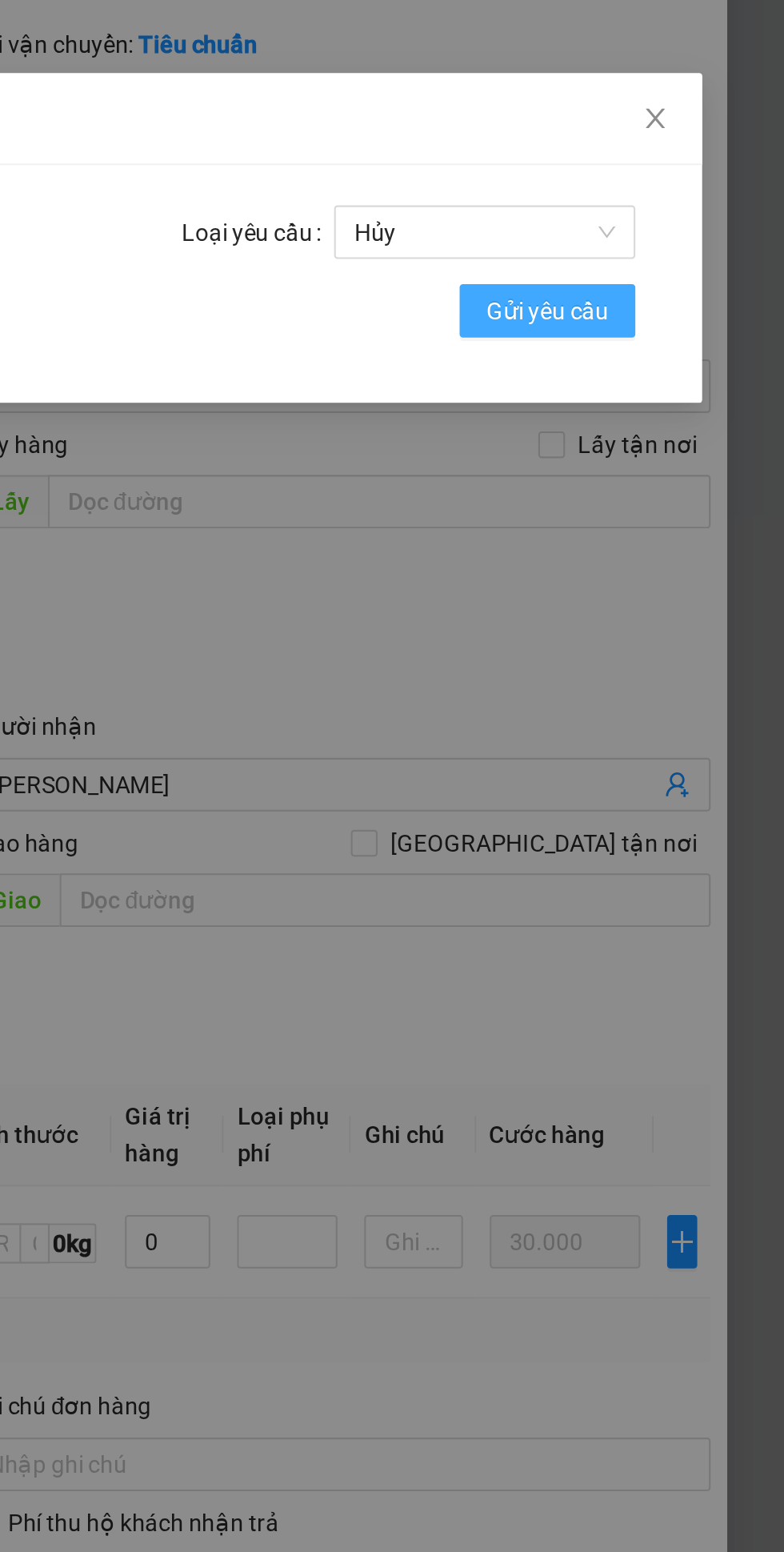
click at [678, 192] on span "Gửi yêu cầu" at bounding box center [671, 194] width 59 height 18
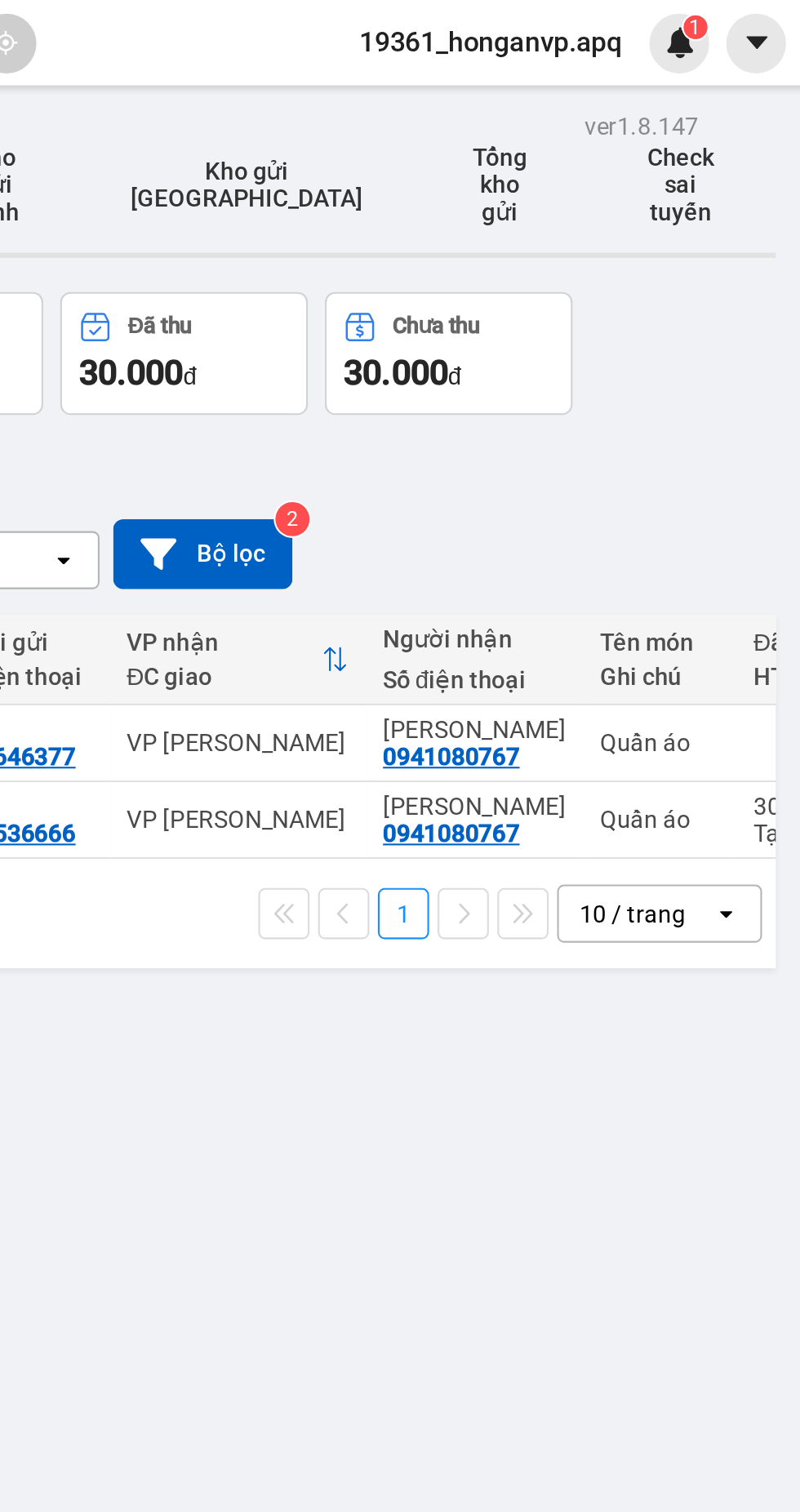
click at [710, 385] on div "Quần áo" at bounding box center [730, 392] width 57 height 13
checkbox input "true"
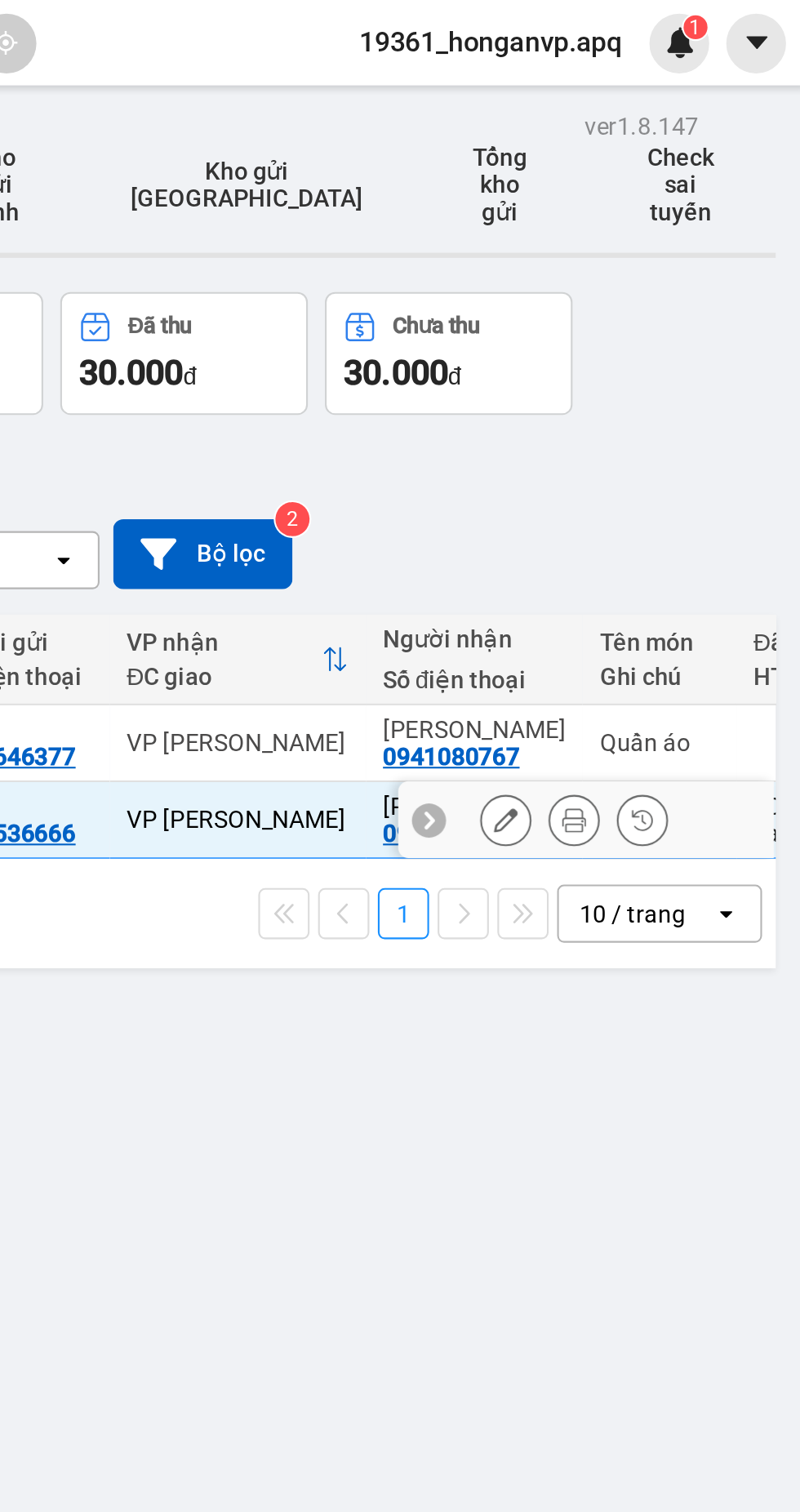
click at [690, 386] on icon at bounding box center [689, 392] width 11 height 12
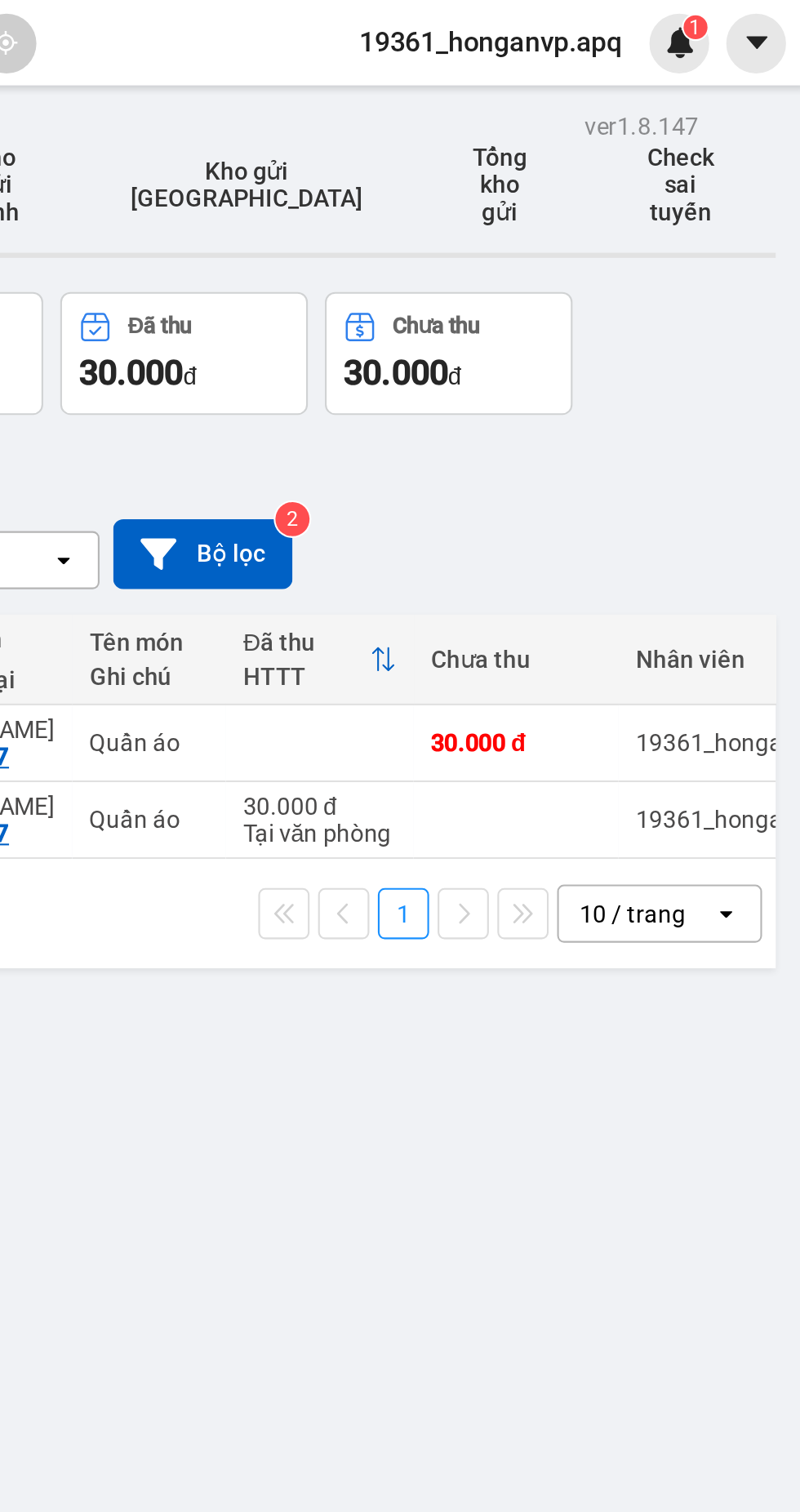
scroll to position [0, 247]
click at [715, 385] on div "19361_honganvp.apq" at bounding box center [771, 392] width 112 height 13
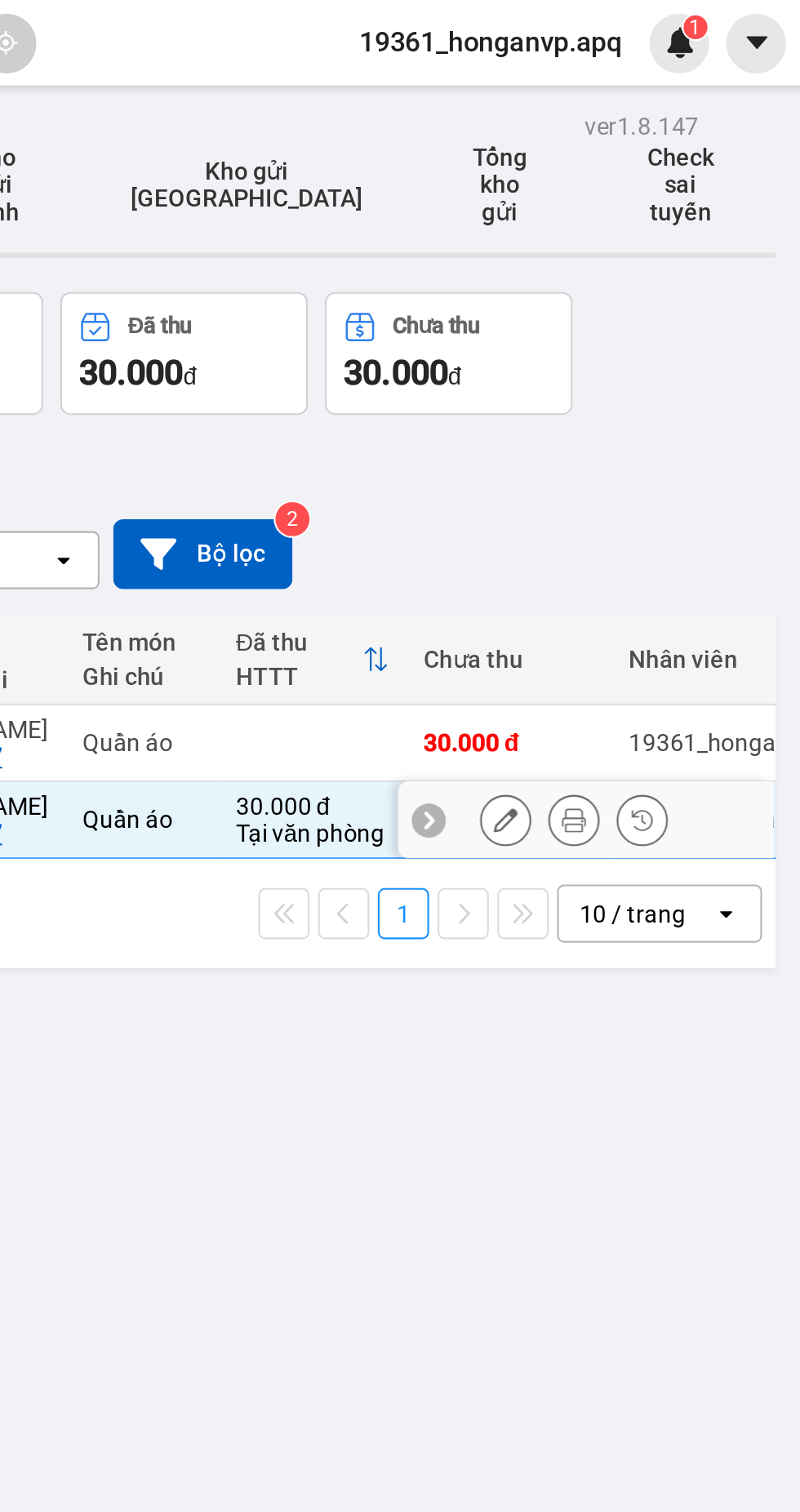
click at [664, 524] on div "ver 1.8.147 Kho gửi Trên xe Kho nhận Hàng đã giao Hàng đã hủy Kho gửi Vinh Kho …" at bounding box center [425, 805] width 734 height 1512
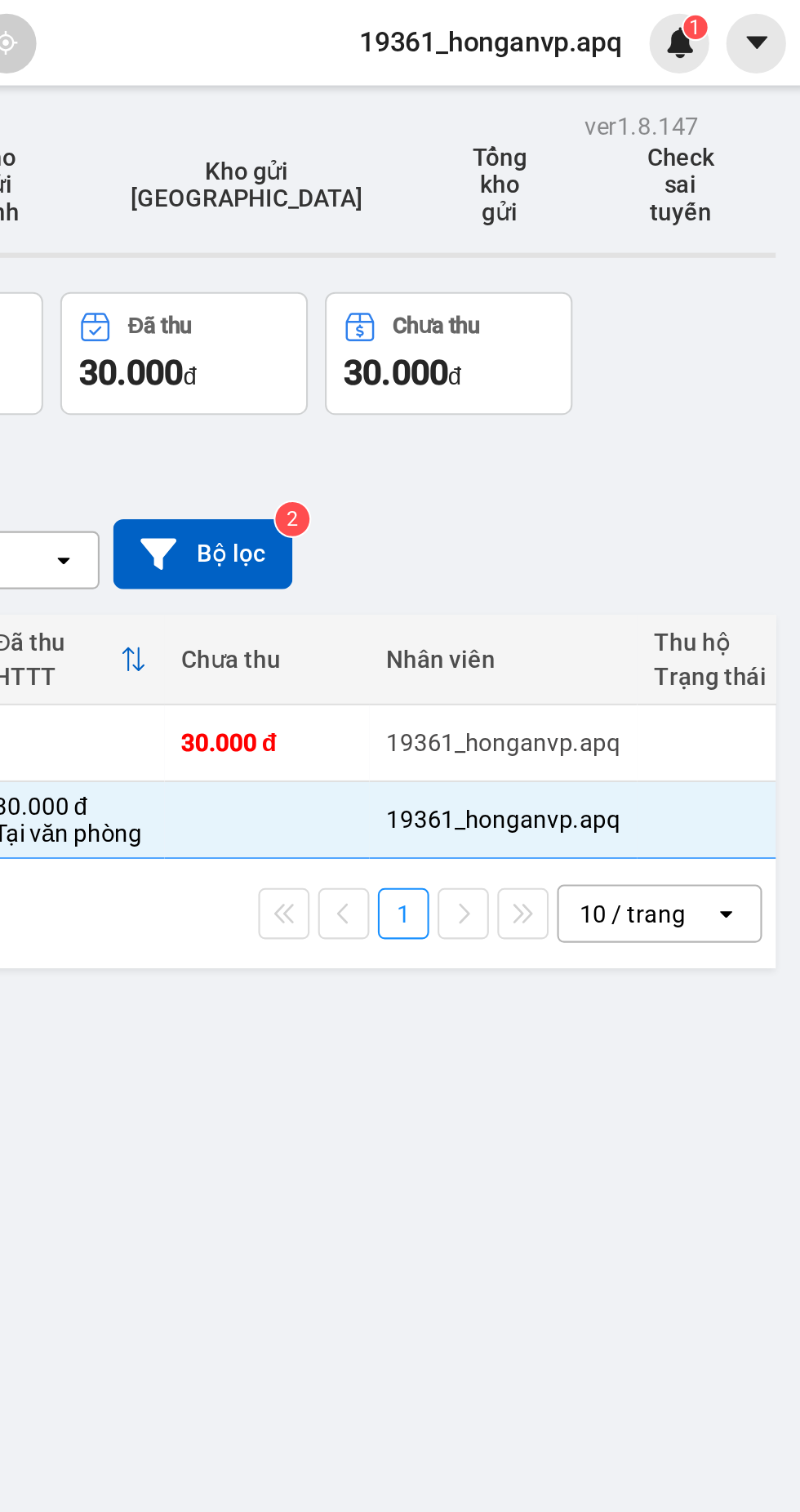
scroll to position [0, 367]
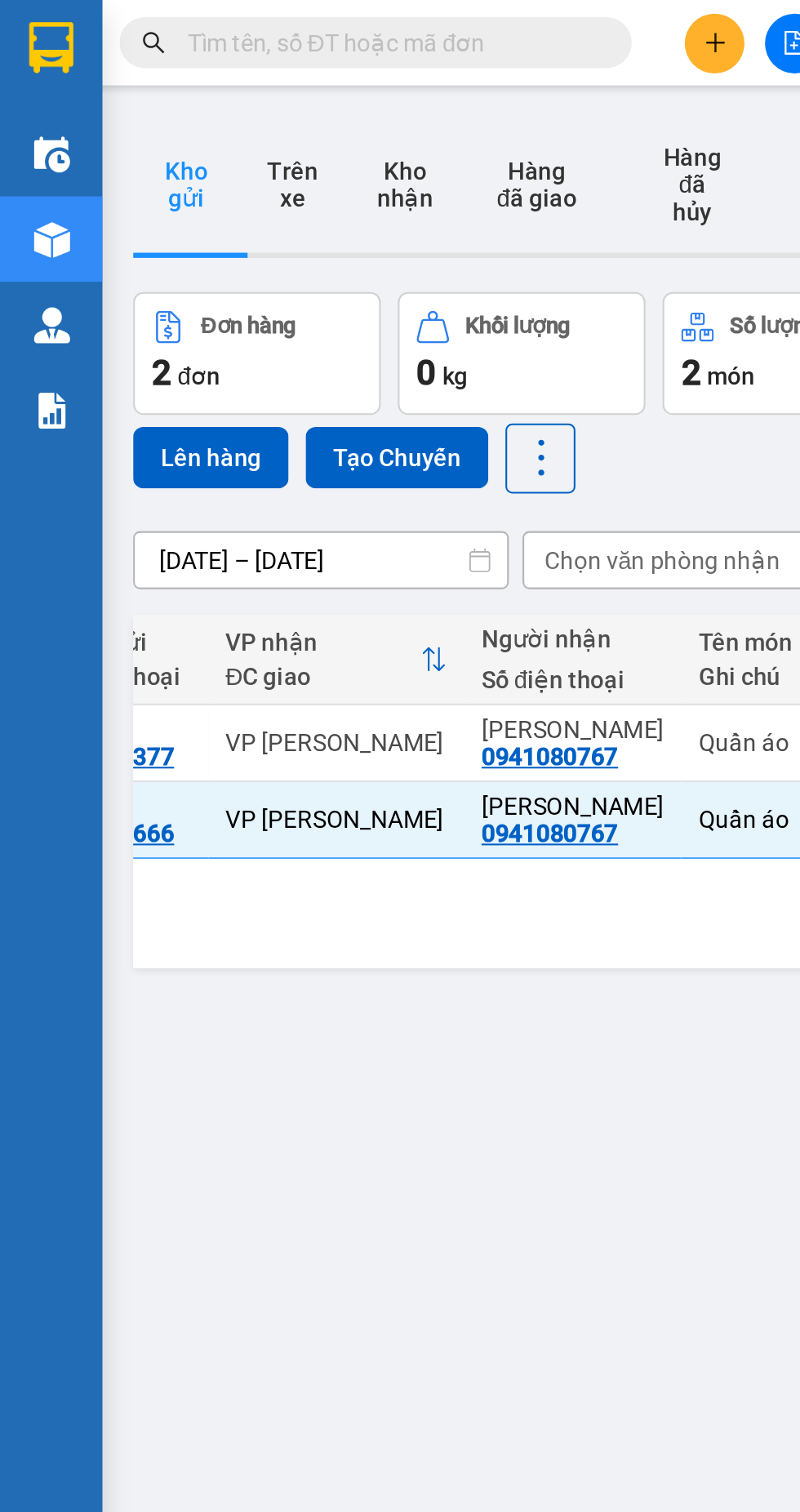
click at [152, 385] on div "VP [PERSON_NAME]" at bounding box center [160, 392] width 106 height 13
checkbox input "false"
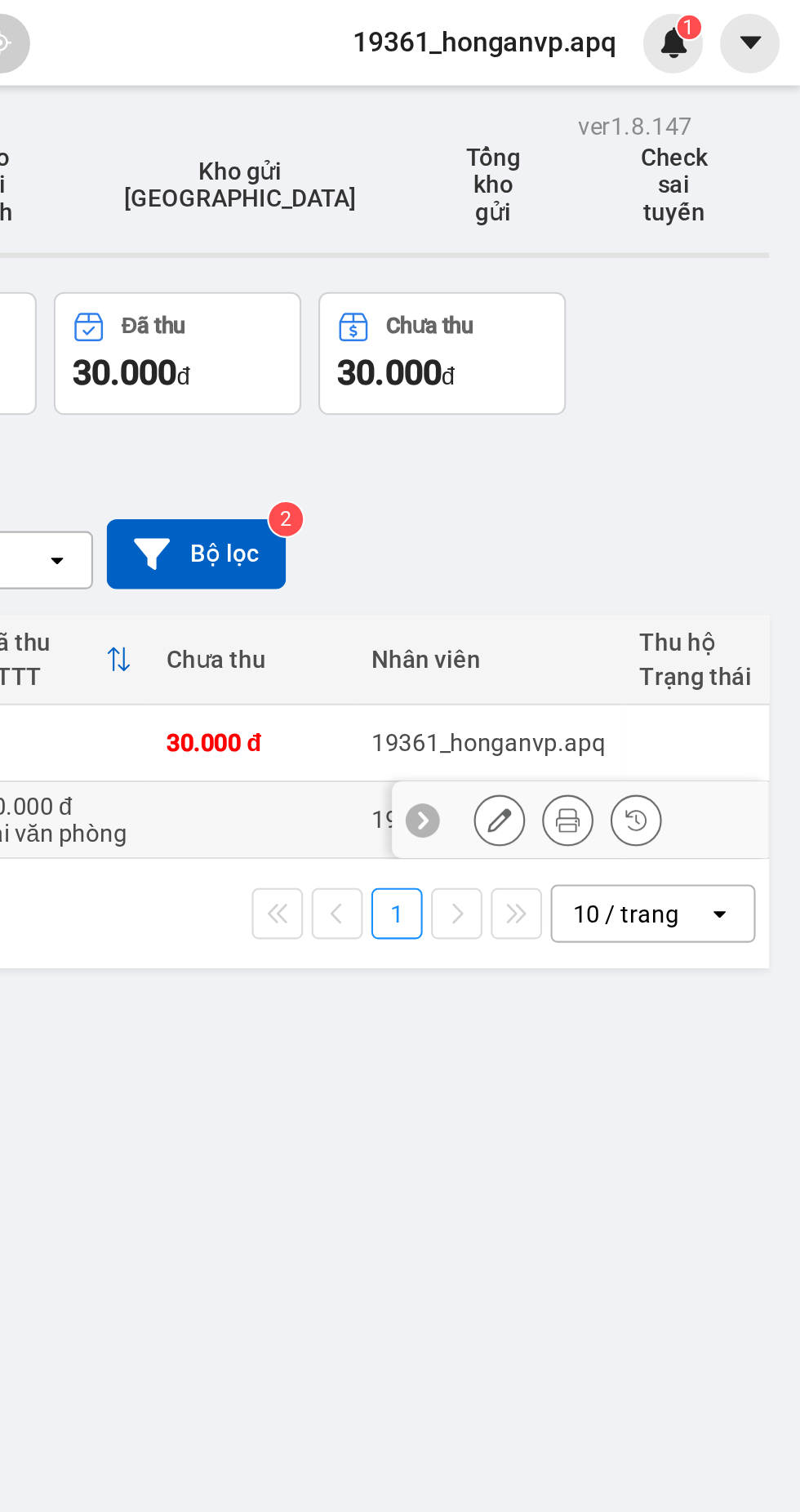
click at [706, 509] on div "ver 1.8.147 Kho gửi Trên xe Kho nhận Hàng đã giao Hàng đã hủy Kho gửi Vinh Kho …" at bounding box center [425, 805] width 734 height 1512
click at [640, 539] on div "ver 1.8.147 Kho gửi Trên xe Kho nhận Hàng đã giao Hàng đã hủy Kho gửi Vinh Kho …" at bounding box center [425, 805] width 734 height 1512
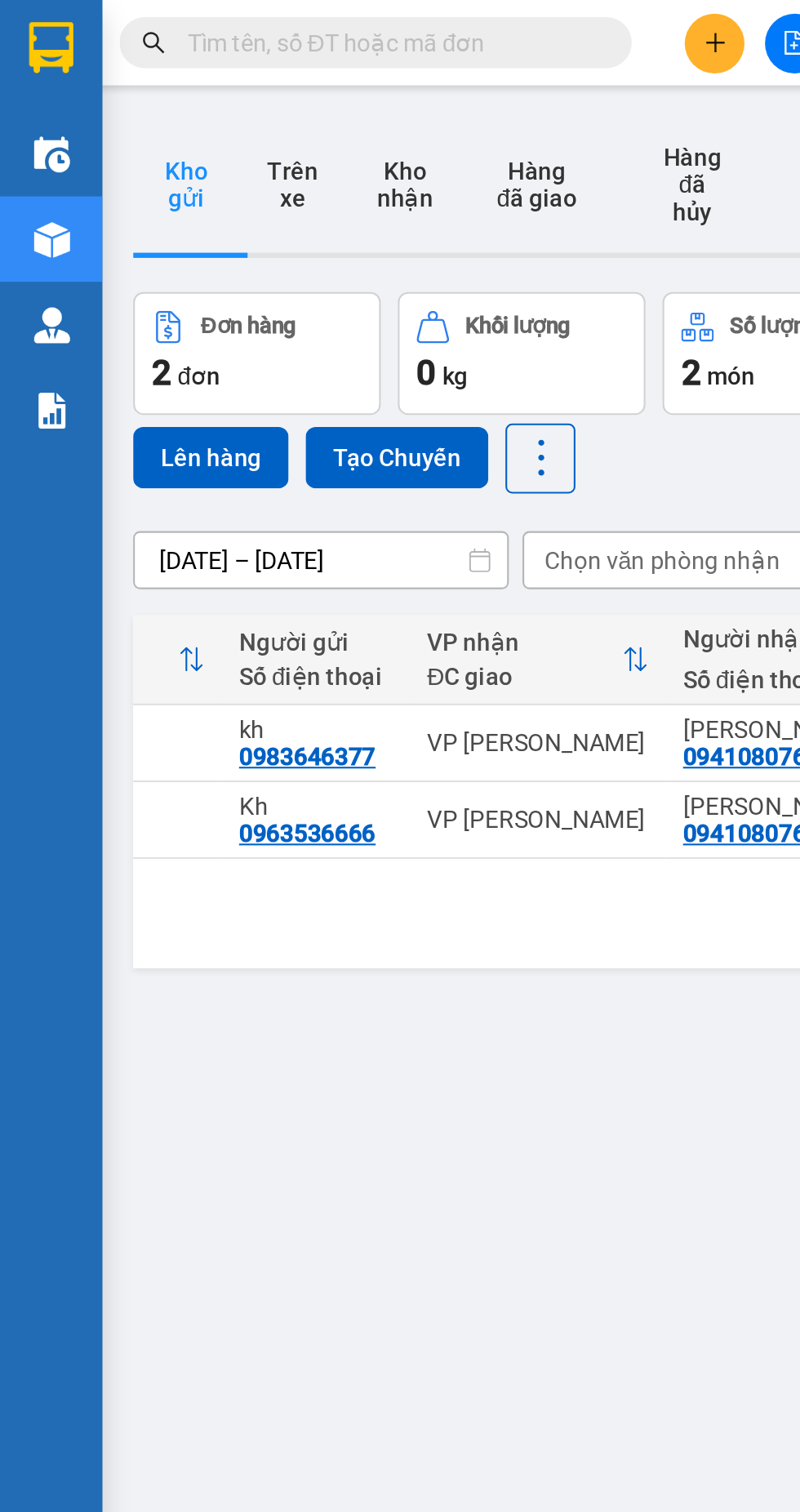
scroll to position [0, 269]
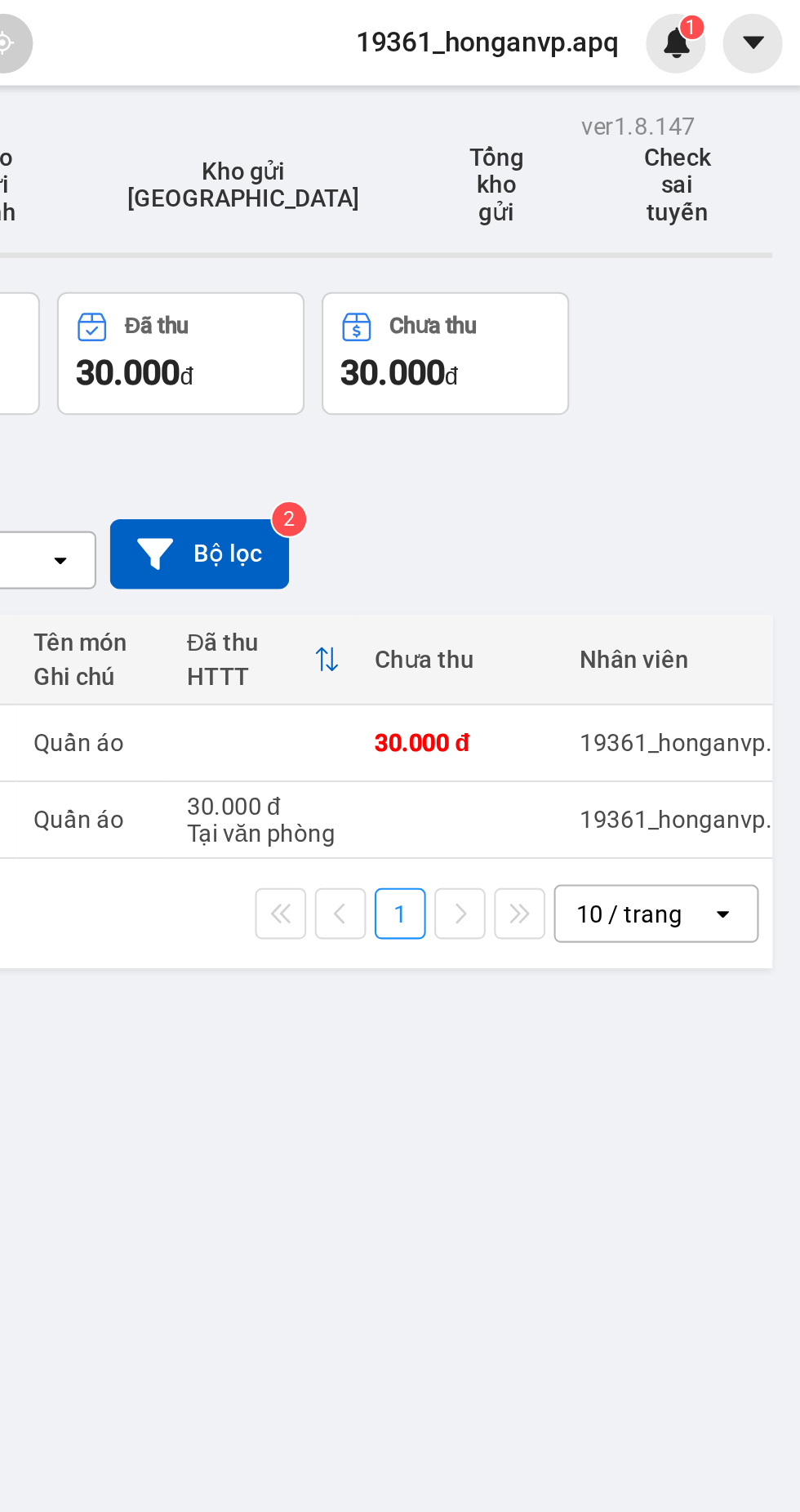
click at [693, 348] on div "19361_honganvp.apq" at bounding box center [749, 355] width 112 height 13
checkbox input "true"
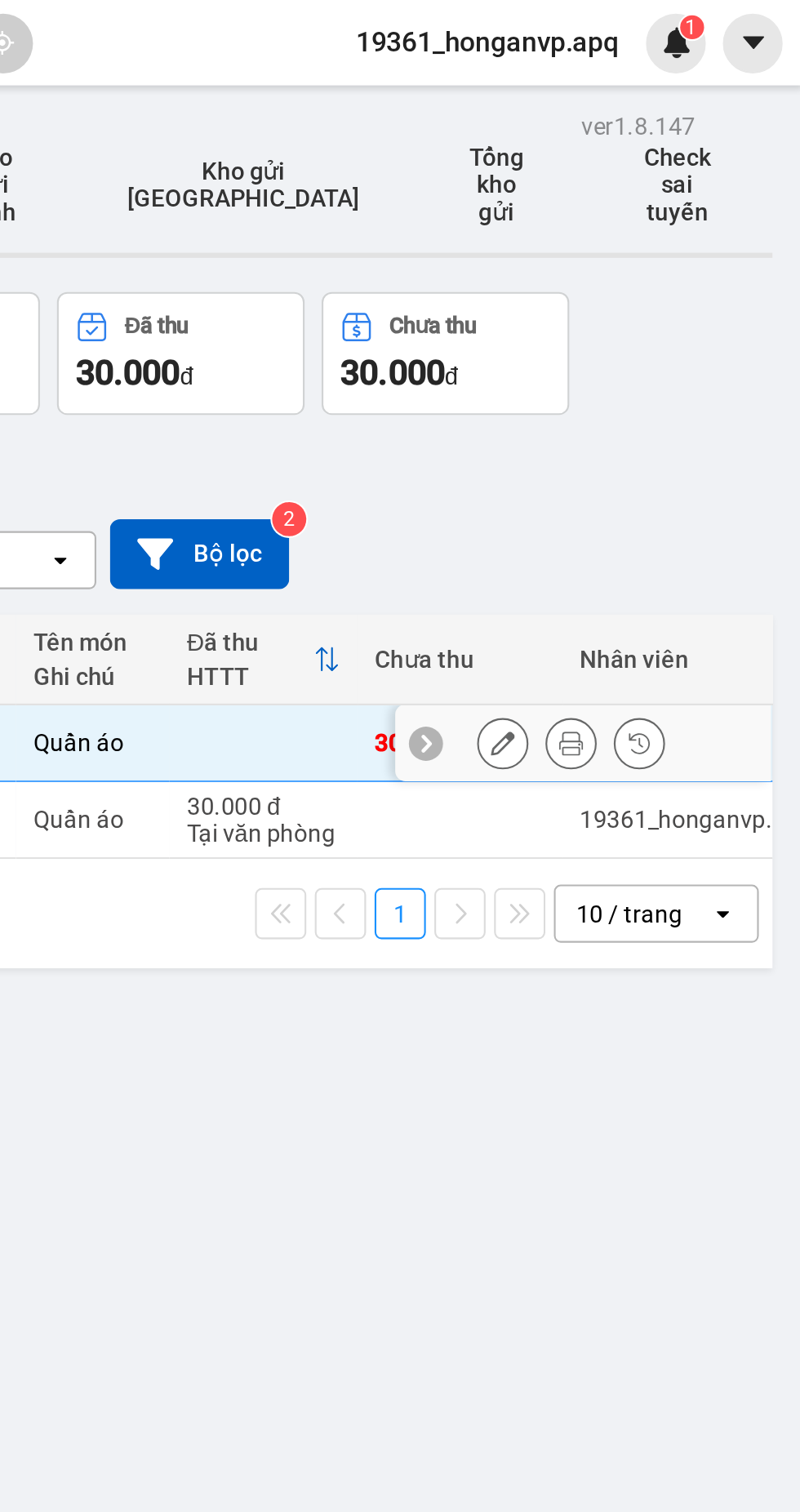
click at [655, 349] on icon at bounding box center [656, 355] width 11 height 12
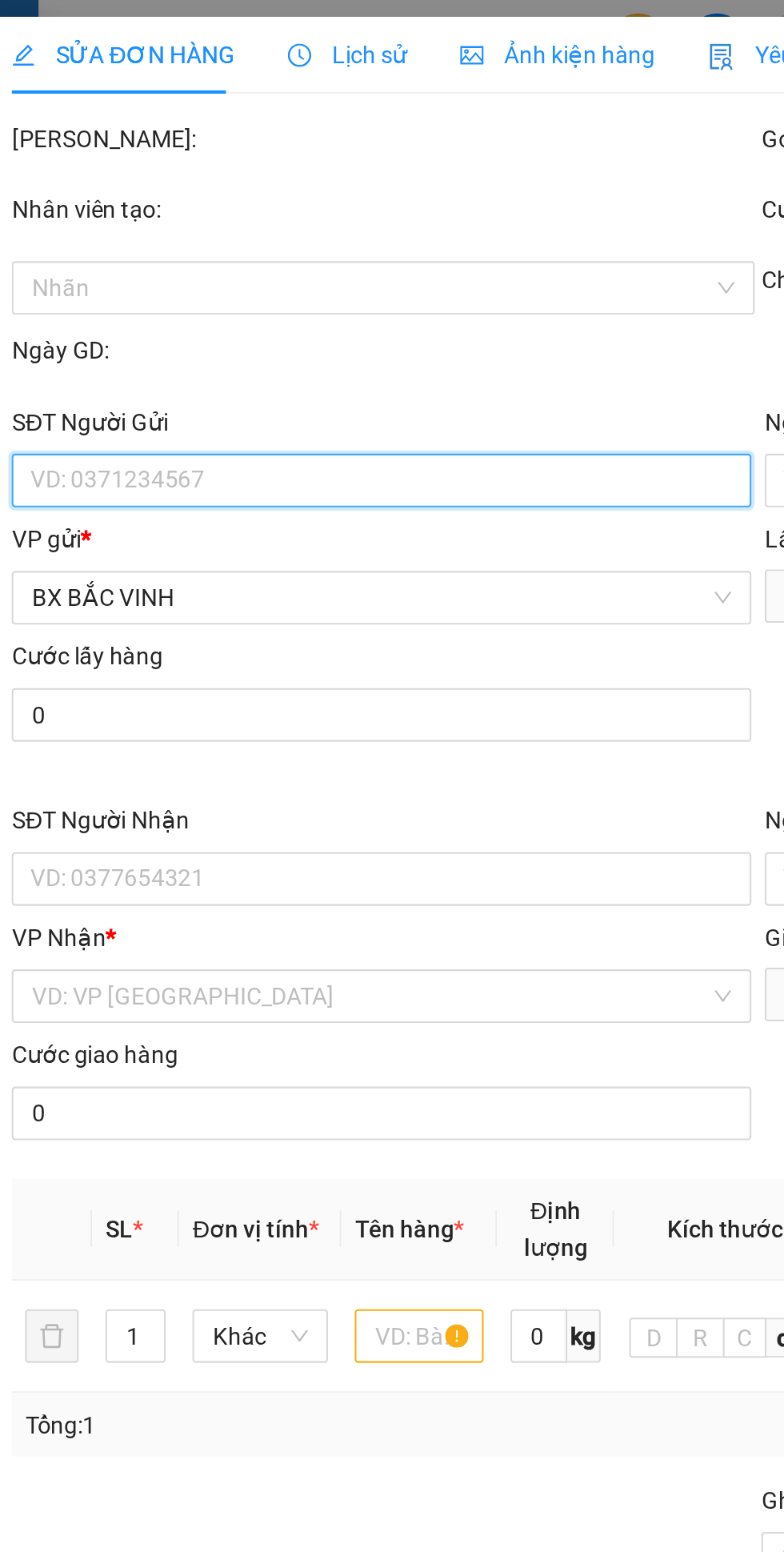
type input "0983646377"
type input "kh"
type input "0941080767"
type input "[PERSON_NAME]"
type input "0"
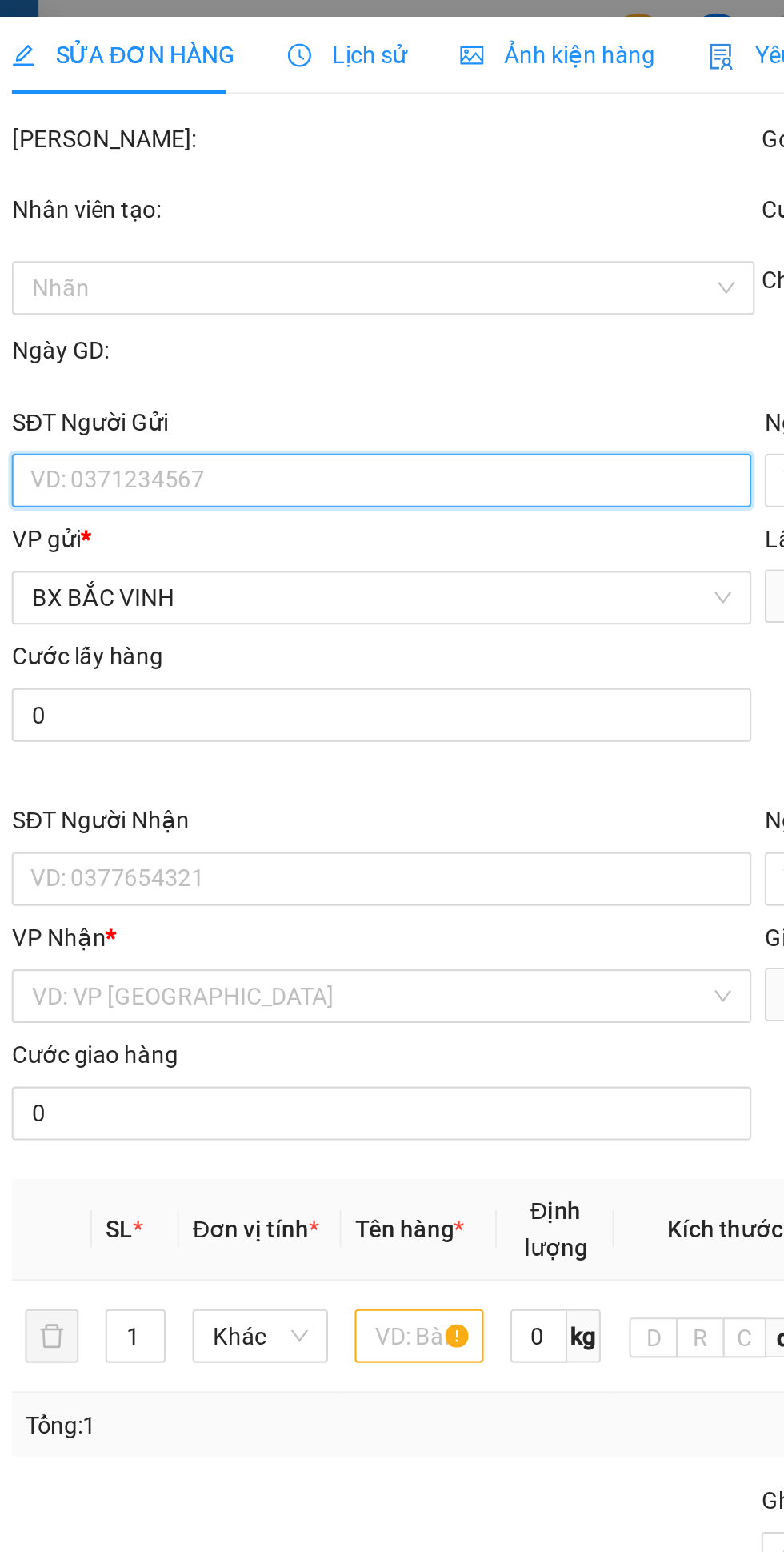
type input "30.000"
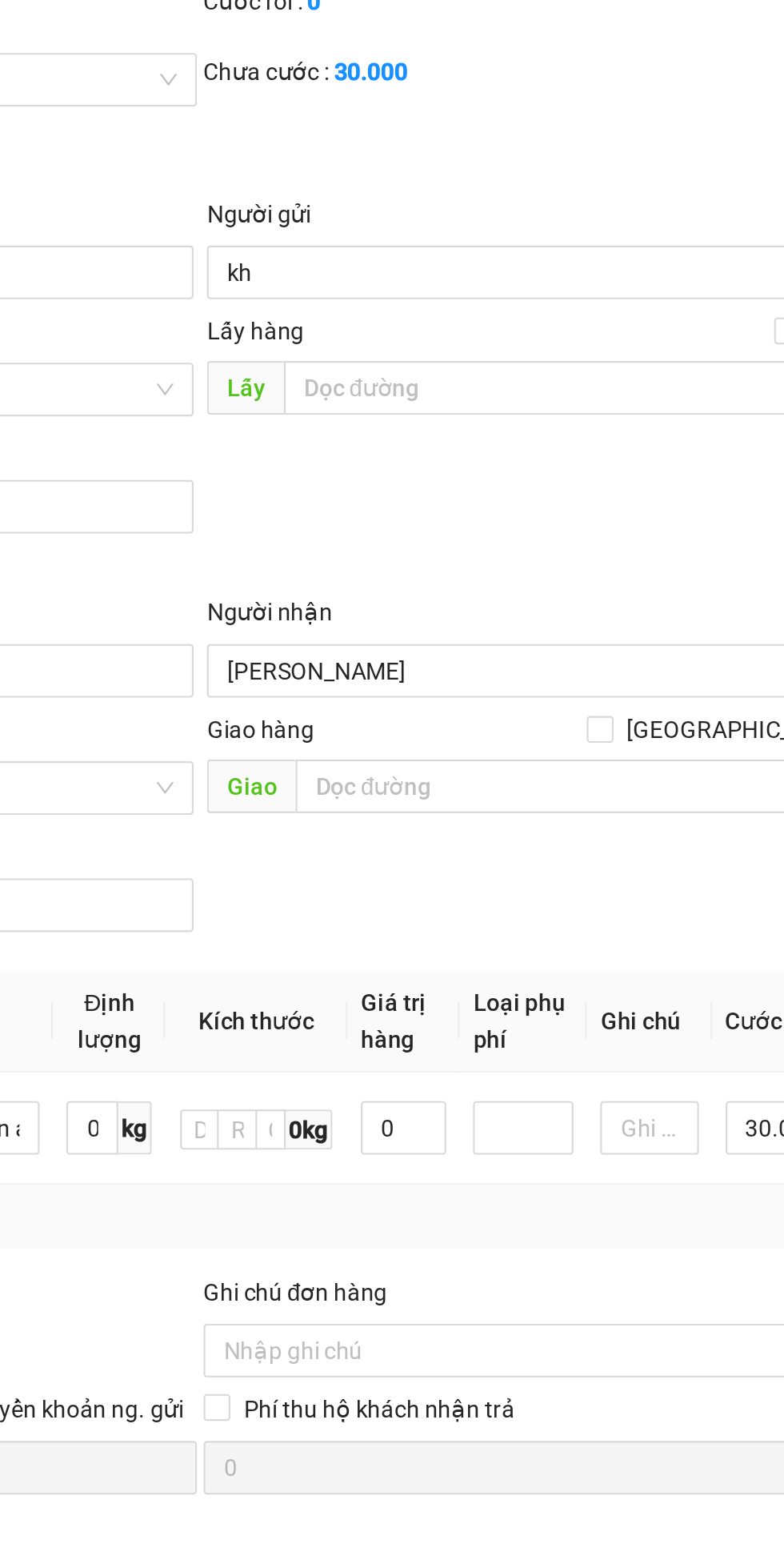
click at [508, 427] on input "[PERSON_NAME]" at bounding box center [564, 420] width 319 height 18
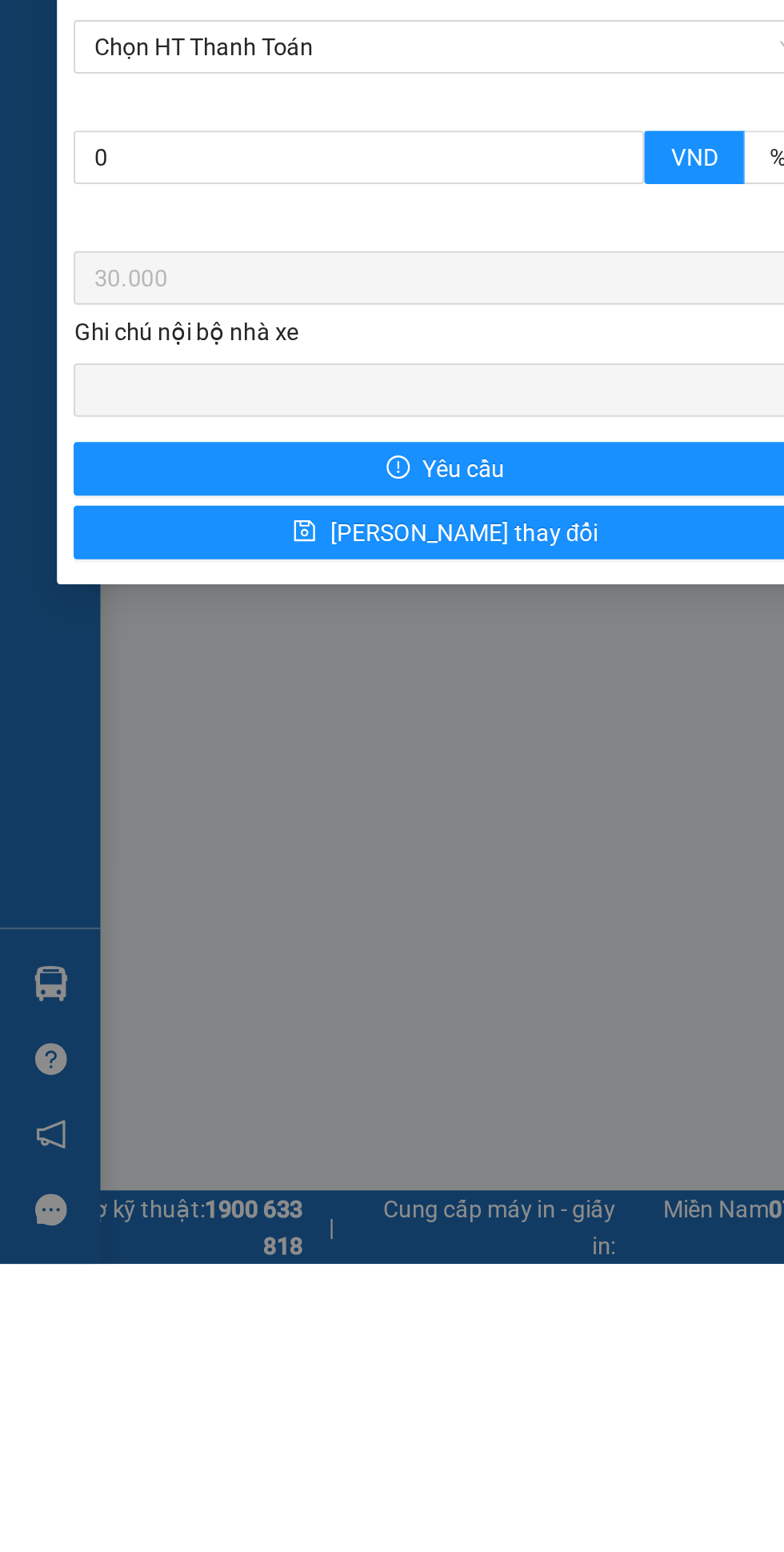
type input "[PERSON_NAME](kh nhận tại [GEOGRAPHIC_DATA])"
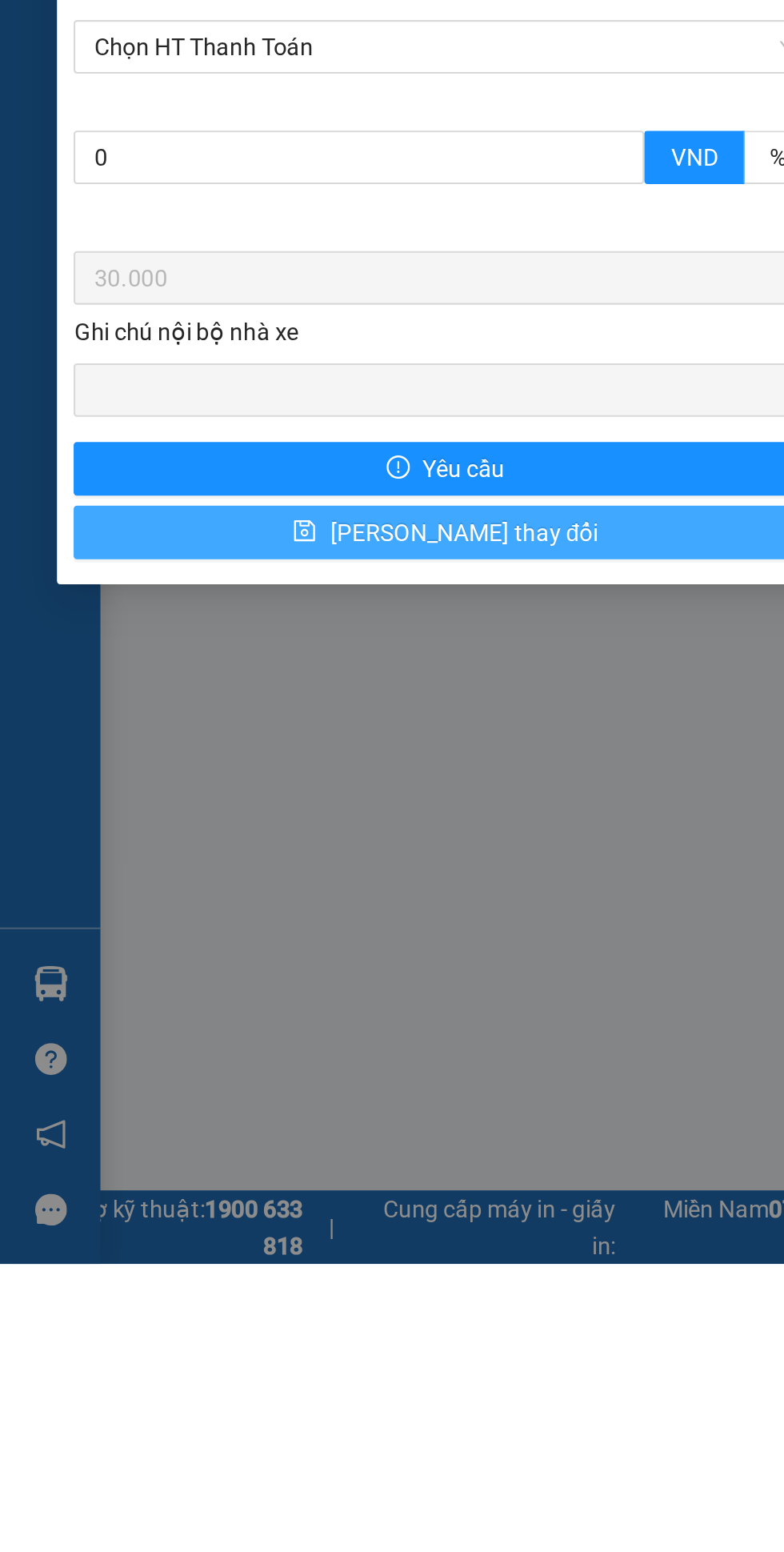
click at [238, 1209] on span "[PERSON_NAME] thay đổi" at bounding box center [221, 1202] width 128 height 18
